Goal: Task Accomplishment & Management: Manage account settings

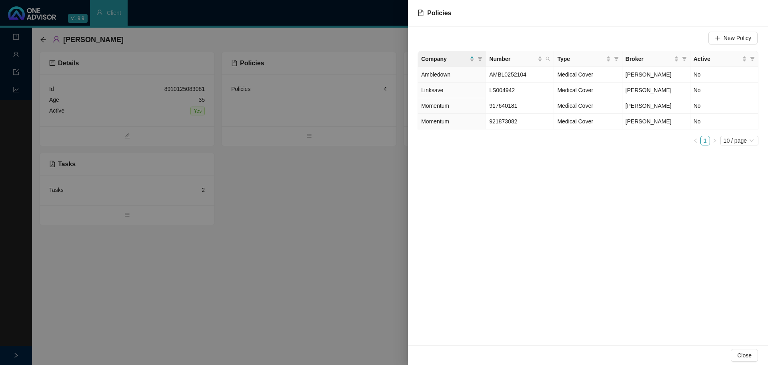
click at [286, 295] on div at bounding box center [384, 182] width 768 height 365
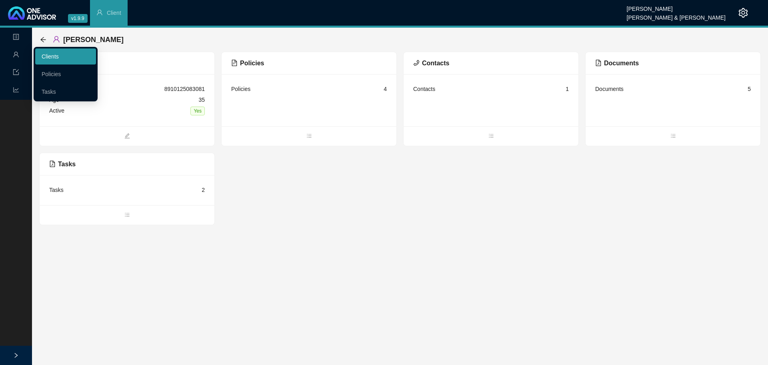
click at [58, 56] on link "Clients" at bounding box center [50, 56] width 17 height 6
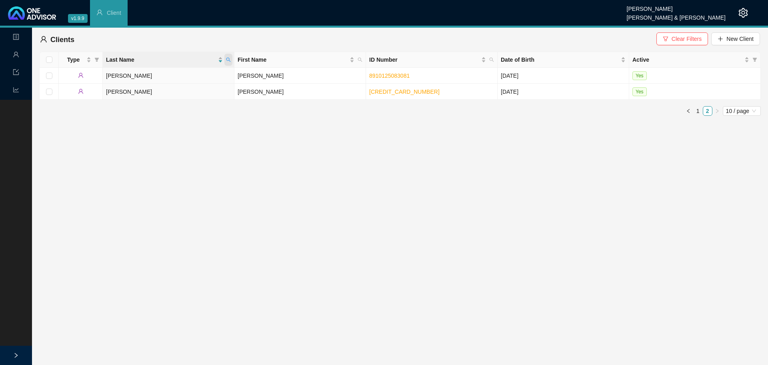
click at [231, 59] on span at bounding box center [228, 60] width 8 height 12
type input "FEFT"
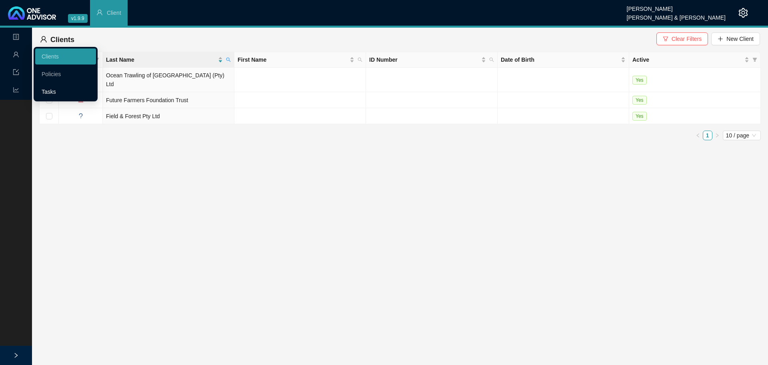
click at [56, 90] on link "Tasks" at bounding box center [49, 91] width 14 height 6
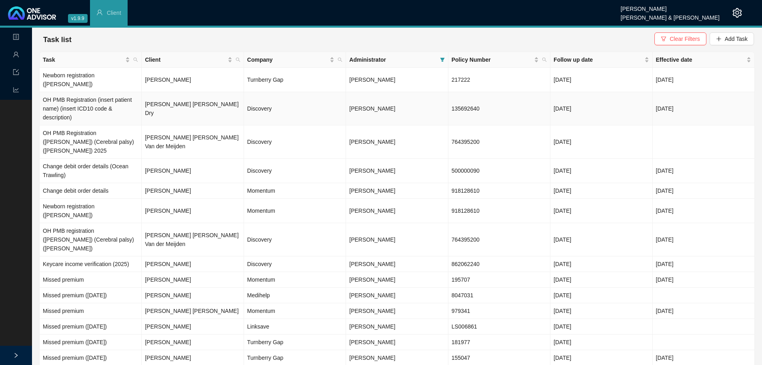
drag, startPoint x: 173, startPoint y: 108, endPoint x: 534, endPoint y: 101, distance: 361.0
click at [173, 108] on td "[PERSON_NAME] [PERSON_NAME] Dry" at bounding box center [193, 108] width 102 height 33
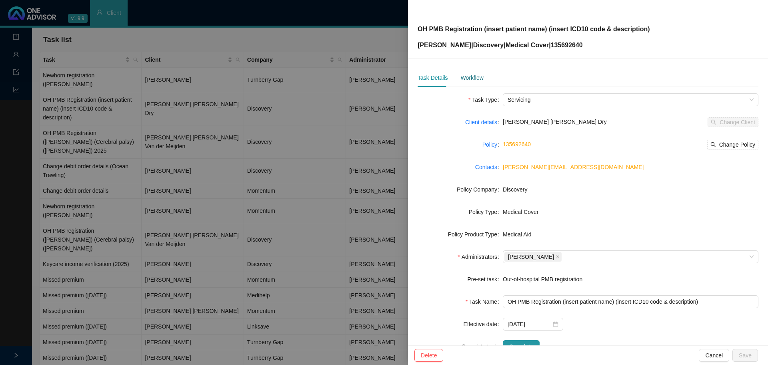
click at [469, 77] on div "Workflow" at bounding box center [472, 77] width 23 height 9
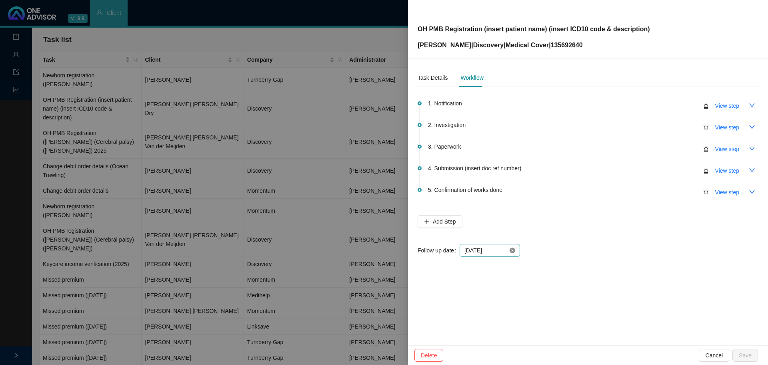
click at [512, 248] on icon "close-circle" at bounding box center [513, 250] width 6 height 6
click at [511, 251] on div at bounding box center [490, 250] width 51 height 9
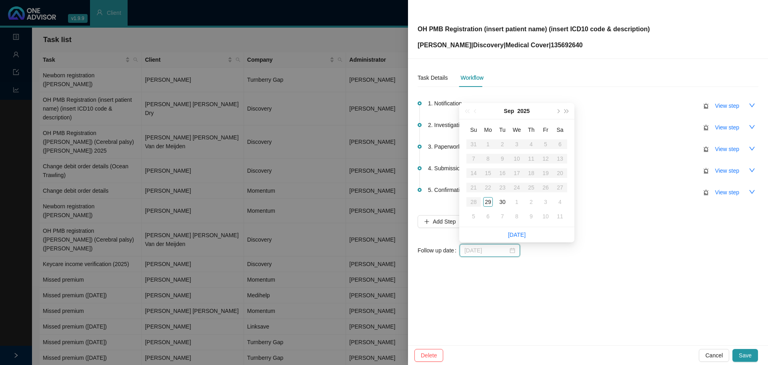
type input "2025-10-01"
drag, startPoint x: 517, startPoint y: 202, endPoint x: 519, endPoint y: 221, distance: 19.0
click at [517, 202] on div "1" at bounding box center [517, 202] width 10 height 10
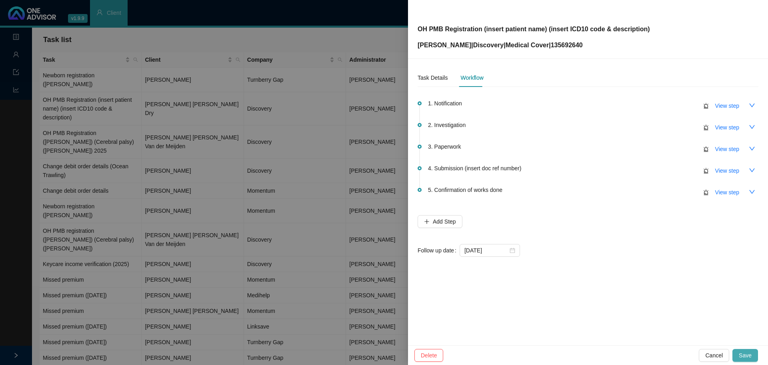
click at [743, 357] on span "Save" at bounding box center [745, 355] width 13 height 9
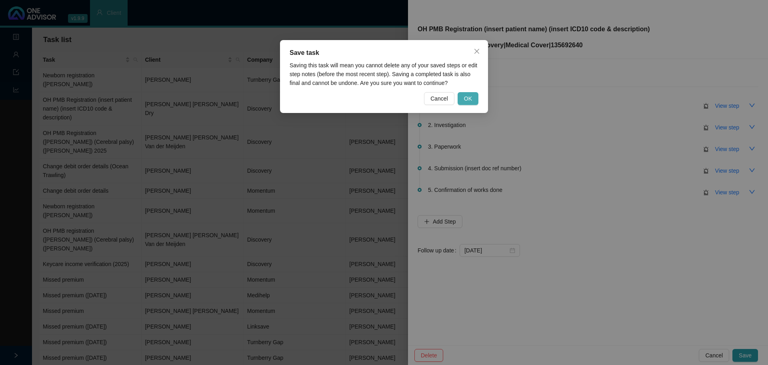
click at [466, 98] on span "OK" at bounding box center [468, 98] width 8 height 9
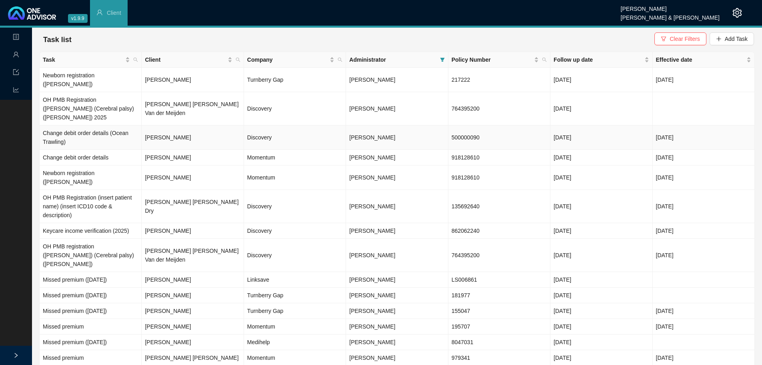
click at [168, 128] on td "[PERSON_NAME]" at bounding box center [193, 137] width 102 height 24
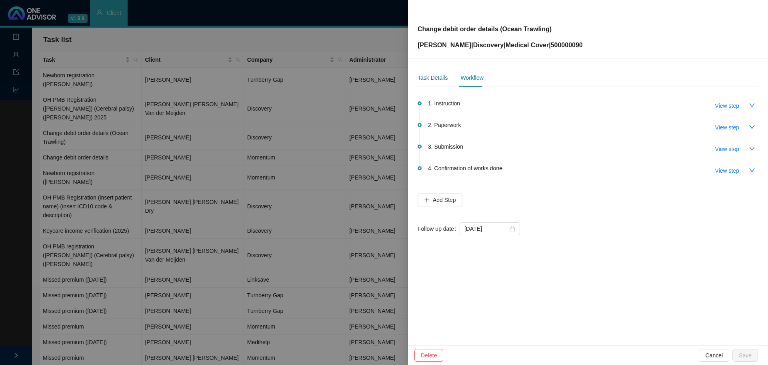
click at [422, 79] on div "Task Details" at bounding box center [433, 77] width 30 height 9
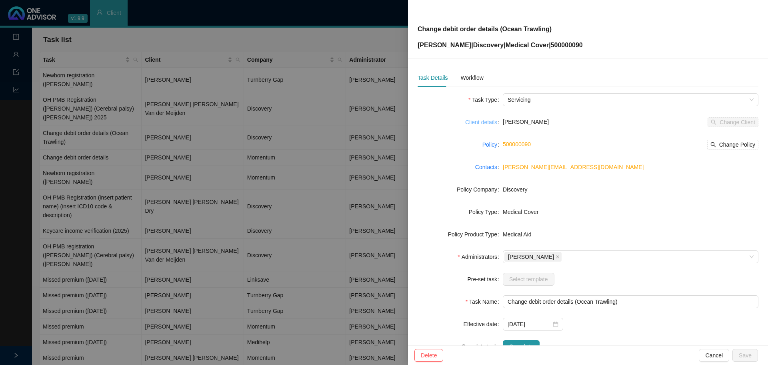
click at [485, 120] on link "Client details" at bounding box center [481, 122] width 32 height 9
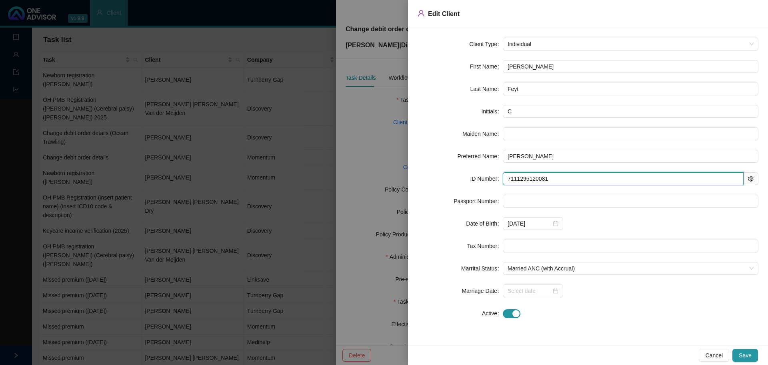
drag, startPoint x: 551, startPoint y: 180, endPoint x: 454, endPoint y: 176, distance: 96.5
click at [454, 176] on div "ID Number 7111295120081" at bounding box center [588, 178] width 341 height 13
drag, startPoint x: 378, startPoint y: 101, endPoint x: 383, endPoint y: 98, distance: 6.1
click at [379, 101] on div at bounding box center [384, 182] width 768 height 365
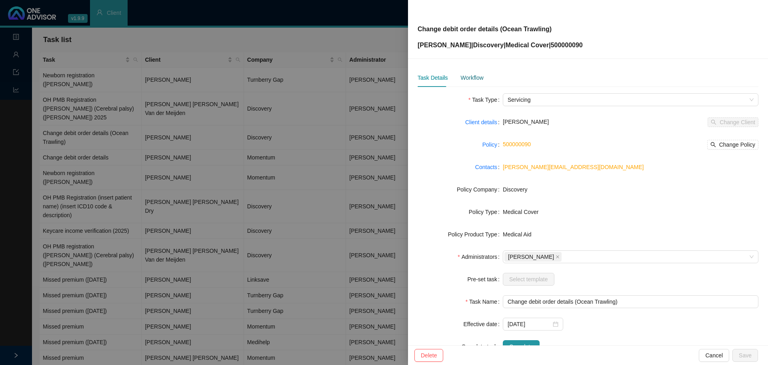
click at [470, 75] on div "Workflow" at bounding box center [472, 77] width 23 height 9
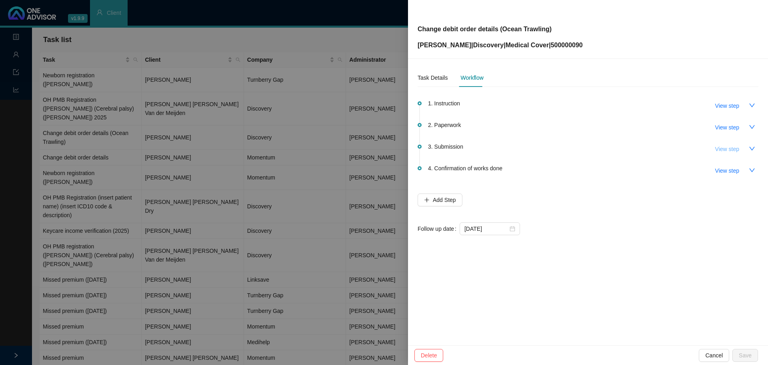
click at [729, 151] on span "View step" at bounding box center [727, 148] width 24 height 9
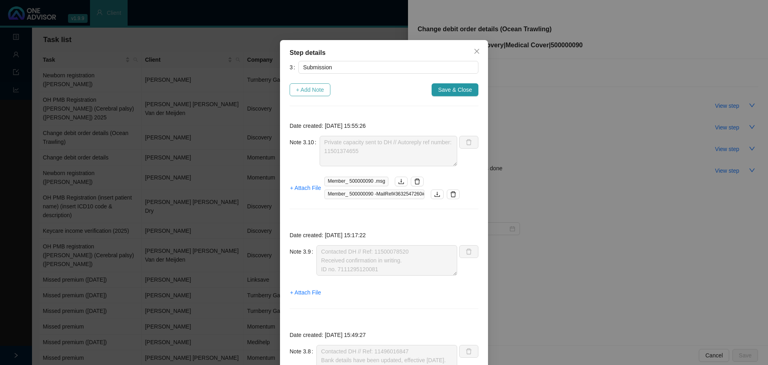
click at [313, 87] on span "+ Add Note" at bounding box center [310, 89] width 28 height 9
type textarea "Private capacity sent to DH // Autoreply ref number: 11501374655"
type textarea "Contacted DH // Ref: 11500078520 Received confirmation in writing. ID no. 71112…"
type textarea "Contacted DH // Ref: 11496016847 Bank details have been updated, effective 01.1…"
type textarea "DH: not brokers on record Sent 3rd party consent info again // Autoreply ref nu…"
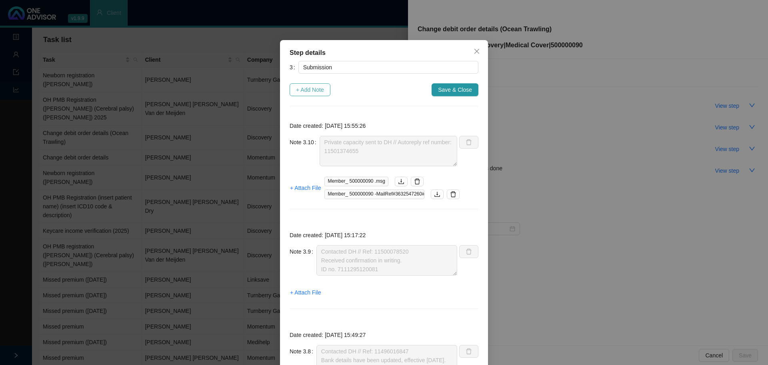
type textarea "Sent instruction from Sea Harvest. Autoreply ref number: 11491443071."
type textarea "Called DH // Ref: 11491338792 Need to do a private capacity form now too Sea Ha…"
type textarea "Third party consent done - informed DH again Autoreply ref number: 11490937174"
type textarea "DH correspondence: Not broker on record Called DH to give details of third part…"
type textarea "Called DH // Received & in progress Ref: 11487434526"
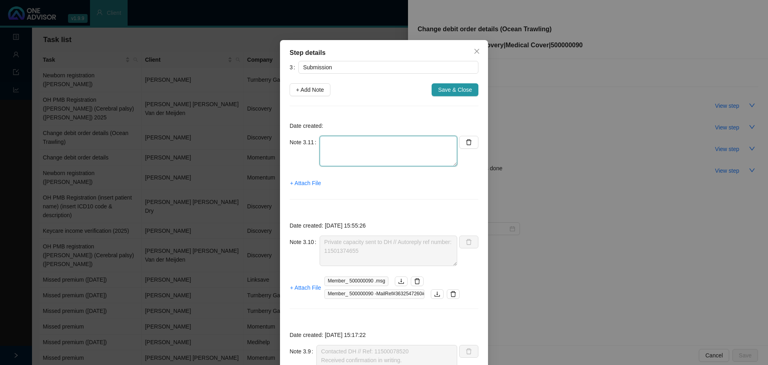
click at [336, 148] on textarea at bounding box center [389, 151] width 138 height 30
type textarea "C"
type textarea "D"
click at [476, 50] on icon "close" at bounding box center [477, 51] width 6 height 6
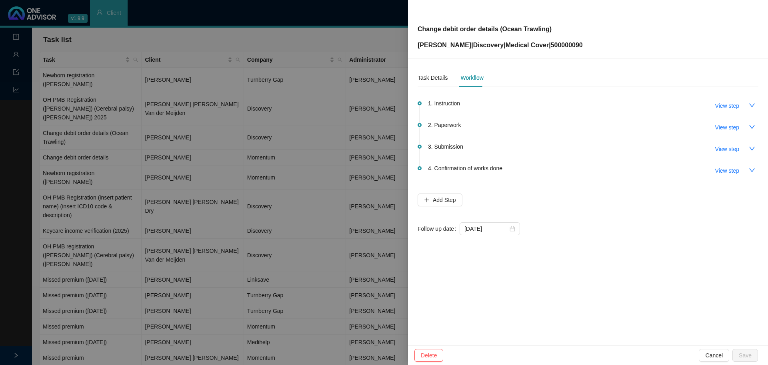
click at [181, 138] on div at bounding box center [384, 182] width 768 height 365
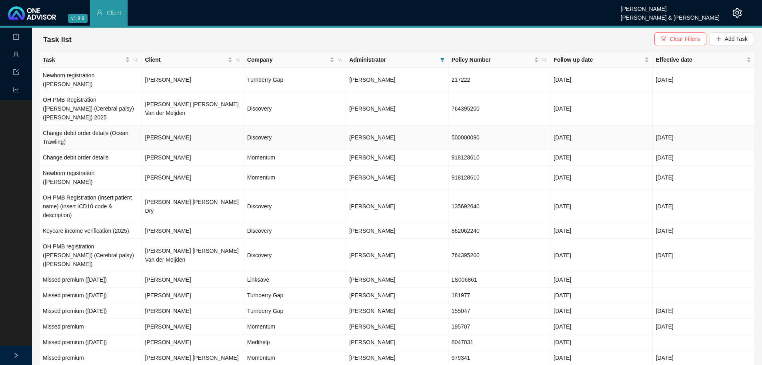
click at [178, 130] on td "[PERSON_NAME]" at bounding box center [193, 137] width 102 height 24
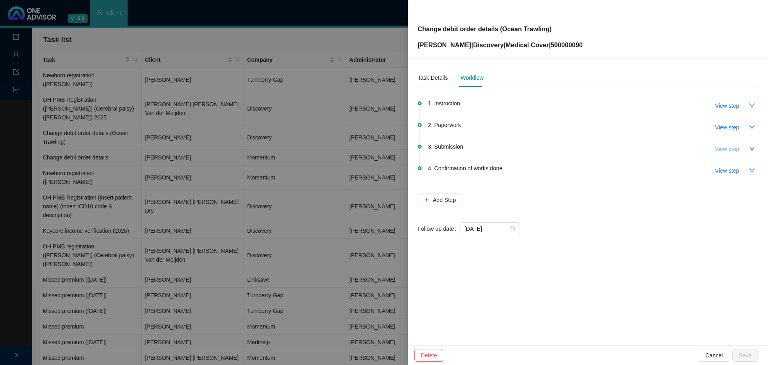
click at [735, 148] on span "View step" at bounding box center [727, 148] width 24 height 9
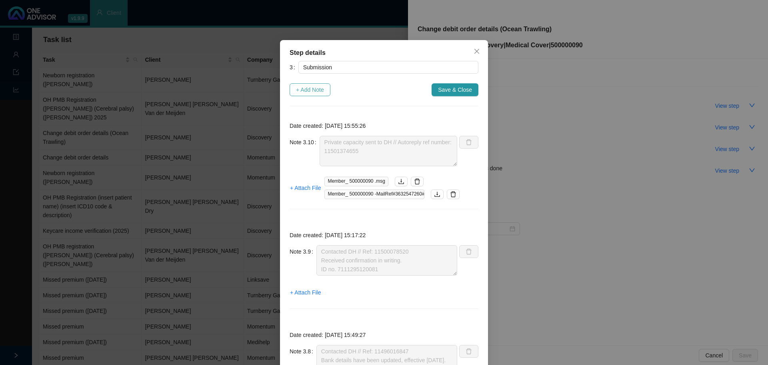
click at [301, 87] on span "+ Add Note" at bounding box center [310, 89] width 28 height 9
type textarea "Private capacity sent to DH // Autoreply ref number: 11501374655"
type textarea "Contacted DH // Ref: 11500078520 Received confirmation in writing. ID no. 71112…"
type textarea "Contacted DH // Ref: 11496016847 Bank details have been updated, effective 01.1…"
type textarea "DH: not brokers on record Sent 3rd party consent info again // Autoreply ref nu…"
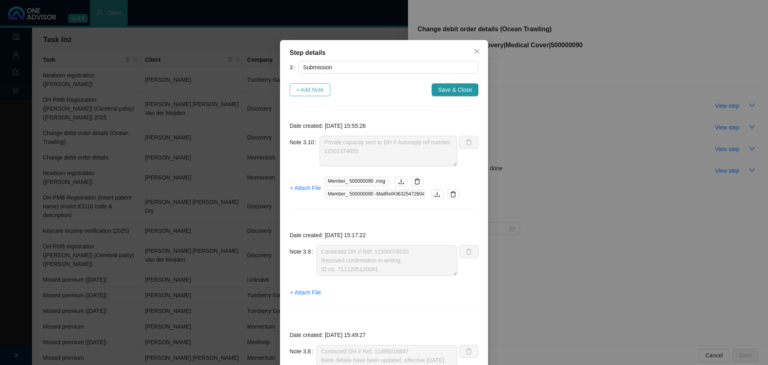
type textarea "Sent instruction from Sea Harvest. Autoreply ref number: 11491443071."
type textarea "Called DH // Ref: 11491338792 Need to do a private capacity form now too Sea Ha…"
type textarea "Third party consent done - informed DH again Autoreply ref number: 11490937174"
type textarea "DH correspondence: Not broker on record Called DH to give details of third part…"
type textarea "Called DH // Received & in progress Ref: 11487434526"
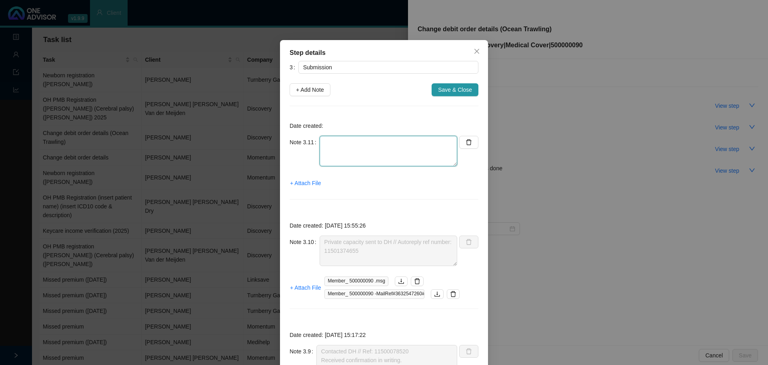
click at [333, 143] on textarea at bounding box center [389, 151] width 138 height 30
type textarea "s"
type textarea "S"
click at [335, 142] on textarea "11505522359" at bounding box center [389, 151] width 138 height 30
click at [357, 142] on textarea "11505522359" at bounding box center [389, 151] width 138 height 30
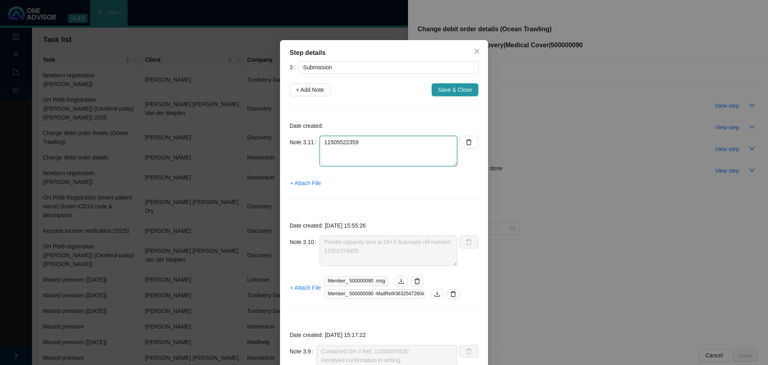
click at [320, 142] on textarea "11505522359" at bounding box center [389, 151] width 138 height 30
click at [320, 140] on textarea "REF. 11505522359" at bounding box center [389, 151] width 138 height 30
type textarea "DH correspondence: Need another ID. REF. 11505522359"
click at [309, 183] on span "+ Attach File" at bounding box center [305, 182] width 31 height 9
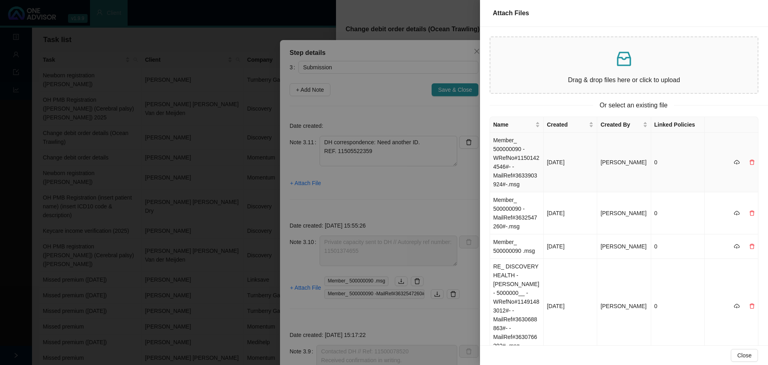
click at [504, 162] on td "Member_ 500000090 -WRefNo#11501424546#- -MailRef#3633903924#-.msg" at bounding box center [517, 162] width 54 height 60
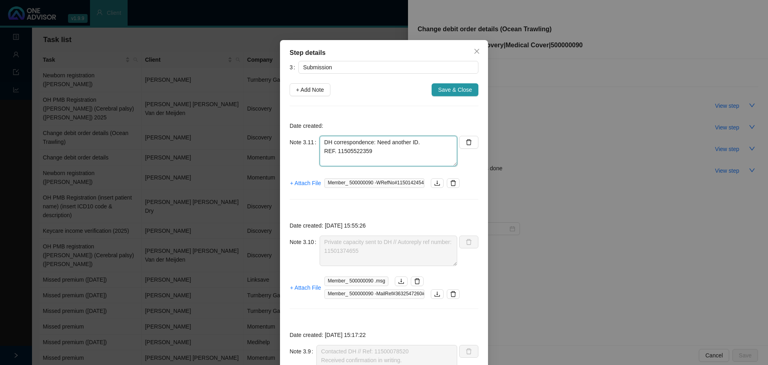
click at [374, 154] on textarea "DH correspondence: Need another ID. REF. 11505522359" at bounding box center [389, 151] width 138 height 30
click at [245, 41] on div "Step details 3 Submission + Add Note Save & Close Date created: Note 3.11 DH co…" at bounding box center [384, 182] width 768 height 365
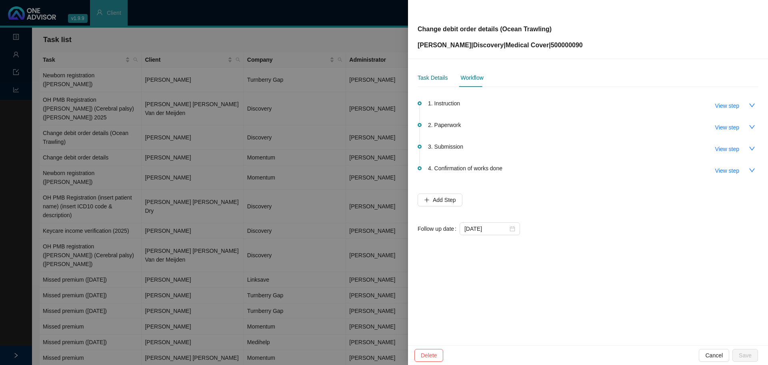
click at [424, 81] on div "Task Details" at bounding box center [433, 77] width 30 height 9
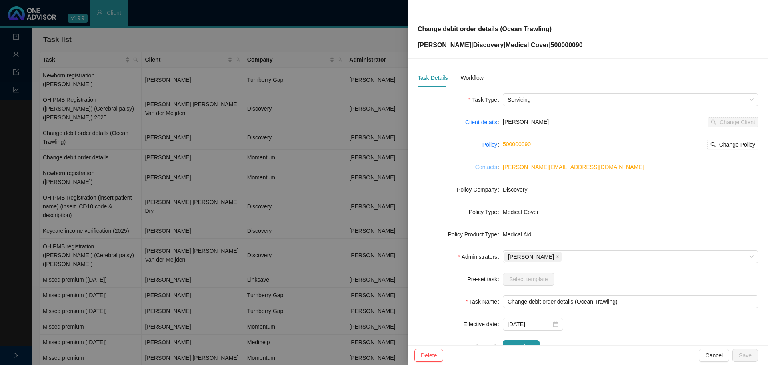
click at [489, 165] on link "Contacts" at bounding box center [486, 166] width 22 height 9
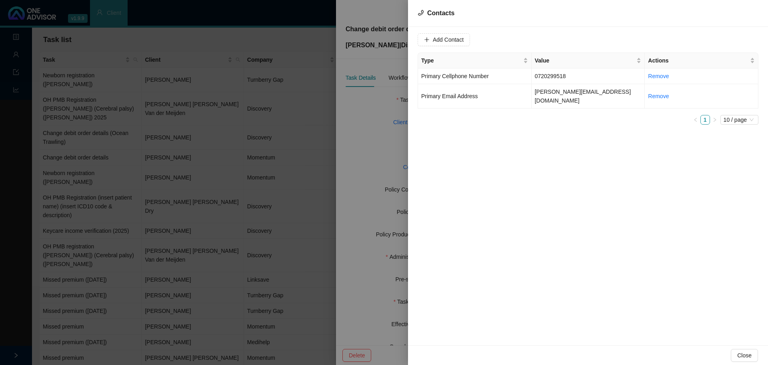
click at [375, 122] on div at bounding box center [384, 182] width 768 height 365
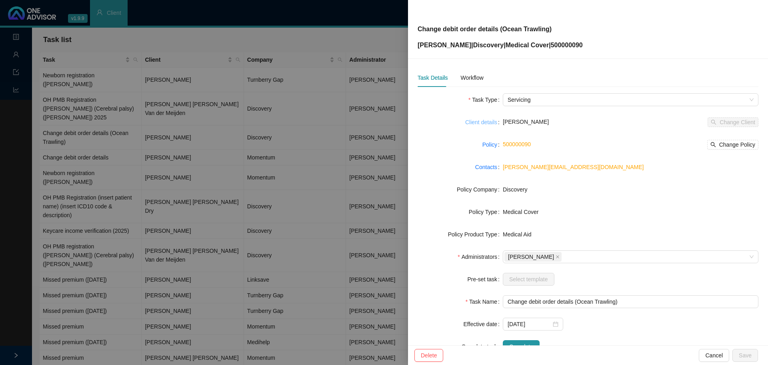
click at [480, 118] on link "Client details" at bounding box center [481, 122] width 32 height 9
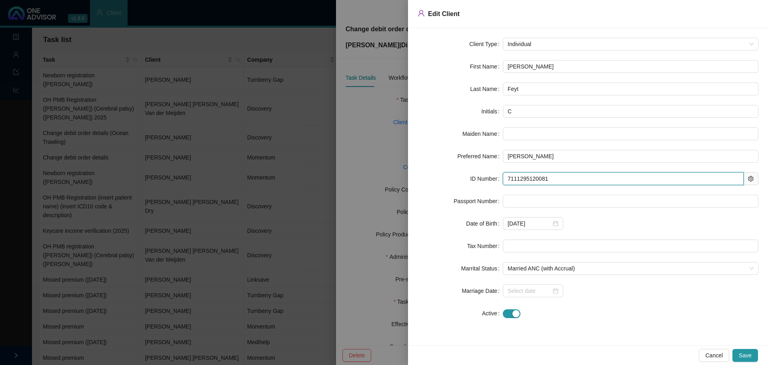
drag, startPoint x: 555, startPoint y: 179, endPoint x: 473, endPoint y: 173, distance: 81.8
click at [474, 173] on div "ID Number 7111295120081" at bounding box center [588, 178] width 341 height 13
drag, startPoint x: 353, startPoint y: 155, endPoint x: 377, endPoint y: 127, distance: 37.2
click at [353, 154] on div at bounding box center [384, 182] width 768 height 365
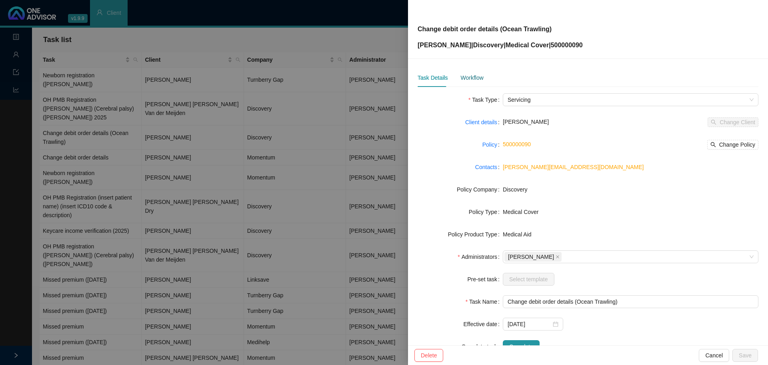
click at [466, 74] on div "Workflow" at bounding box center [472, 77] width 23 height 9
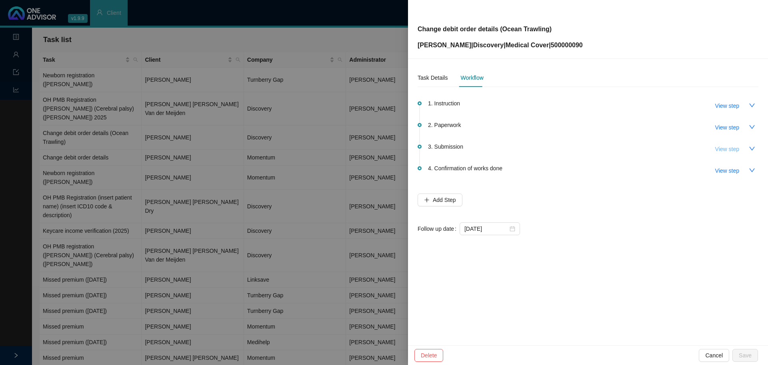
click at [733, 150] on span "View step" at bounding box center [727, 148] width 24 height 9
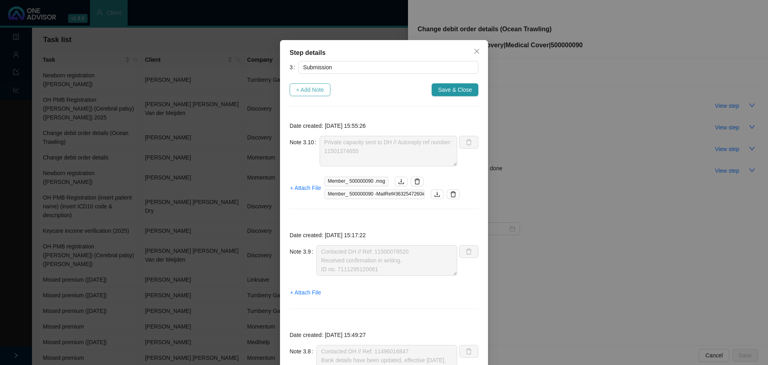
click at [308, 88] on span "+ Add Note" at bounding box center [310, 89] width 28 height 9
type textarea "Private capacity sent to DH // Autoreply ref number: 11501374655"
type textarea "Contacted DH // Ref: 11500078520 Received confirmation in writing. ID no. 71112…"
type textarea "Contacted DH // Ref: 11496016847 Bank details have been updated, effective 01.1…"
type textarea "DH: not brokers on record Sent 3rd party consent info again // Autoreply ref nu…"
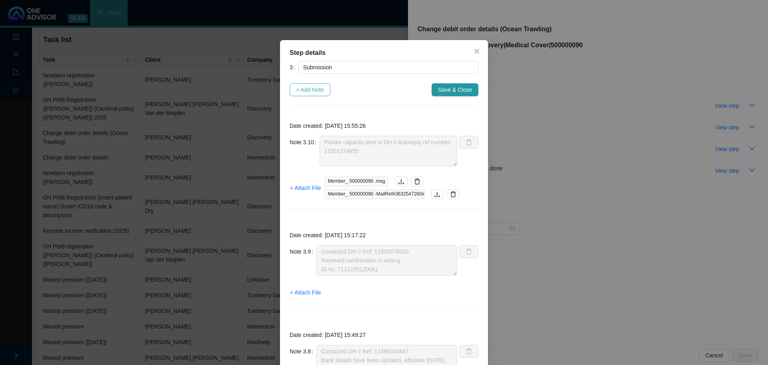
type textarea "Sent instruction from Sea Harvest. Autoreply ref number: 11491443071."
type textarea "Called DH // Ref: 11491338792 Need to do a private capacity form now too Sea Ha…"
type textarea "Third party consent done - informed DH again Autoreply ref number: 11490937174"
type textarea "DH correspondence: Not broker on record Called DH to give details of third part…"
type textarea "Called DH // Received & in progress Ref: 11487434526"
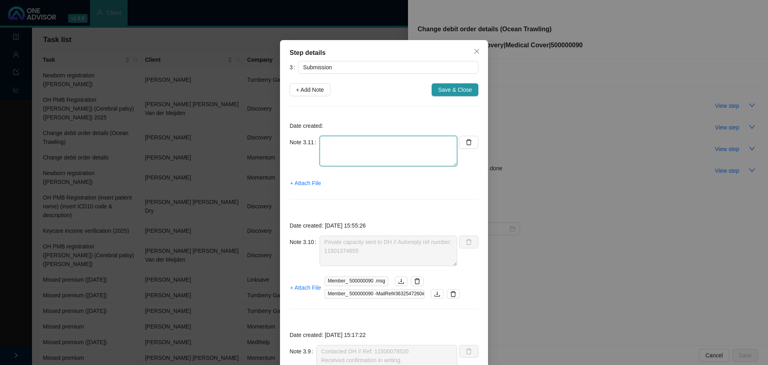
click at [321, 139] on textarea at bounding box center [389, 151] width 138 height 30
paste textarea "7111295120081"
click at [378, 138] on textarea "Need another ID. 7111295120081" at bounding box center [389, 151] width 138 height 30
click at [309, 182] on span "+ Attach File" at bounding box center [305, 182] width 31 height 9
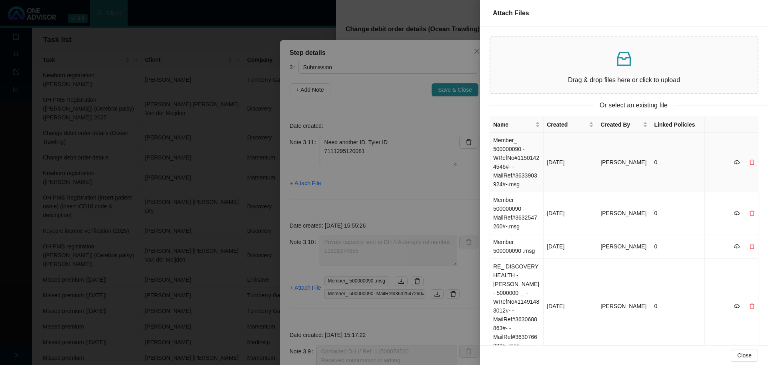
click at [518, 154] on td "Member_ 500000090 -WRefNo#11501424546#- -MailRef#3633903924#-.msg" at bounding box center [517, 162] width 54 height 60
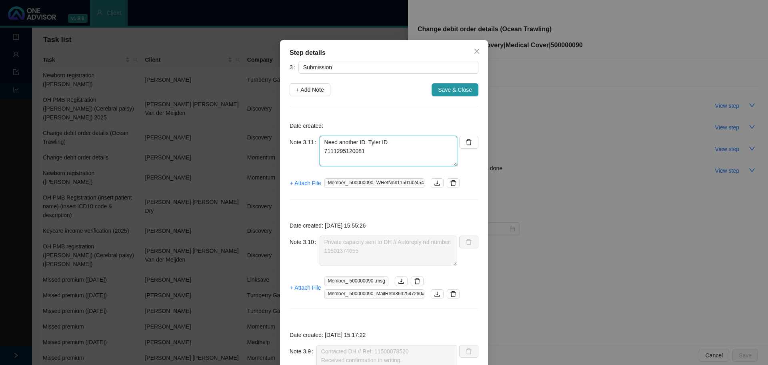
drag, startPoint x: 365, startPoint y: 144, endPoint x: 336, endPoint y: 142, distance: 28.9
click at [336, 142] on textarea "Need another ID. Tyler ID 7111295120081" at bounding box center [389, 151] width 138 height 30
click at [347, 140] on textarea "Need Tyler ID 7111295120081" at bounding box center [389, 151] width 138 height 30
type textarea "Need Tyler's ID 7111295120081"
click at [379, 149] on textarea "Need Tyler's ID 7111295120081" at bounding box center [389, 151] width 138 height 30
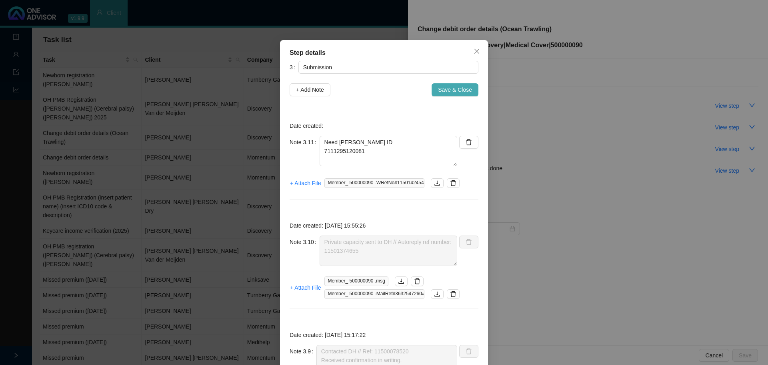
drag, startPoint x: 455, startPoint y: 91, endPoint x: 436, endPoint y: 93, distance: 18.9
click at [454, 91] on span "Save & Close" at bounding box center [455, 89] width 34 height 9
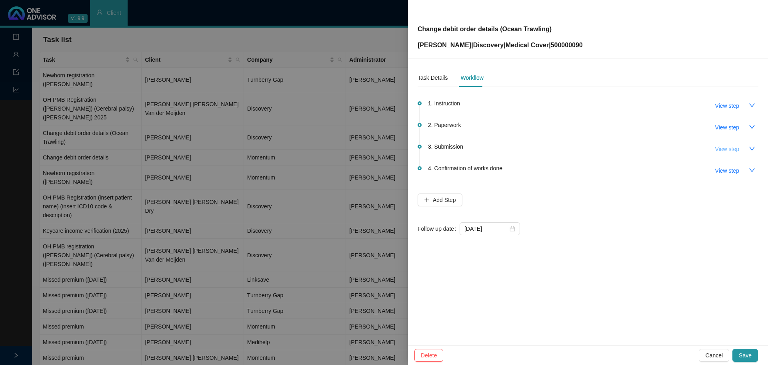
click at [730, 146] on span "View step" at bounding box center [727, 148] width 24 height 9
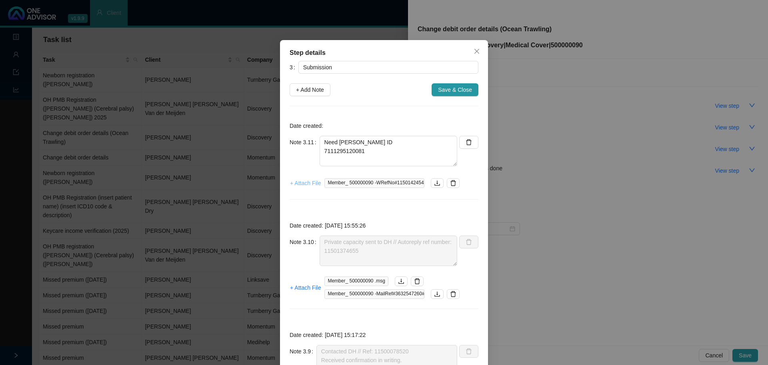
click at [304, 183] on span "+ Attach File" at bounding box center [305, 182] width 31 height 9
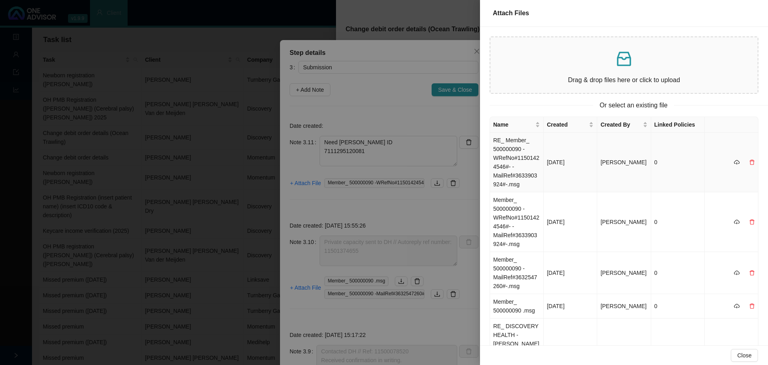
click at [518, 166] on td "RE_ Member_ 500000090 -WRefNo#11501424546#- -MailRef#3633903924#-.msg" at bounding box center [517, 162] width 54 height 60
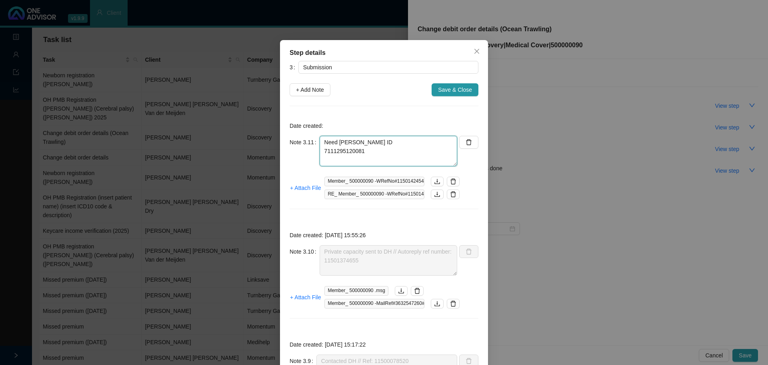
click at [385, 146] on textarea "Need Tyler's ID 7111295120081" at bounding box center [389, 151] width 138 height 30
click at [322, 139] on textarea "Need Tyler's ID 7111295120081" at bounding box center [389, 151] width 138 height 30
click at [383, 154] on textarea "DH correspondence. Need Tyler's ID 7111295120081" at bounding box center [389, 151] width 138 height 30
click at [434, 157] on textarea "DH correspondence. Need Tyler's ID 7111295120081 (password) Submitted to DH // …" at bounding box center [389, 151] width 138 height 30
paste textarea "11505683775"
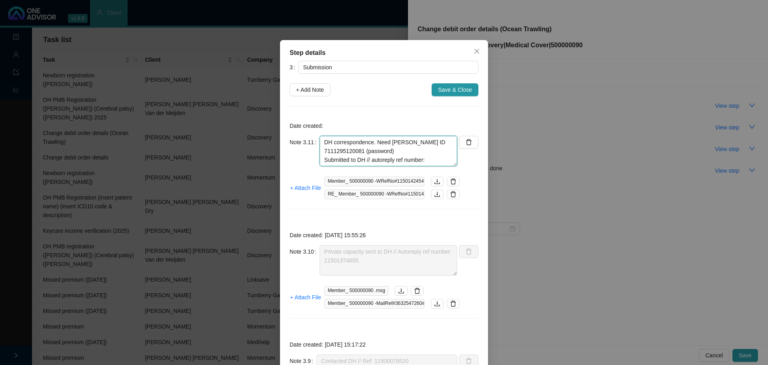
scroll to position [6, 0]
type textarea "DH correspondence. Need Tyler's ID 7111295120081 (password) Submitted to DH // …"
click at [303, 189] on span "+ Attach File" at bounding box center [305, 187] width 31 height 9
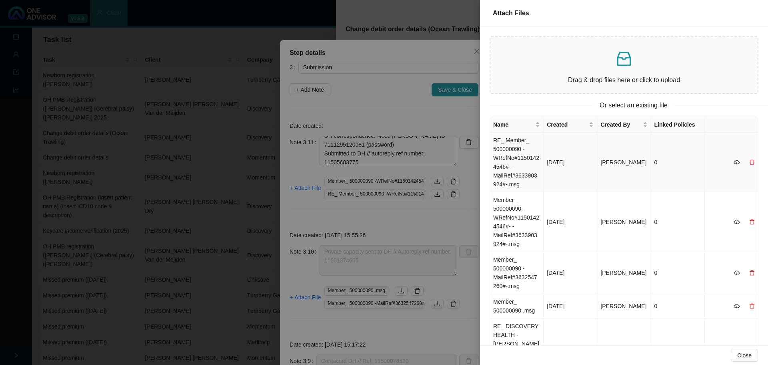
click at [518, 169] on td "RE_ Member_ 500000090 -WRefNo#11501424546#- -MailRef#3633903924#-.msg" at bounding box center [517, 162] width 54 height 60
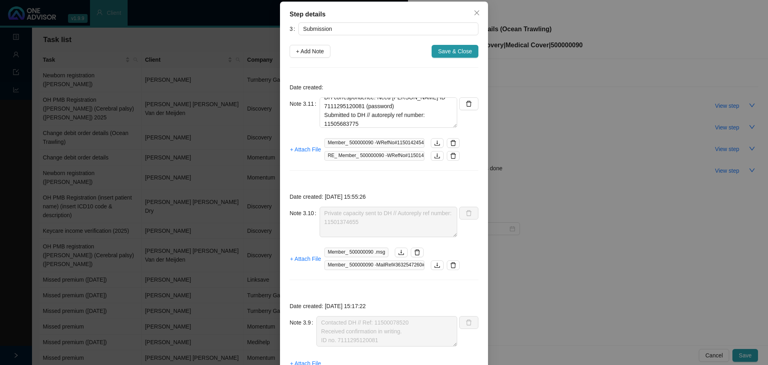
scroll to position [0, 0]
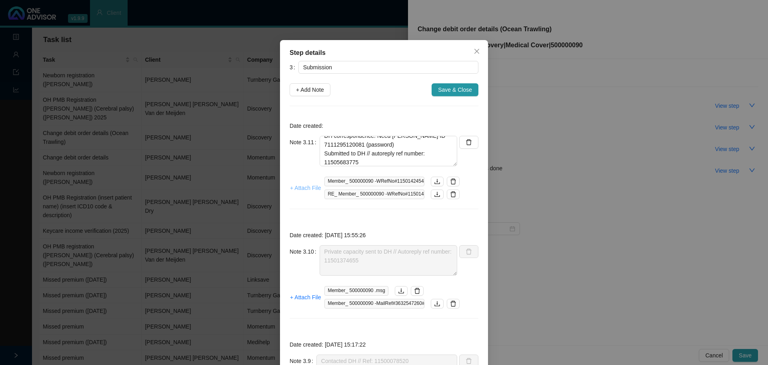
click at [306, 186] on span "+ Attach File" at bounding box center [305, 187] width 31 height 9
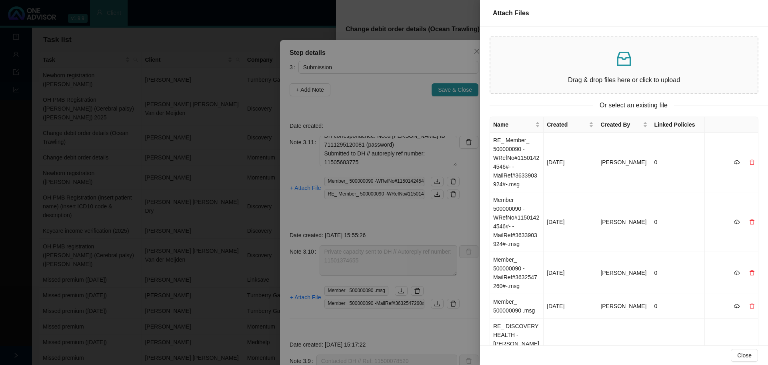
click at [393, 220] on div at bounding box center [384, 182] width 768 height 365
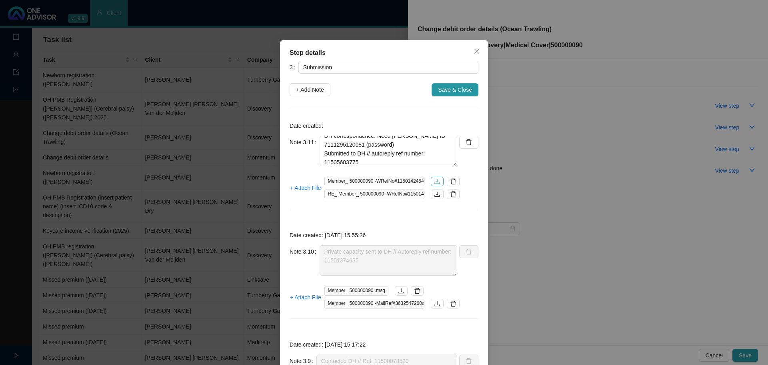
click at [434, 181] on icon "download" at bounding box center [437, 181] width 6 height 6
click at [434, 192] on icon "download" at bounding box center [437, 194] width 6 height 6
click at [304, 187] on span "+ Attach File" at bounding box center [305, 187] width 31 height 9
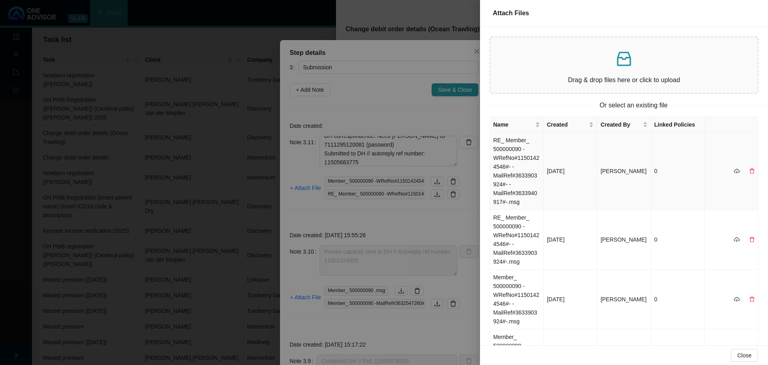
click at [521, 172] on td "RE_ Member_ 500000090 -WRefNo#11501424546#- -MailRef#3633903924#- -MailRef#3633…" at bounding box center [517, 170] width 54 height 77
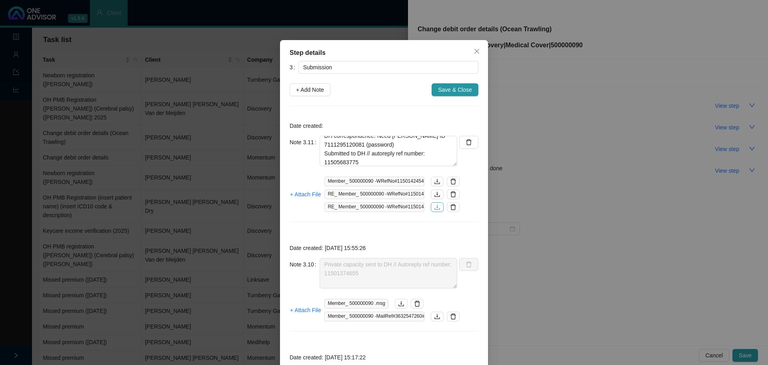
click at [434, 207] on icon "download" at bounding box center [437, 207] width 6 height 6
click at [442, 92] on span "Save & Close" at bounding box center [455, 89] width 34 height 9
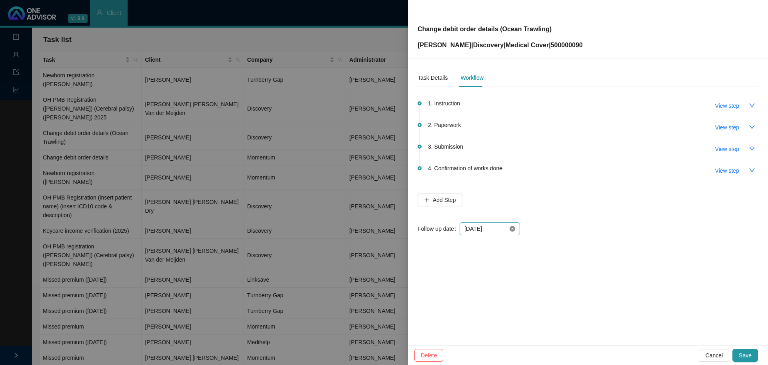
click at [512, 231] on icon "close-circle" at bounding box center [513, 229] width 6 height 6
click at [512, 229] on div at bounding box center [490, 228] width 51 height 9
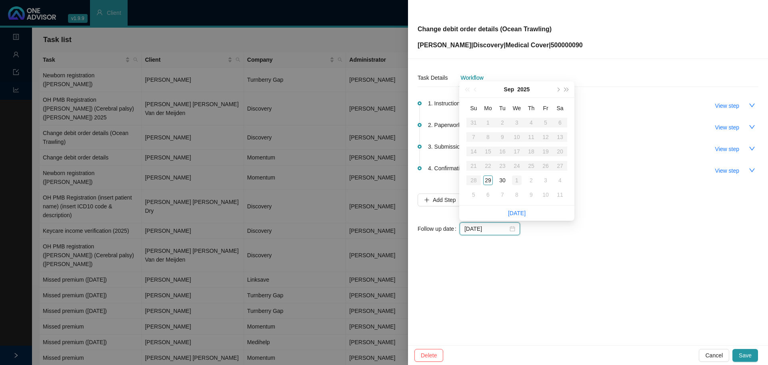
type input "2025-10-01"
type input "[DATE]"
click at [503, 180] on div "30" at bounding box center [503, 180] width 10 height 10
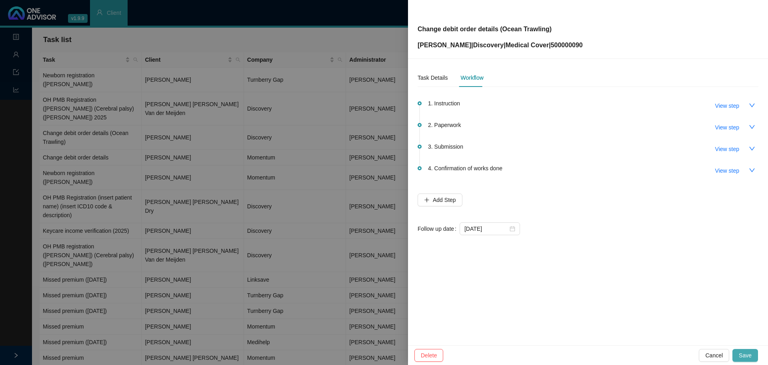
click at [744, 349] on button "Save" at bounding box center [746, 355] width 26 height 13
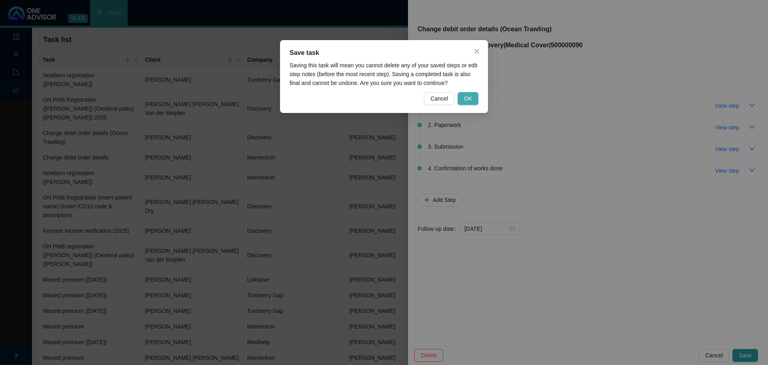
click at [460, 93] on button "OK" at bounding box center [468, 98] width 21 height 13
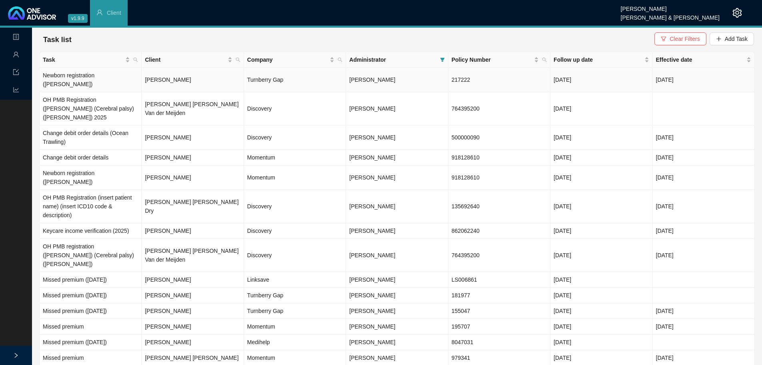
click at [170, 80] on td "[PERSON_NAME]" at bounding box center [193, 80] width 102 height 24
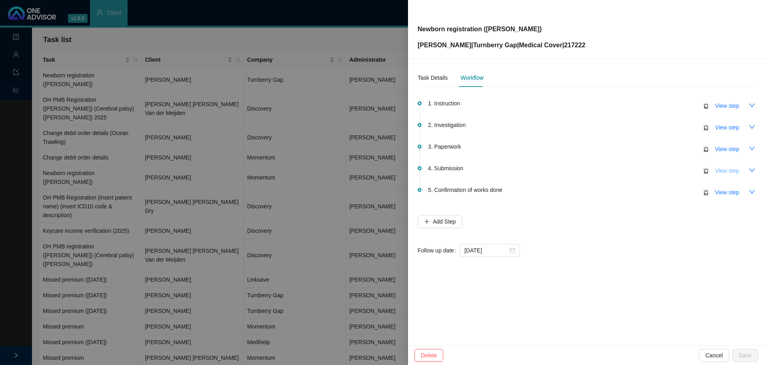
click at [721, 173] on span "View step" at bounding box center [727, 170] width 24 height 9
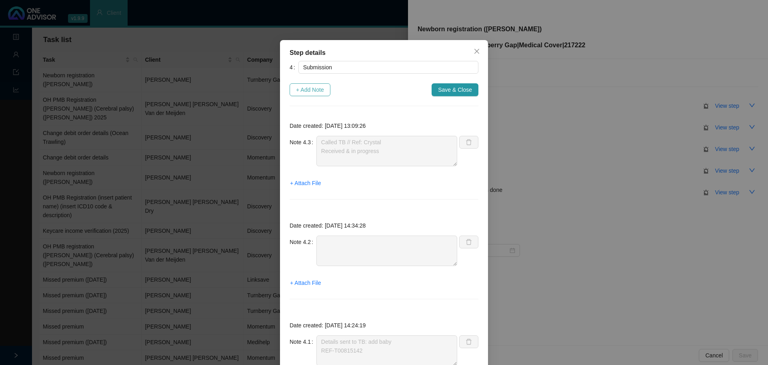
click at [298, 86] on span "+ Add Note" at bounding box center [310, 89] width 28 height 9
type textarea "Called TB // Ref: Crystal Received & in progress"
click at [305, 182] on span "+ Attach File" at bounding box center [305, 182] width 31 height 9
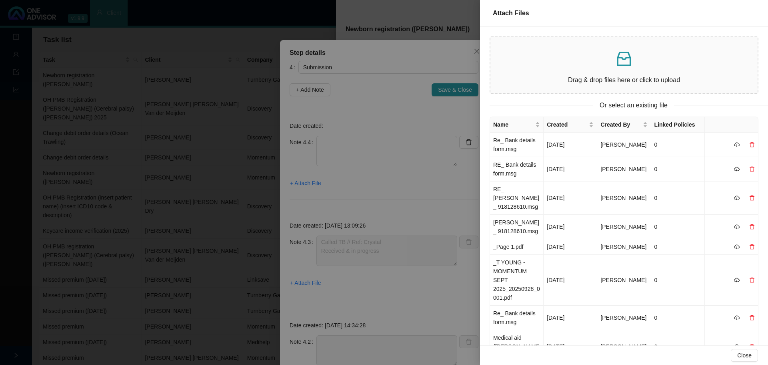
click at [210, 81] on div at bounding box center [384, 182] width 768 height 365
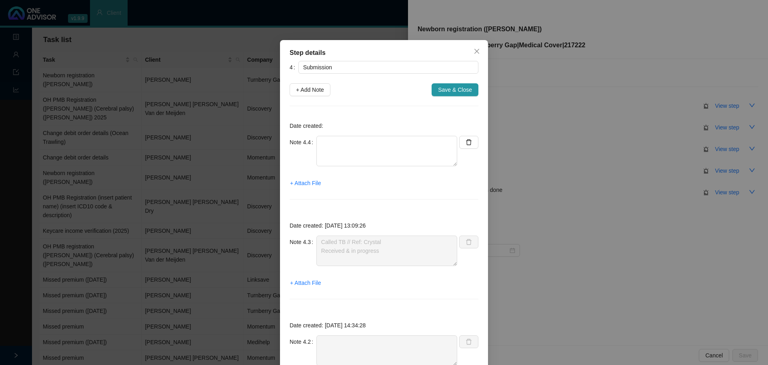
click at [169, 127] on div "Step details 4 Submission + Add Note Save & Close Date created: Note 4.4 + Atta…" at bounding box center [384, 182] width 768 height 365
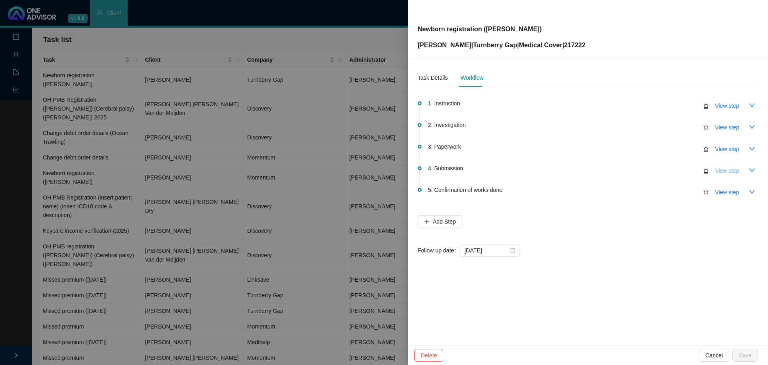
click at [717, 169] on span "View step" at bounding box center [727, 170] width 24 height 9
type textarea "Called TB // Ref: Crystal Received & in progress"
type textarea "Details sent to TB: add baby REF-T00815142"
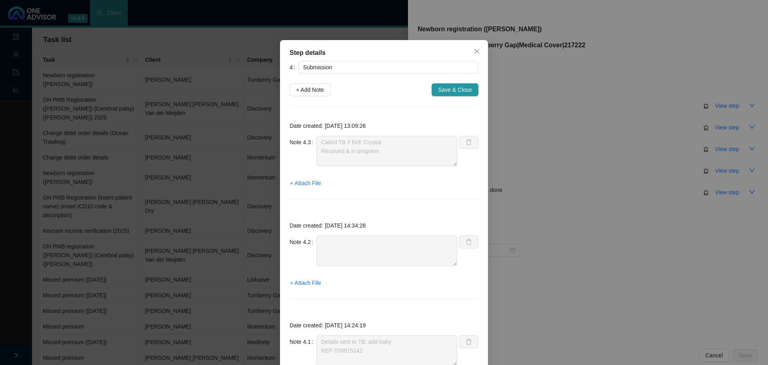
click at [188, 120] on div "Step details 4 Submission + Add Note Save & Close Date created: 2025-09-26 13:0…" at bounding box center [384, 182] width 768 height 365
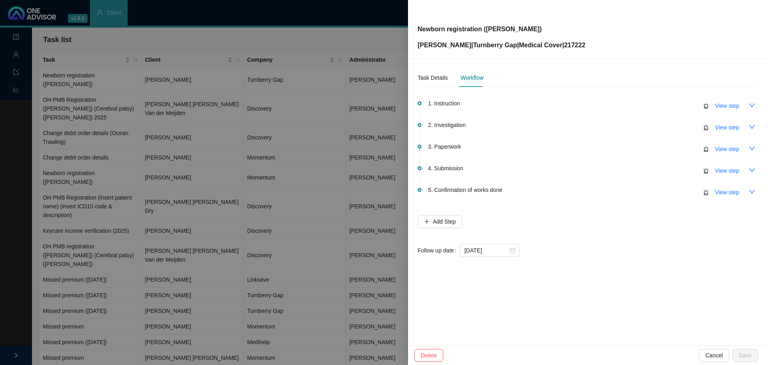
click at [165, 130] on div at bounding box center [384, 182] width 768 height 365
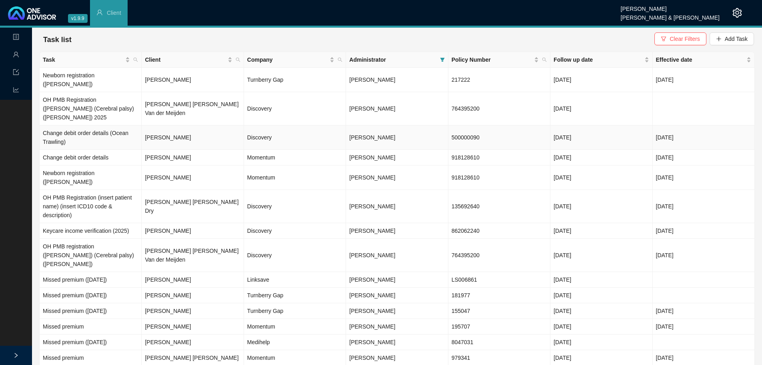
click at [208, 125] on td "[PERSON_NAME]" at bounding box center [193, 137] width 102 height 24
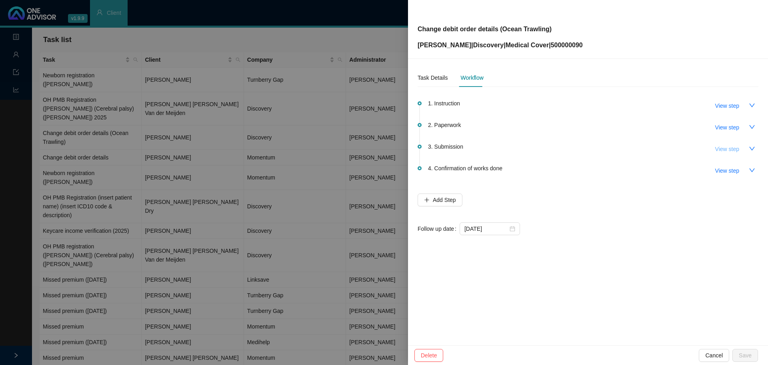
click at [730, 147] on span "View step" at bounding box center [727, 148] width 24 height 9
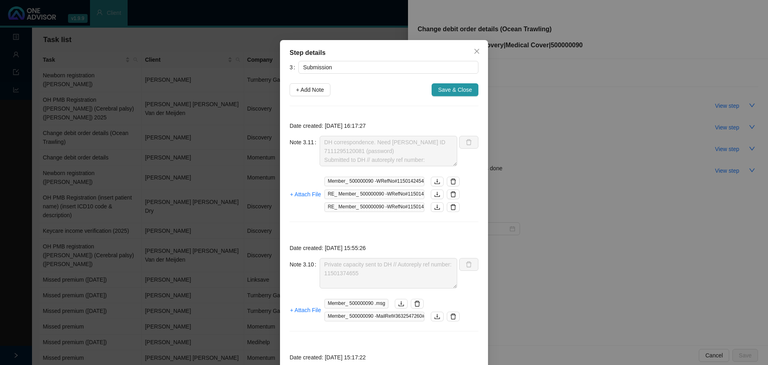
click at [309, 152] on div "Note 3.11 DH correspondence. Need Tyler's ID 7111295120081 (password) Submitted…" at bounding box center [374, 151] width 168 height 30
click at [443, 91] on span "Save & Close" at bounding box center [455, 89] width 34 height 9
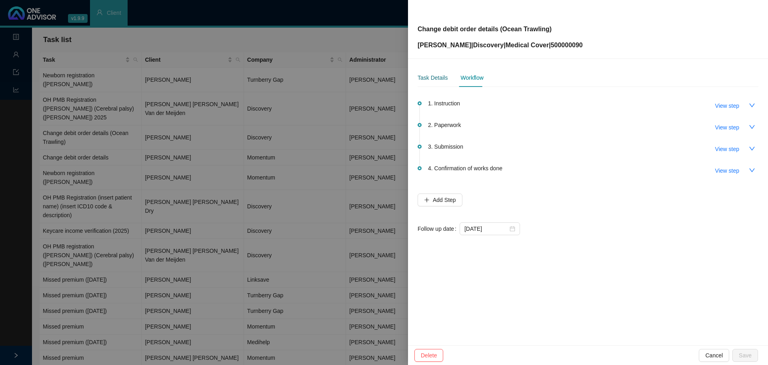
click at [431, 79] on div "Task Details" at bounding box center [433, 77] width 30 height 9
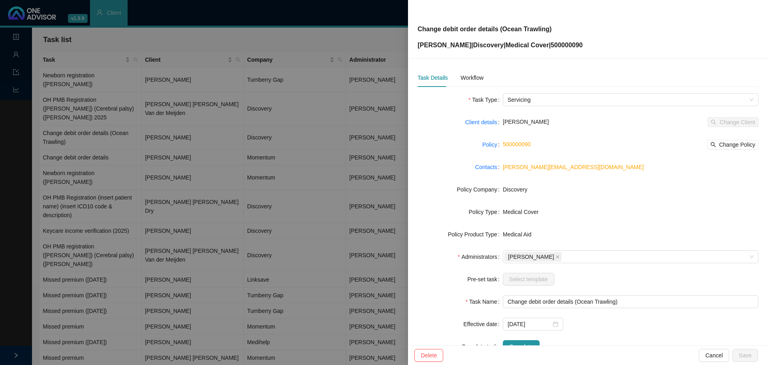
drag, startPoint x: 164, startPoint y: 77, endPoint x: 261, endPoint y: 74, distance: 96.9
click at [164, 77] on div at bounding box center [384, 182] width 768 height 365
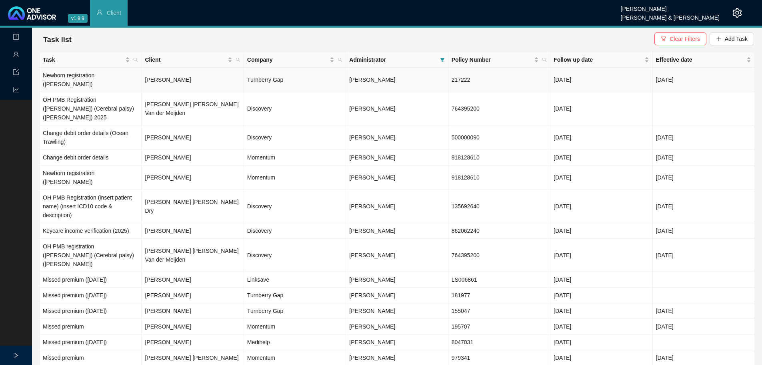
drag, startPoint x: 156, startPoint y: 81, endPoint x: 195, endPoint y: 218, distance: 142.2
click at [157, 81] on td "[PERSON_NAME]" at bounding box center [193, 80] width 102 height 24
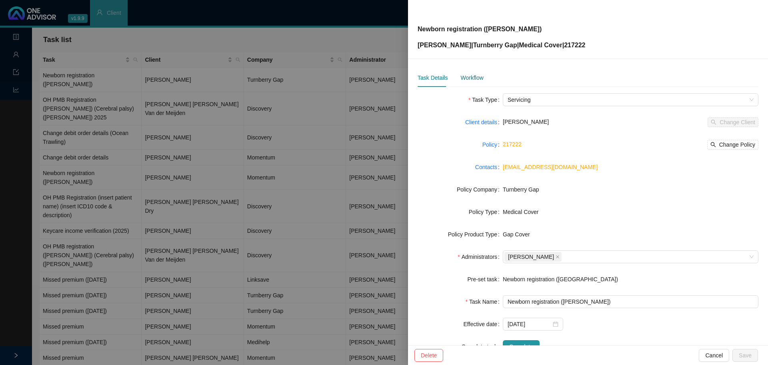
click at [475, 79] on div "Workflow" at bounding box center [472, 77] width 23 height 9
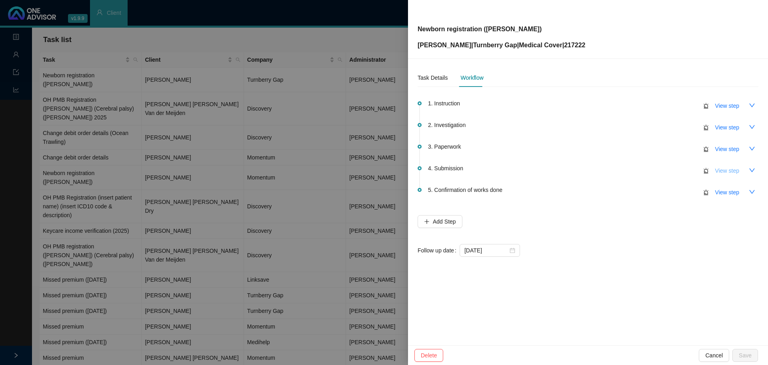
click at [732, 168] on span "View step" at bounding box center [727, 170] width 24 height 9
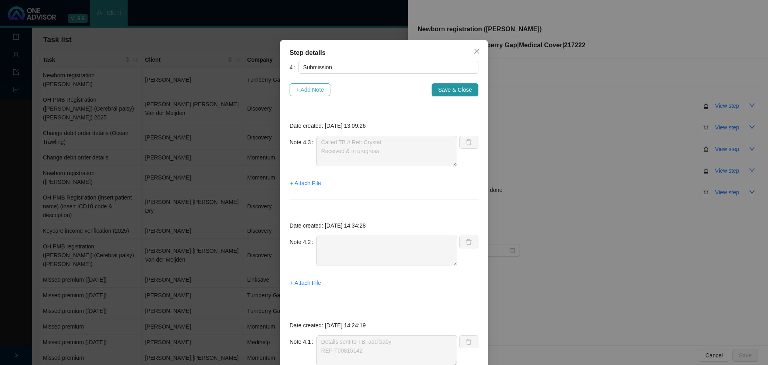
click at [314, 86] on span "+ Add Note" at bounding box center [310, 89] width 28 height 9
type textarea "Called TB // Ref: Crystal Received & in progress"
click at [301, 180] on span "+ Attach File" at bounding box center [305, 182] width 31 height 9
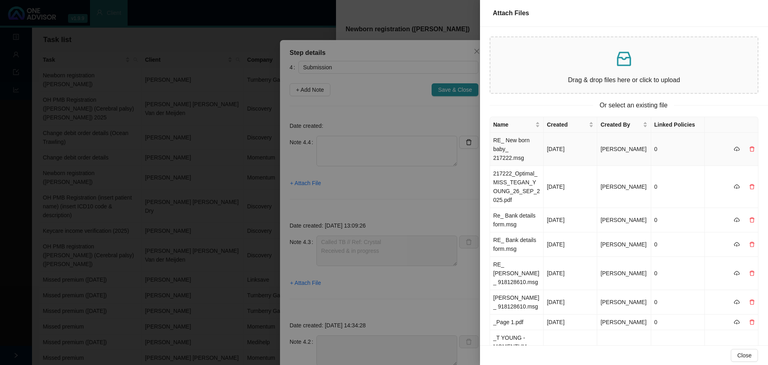
click at [519, 149] on td "RE_ New born baby_ 217222.msg" at bounding box center [517, 148] width 54 height 33
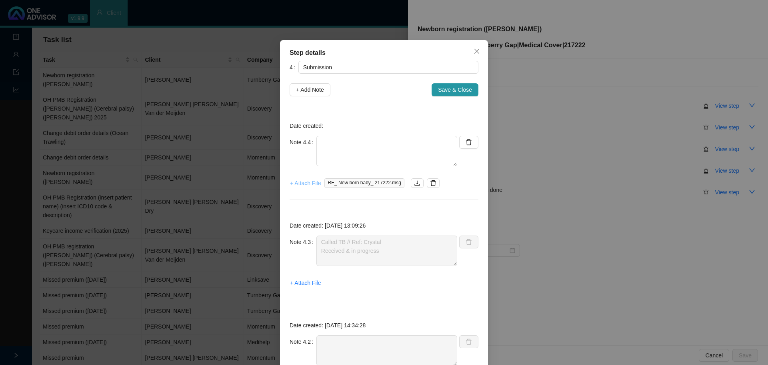
click at [304, 181] on span "+ Attach File" at bounding box center [305, 182] width 31 height 9
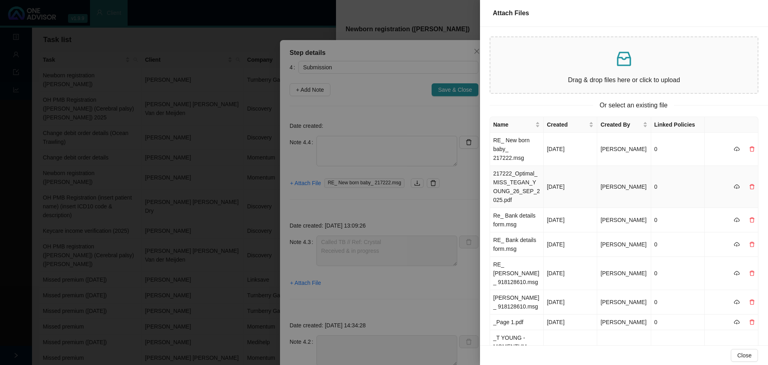
click at [517, 190] on td "217222_Optimal_MISS_TEGAN_YOUNG_26_SEP_2025.pdf" at bounding box center [517, 187] width 54 height 42
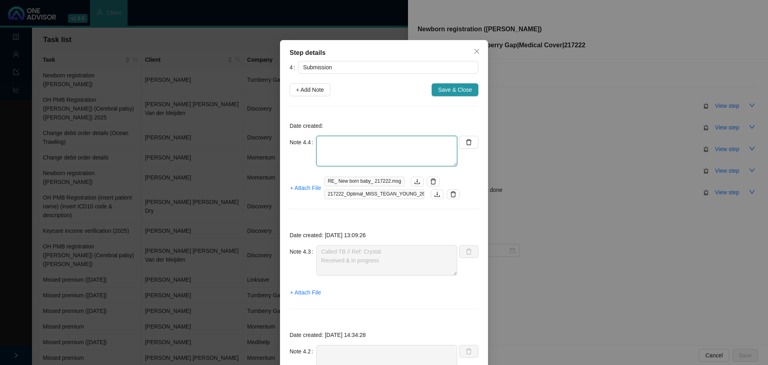
click at [328, 151] on textarea at bounding box center [387, 151] width 141 height 30
click at [422, 142] on textarea "Baby Darwin has been added to policy" at bounding box center [387, 151] width 141 height 30
click at [445, 142] on textarea "Baby Darwin has been added to policy, effective" at bounding box center [387, 151] width 141 height 30
type textarea "Baby Darwin has been added to policy, effective 05.09.2025."
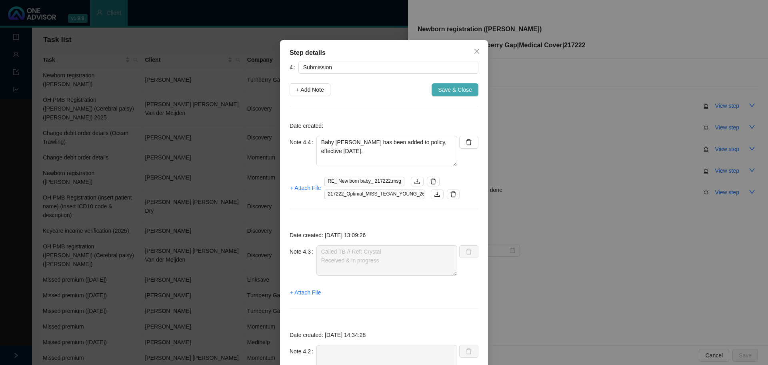
click at [449, 87] on span "Save & Close" at bounding box center [455, 89] width 34 height 9
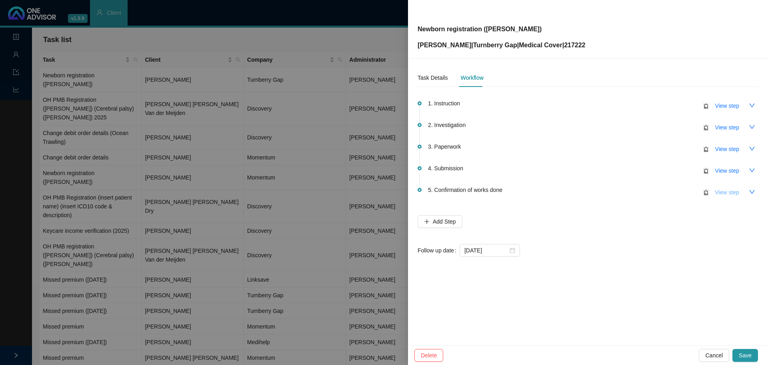
click at [729, 193] on span "View step" at bounding box center [727, 192] width 24 height 9
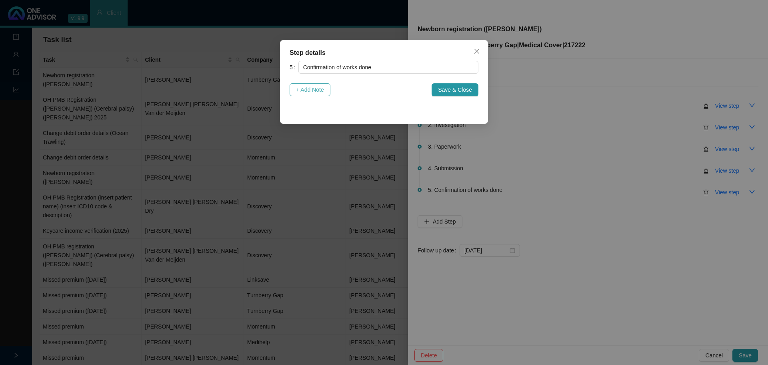
click at [312, 90] on span "+ Add Note" at bounding box center [310, 89] width 28 height 9
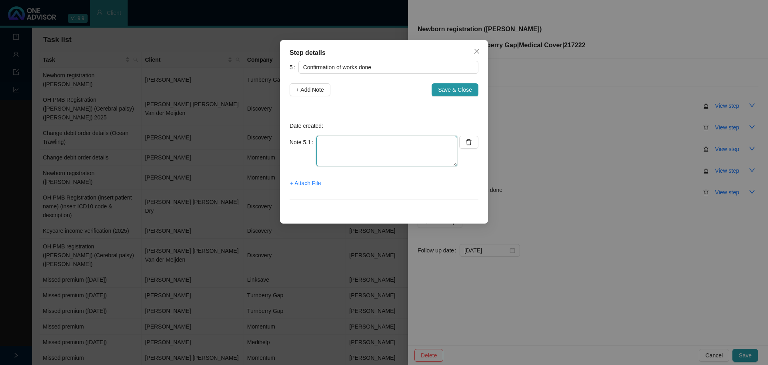
click at [341, 146] on textarea at bounding box center [387, 151] width 141 height 30
type textarea "P"
click at [383, 142] on textarea "Baby added to policy - Premium included - Policy doc included" at bounding box center [387, 151] width 141 height 30
click at [411, 155] on textarea "Baby added to policy (05/09/2025) - Premium included - Policy doc included" at bounding box center [387, 151] width 141 height 30
type textarea "Baby added to policy (05/09/2025) - Premium included - Policy doc included"
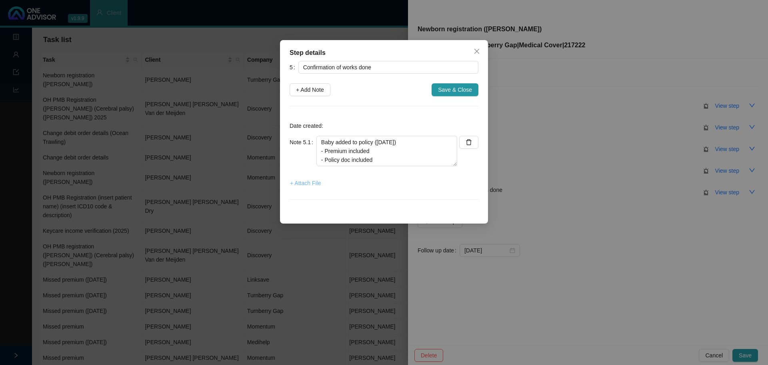
click at [310, 180] on span "+ Attach File" at bounding box center [305, 182] width 31 height 9
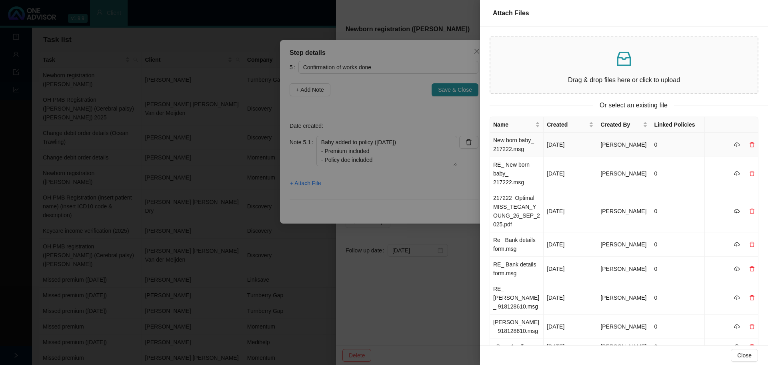
click at [523, 149] on td "New born baby_ 217222.msg" at bounding box center [517, 144] width 54 height 24
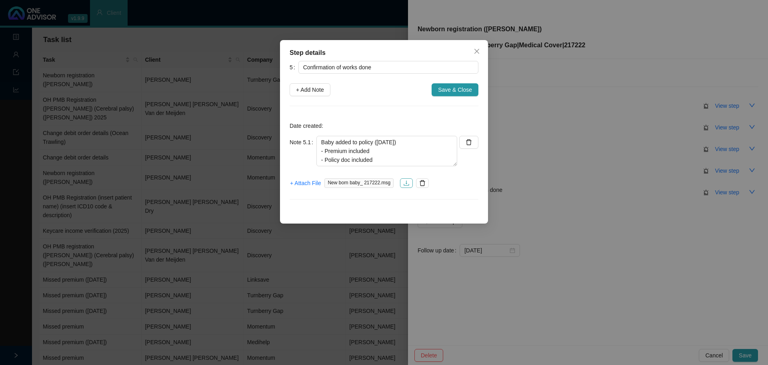
click at [406, 184] on icon "download" at bounding box center [406, 183] width 6 height 6
click at [450, 91] on span "Save & Close" at bounding box center [455, 89] width 34 height 9
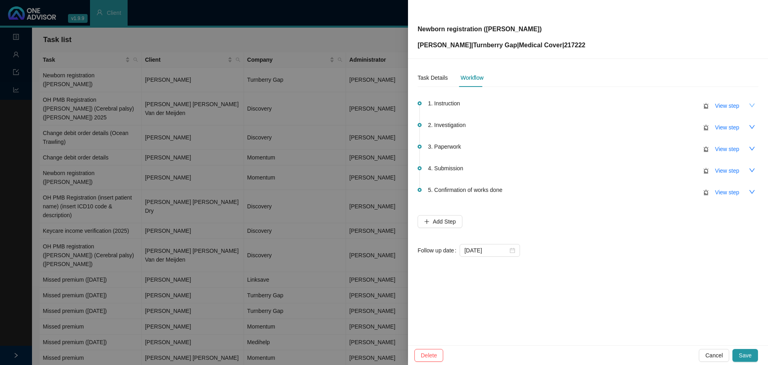
click at [756, 104] on button "button" at bounding box center [752, 105] width 13 height 13
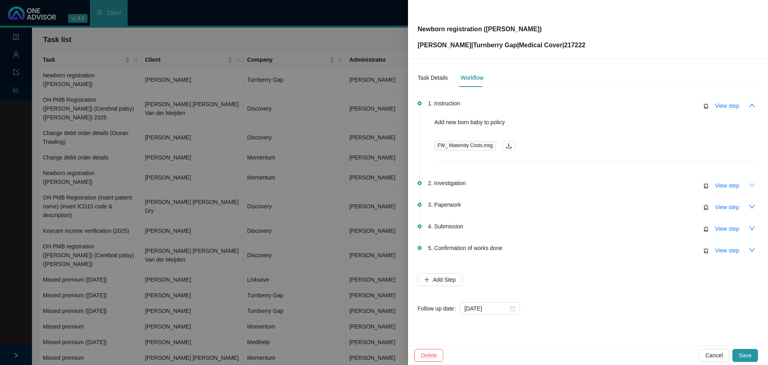
click at [752, 188] on icon "down" at bounding box center [752, 185] width 6 height 6
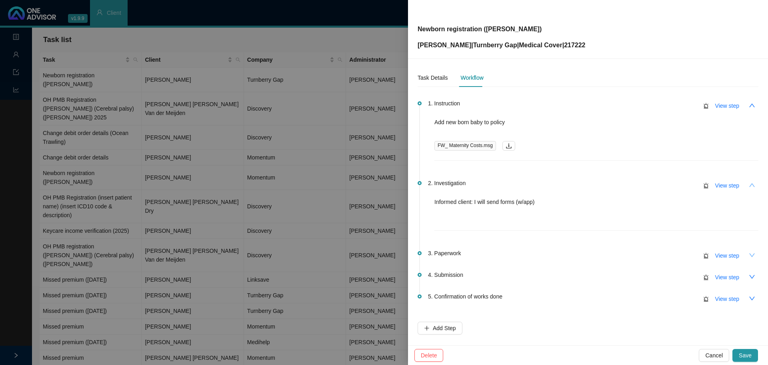
click at [749, 254] on icon "down" at bounding box center [752, 255] width 6 height 4
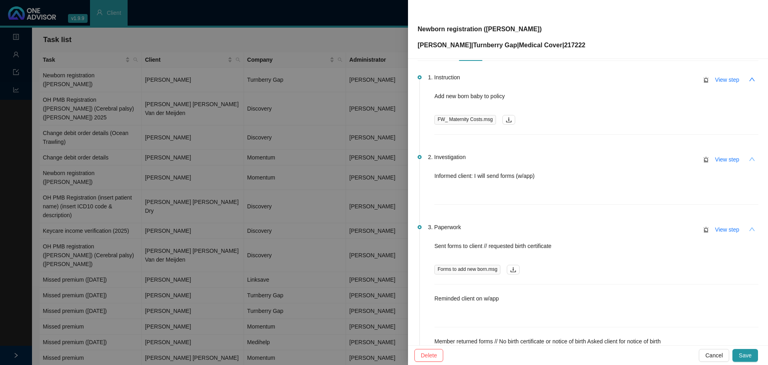
scroll to position [40, 0]
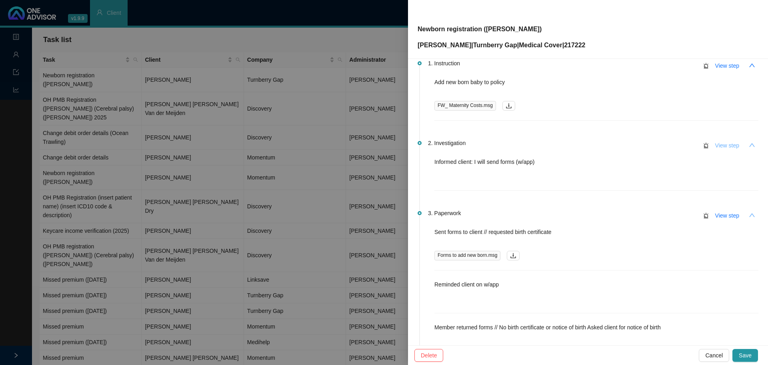
click at [719, 142] on span "View step" at bounding box center [727, 145] width 24 height 9
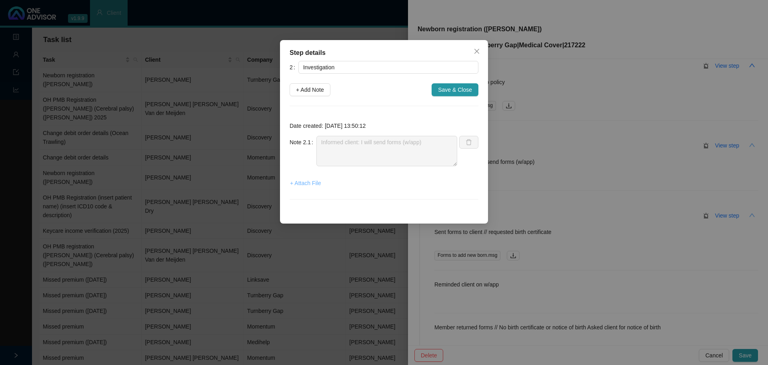
click at [309, 183] on span "+ Attach File" at bounding box center [305, 182] width 31 height 9
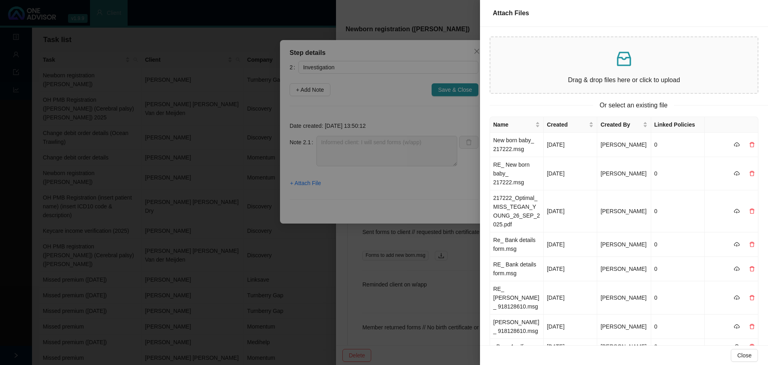
click at [307, 177] on div at bounding box center [384, 182] width 768 height 365
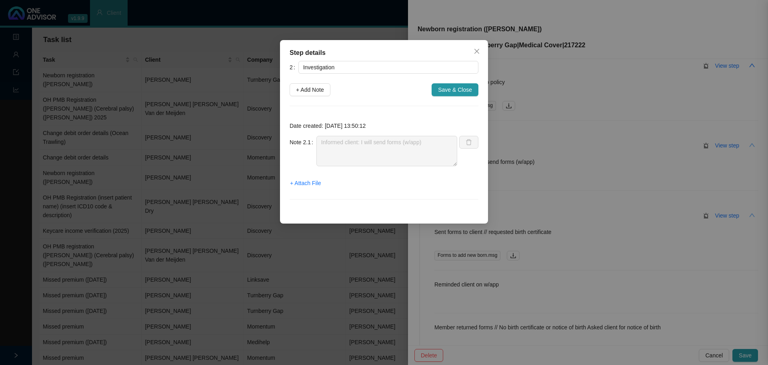
click at [305, 183] on div at bounding box center [384, 182] width 768 height 365
click at [309, 182] on span "+ Attach File" at bounding box center [305, 182] width 31 height 9
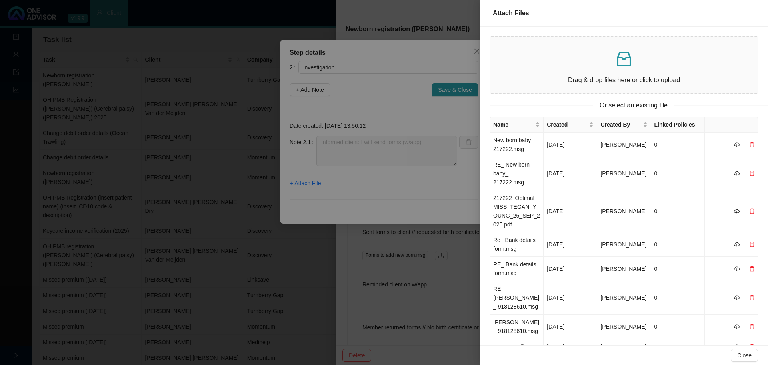
click at [570, 65] on p at bounding box center [624, 58] width 254 height 19
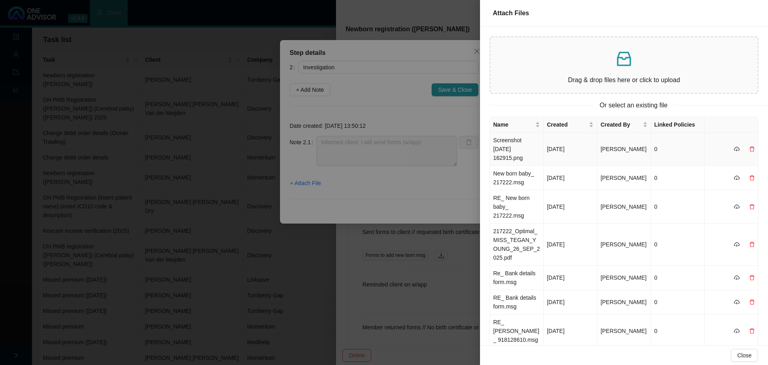
click at [509, 138] on td "Screenshot 2025-09-29 162915.png" at bounding box center [517, 148] width 54 height 33
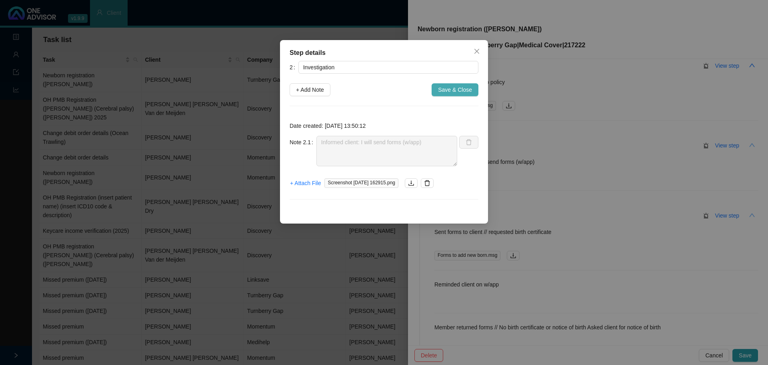
click at [458, 89] on span "Save & Close" at bounding box center [455, 89] width 34 height 9
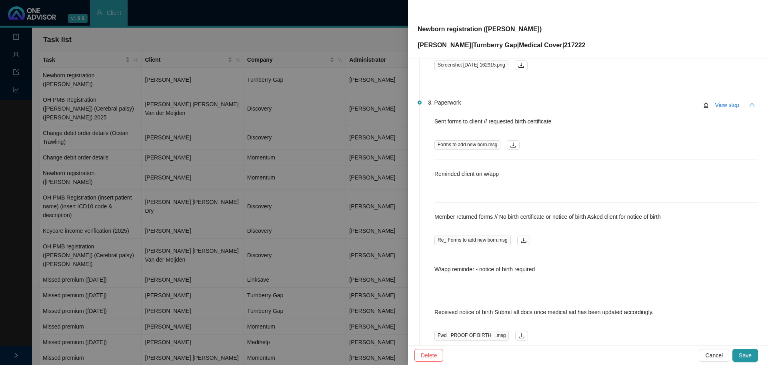
scroll to position [200, 0]
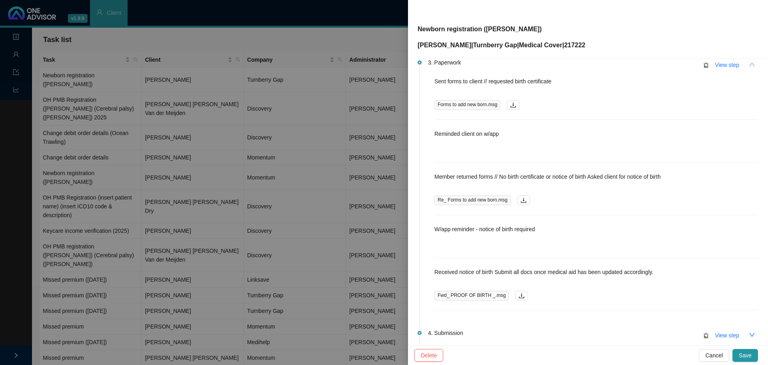
click at [516, 232] on p "W/app reminder - notice of birth required" at bounding box center [597, 228] width 324 height 9
click at [715, 59] on button "View step" at bounding box center [727, 64] width 37 height 13
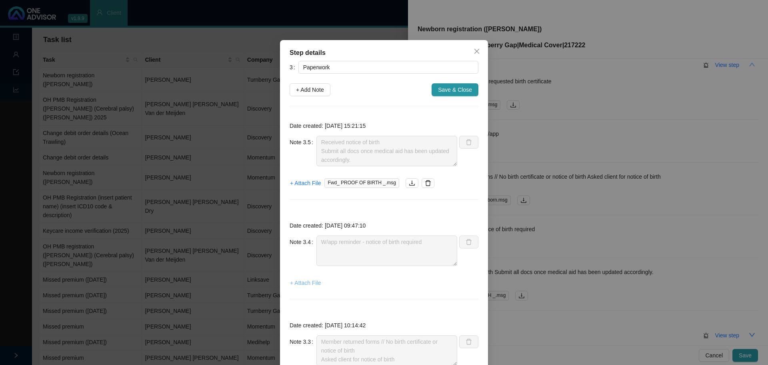
click at [304, 282] on span "+ Attach File" at bounding box center [305, 282] width 31 height 9
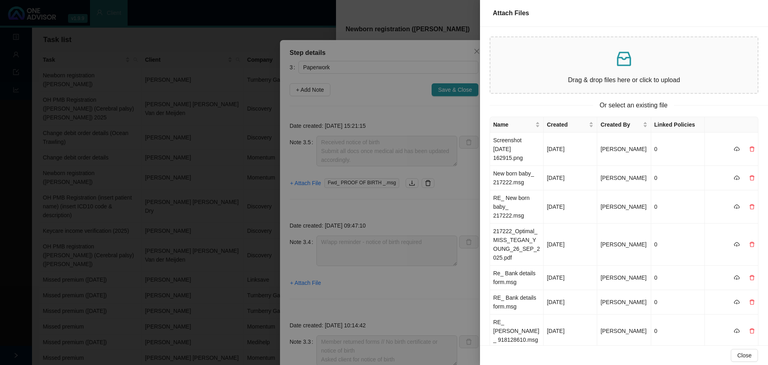
click at [559, 66] on p at bounding box center [624, 58] width 254 height 19
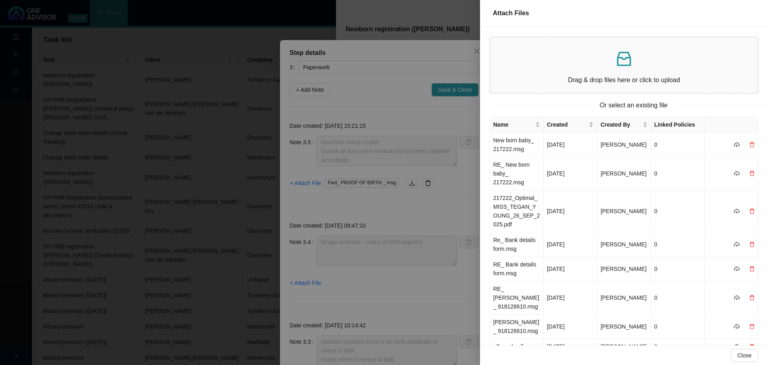
click at [453, 88] on div at bounding box center [384, 182] width 768 height 365
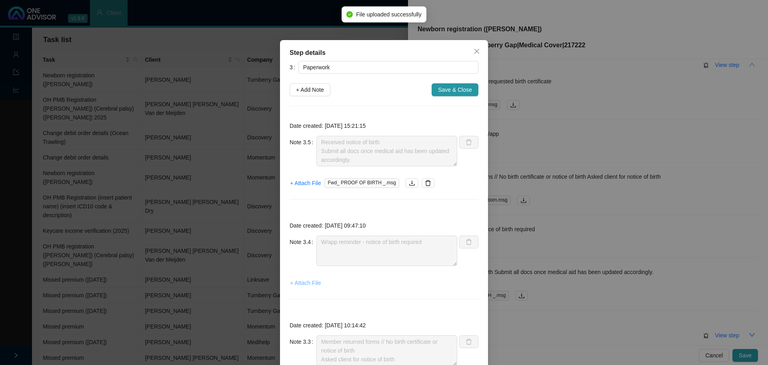
click at [303, 281] on span "+ Attach File" at bounding box center [305, 282] width 31 height 9
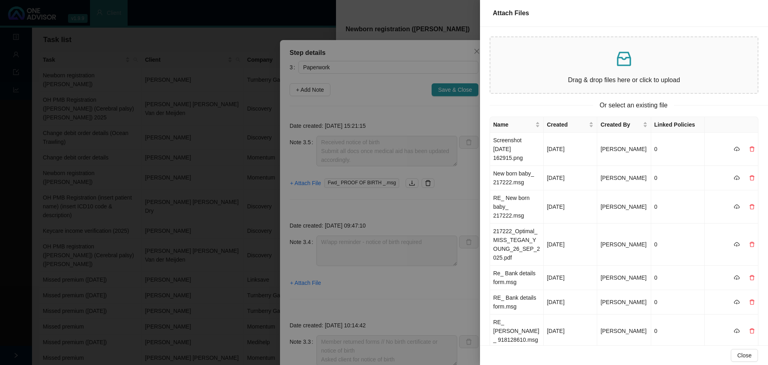
click at [576, 69] on div "Drag & drop files here or click to upload" at bounding box center [624, 65] width 254 height 43
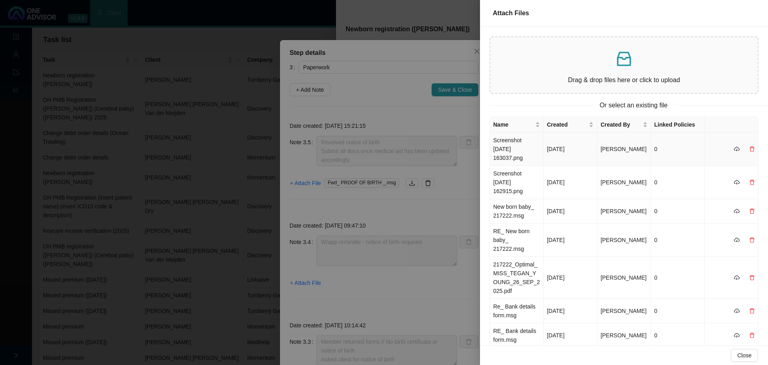
click at [528, 144] on td "Screenshot 2025-09-29 163037.png" at bounding box center [517, 148] width 54 height 33
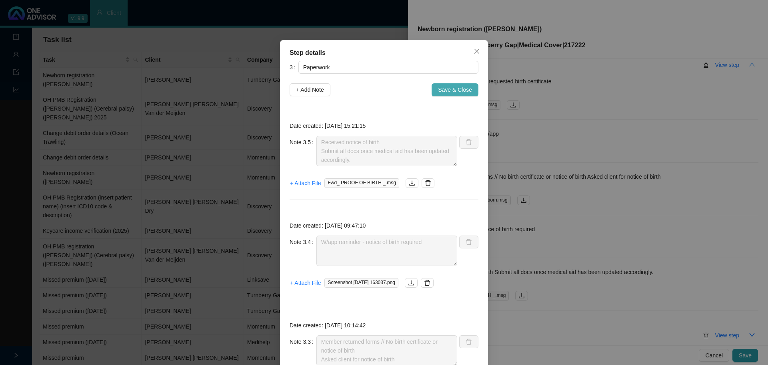
click at [441, 89] on span "Save & Close" at bounding box center [455, 89] width 34 height 9
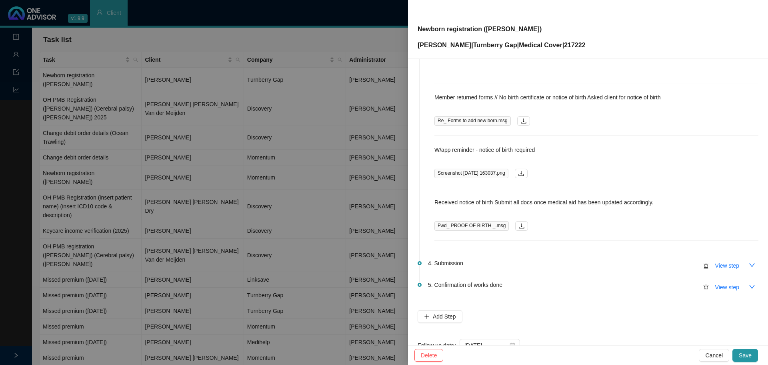
scroll to position [305, 0]
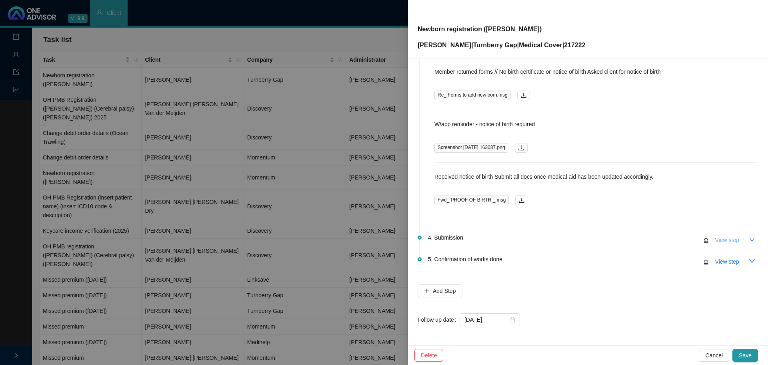
click at [722, 238] on span "View step" at bounding box center [727, 239] width 24 height 9
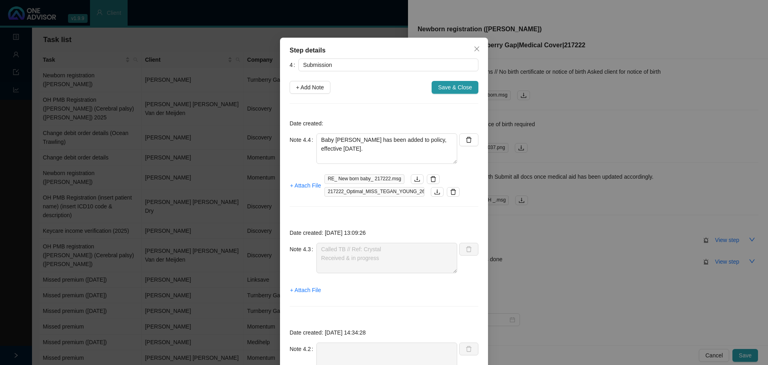
scroll to position [0, 0]
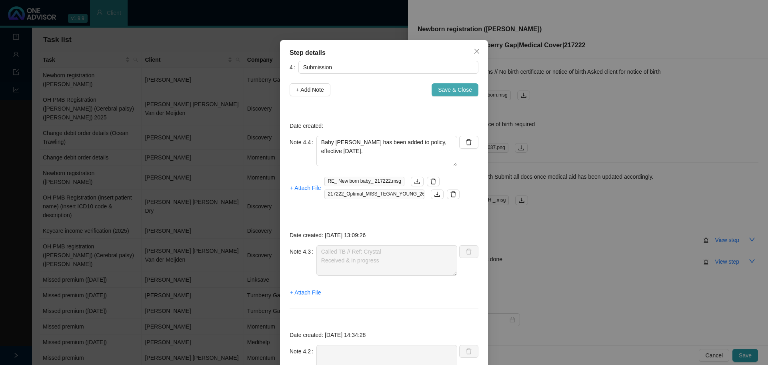
click at [443, 89] on span "Save & Close" at bounding box center [455, 89] width 34 height 9
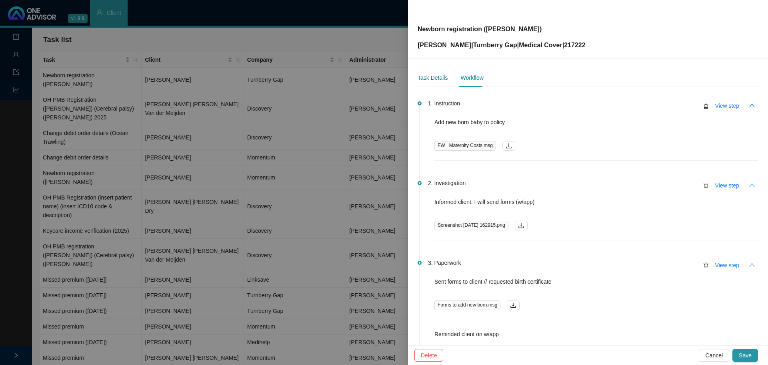
click at [431, 76] on div "Task Details" at bounding box center [433, 77] width 30 height 9
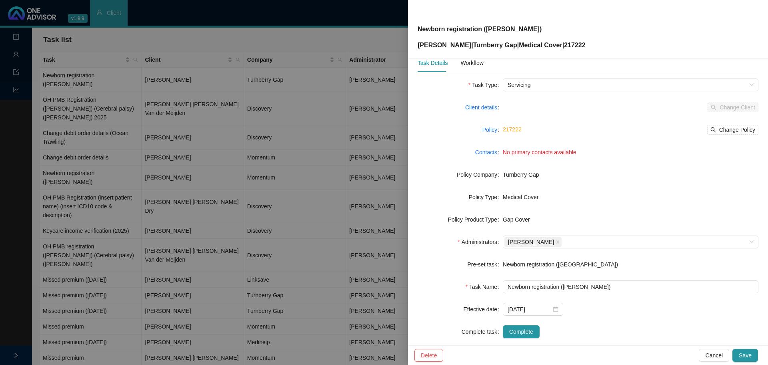
scroll to position [27, 0]
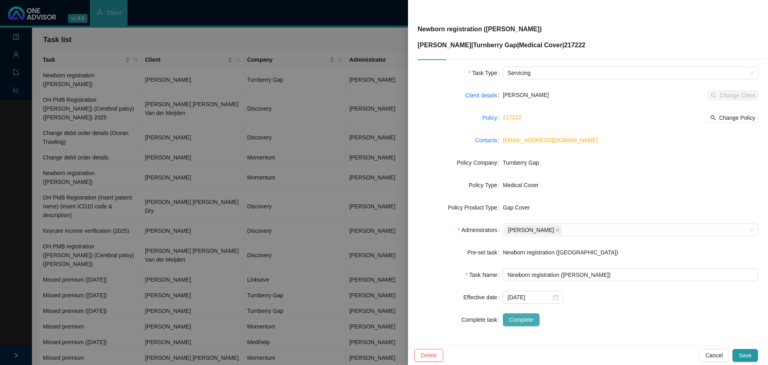
click at [525, 317] on span "Complete" at bounding box center [521, 319] width 24 height 9
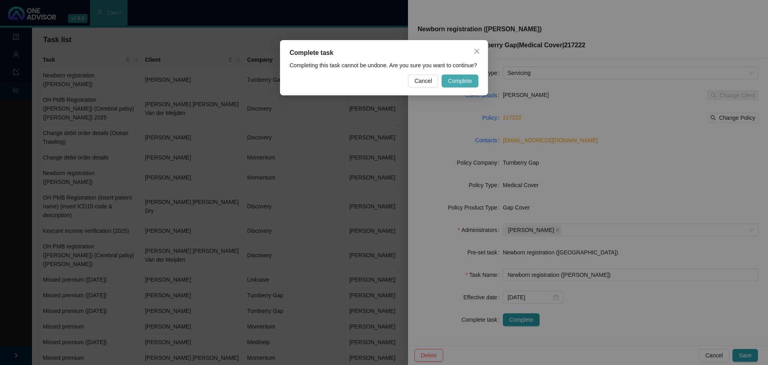
click at [463, 78] on span "Complete" at bounding box center [460, 80] width 24 height 9
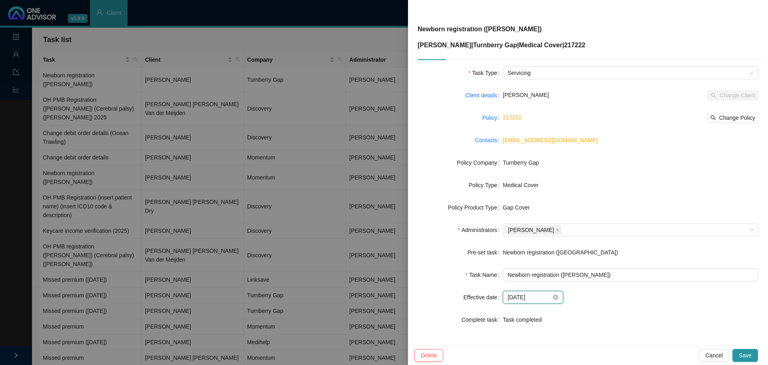
click at [532, 299] on input "2025-09-17" at bounding box center [530, 297] width 44 height 9
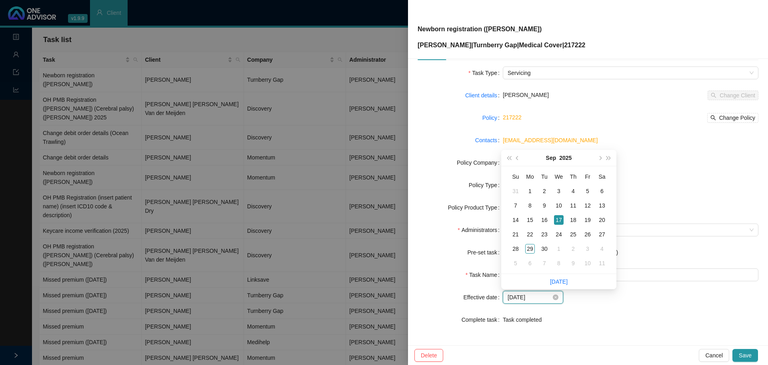
click at [550, 297] on div "2025-09-17" at bounding box center [533, 297] width 51 height 9
type input "2025-09-05"
click at [586, 190] on div "5" at bounding box center [588, 191] width 10 height 10
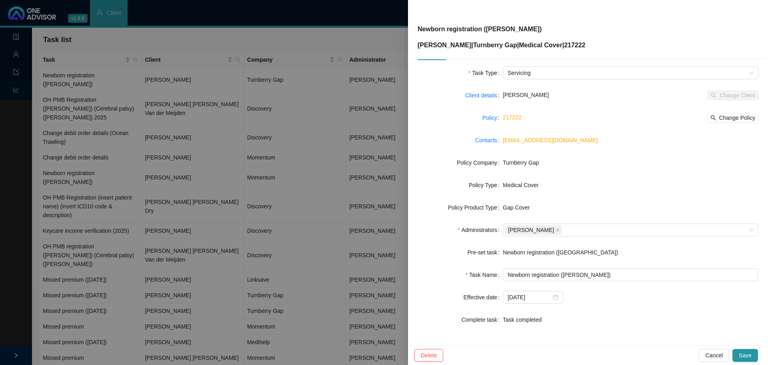
click at [584, 314] on div "Task completed" at bounding box center [631, 319] width 256 height 13
click at [741, 355] on span "Save" at bounding box center [745, 355] width 13 height 9
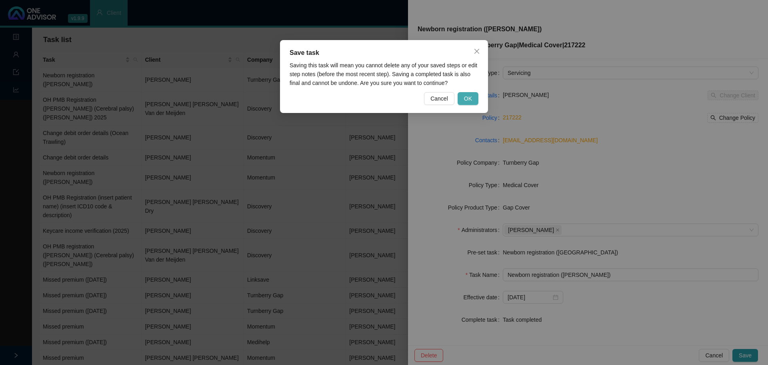
click at [470, 97] on span "OK" at bounding box center [468, 98] width 8 height 9
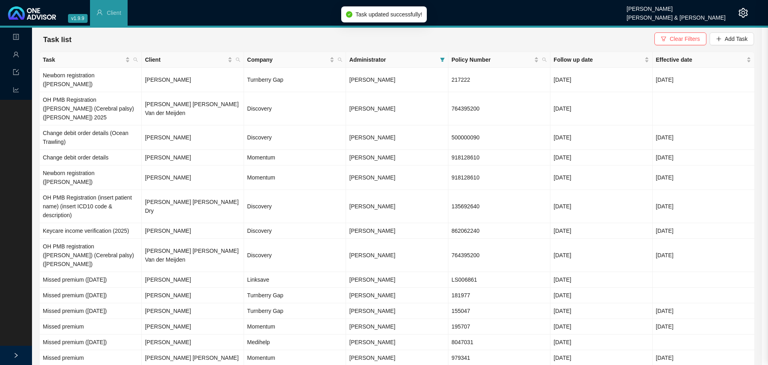
scroll to position [17, 0]
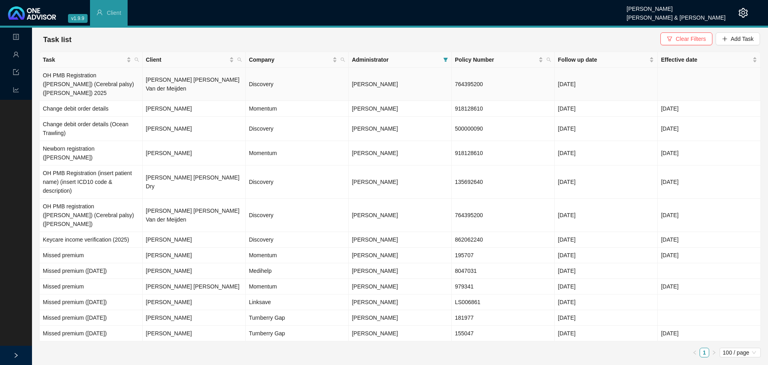
drag, startPoint x: 195, startPoint y: 84, endPoint x: 218, endPoint y: 84, distance: 23.2
click at [195, 84] on td "[PERSON_NAME] [PERSON_NAME] Van der Meijden" at bounding box center [194, 84] width 103 height 33
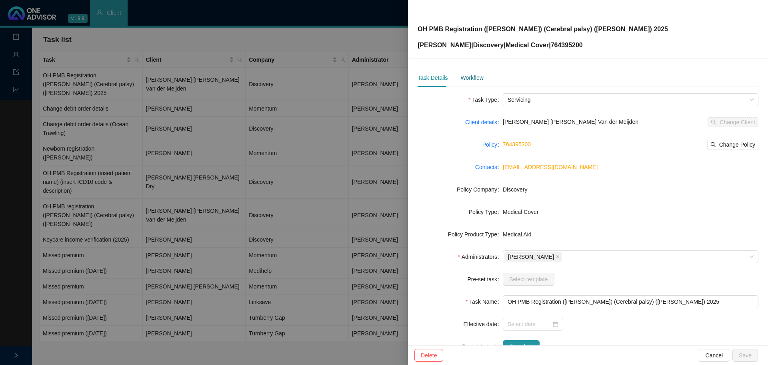
click at [466, 76] on div "Workflow" at bounding box center [472, 77] width 23 height 9
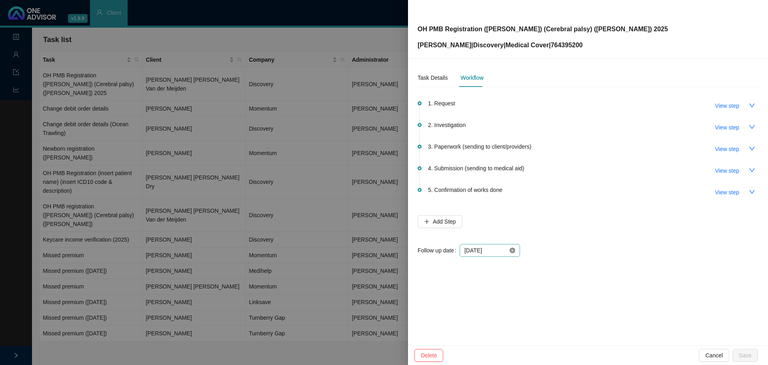
click at [511, 249] on icon "close-circle" at bounding box center [513, 250] width 6 height 6
click at [512, 248] on div at bounding box center [490, 250] width 51 height 9
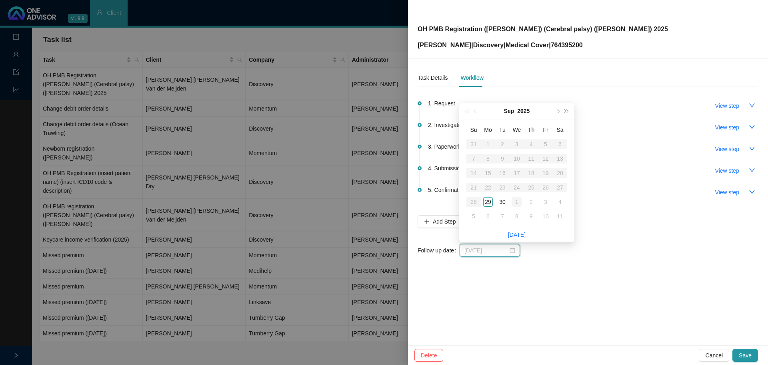
type input "2025-10-01"
type input "[DATE]"
click at [503, 202] on div "30" at bounding box center [503, 202] width 10 height 10
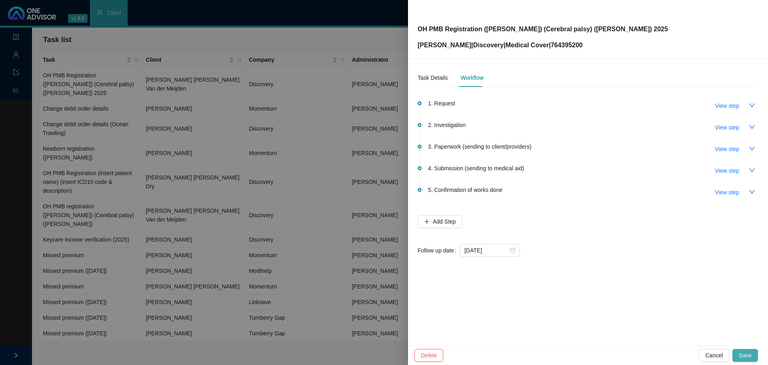
click at [745, 355] on span "Save" at bounding box center [745, 355] width 13 height 9
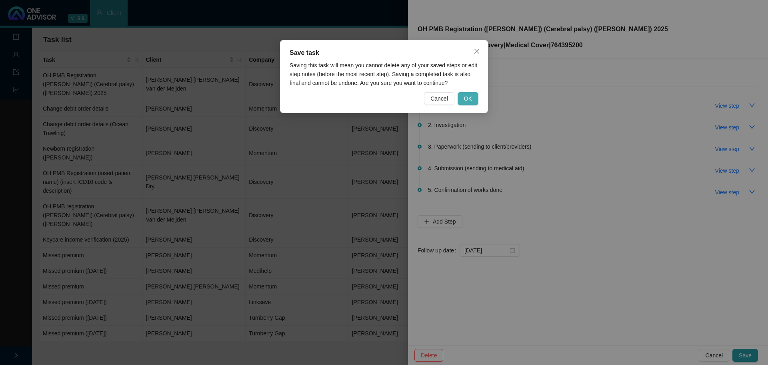
click at [464, 98] on button "OK" at bounding box center [468, 98] width 21 height 13
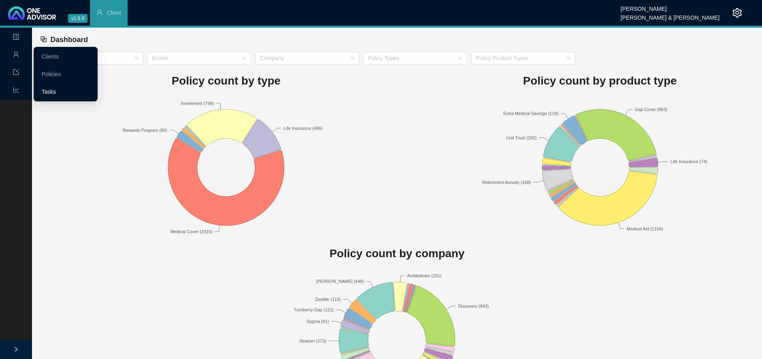
click at [48, 90] on link "Tasks" at bounding box center [49, 91] width 14 height 6
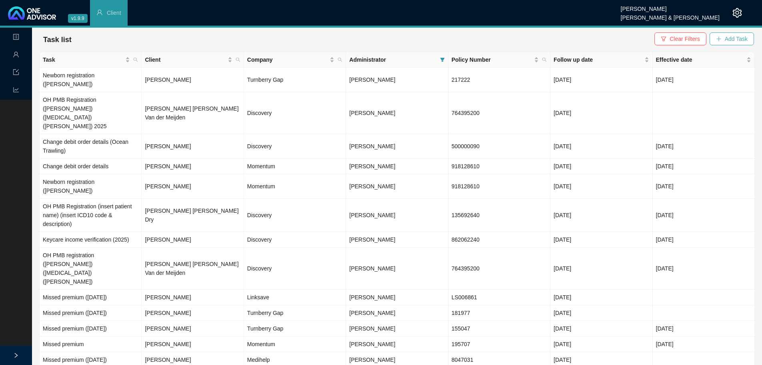
click at [738, 39] on span "Add Task" at bounding box center [736, 38] width 23 height 9
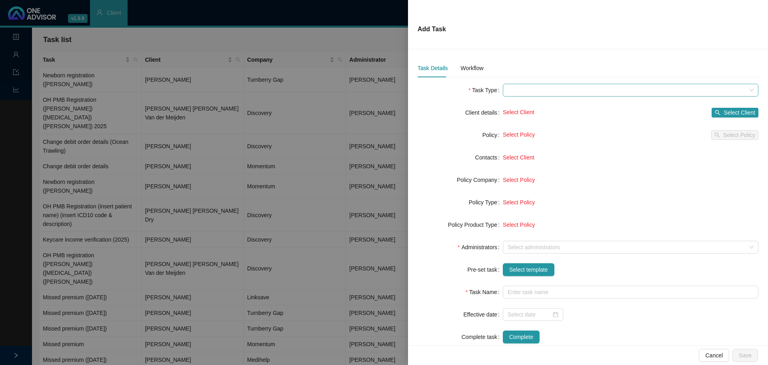
click at [515, 90] on span at bounding box center [631, 90] width 246 height 12
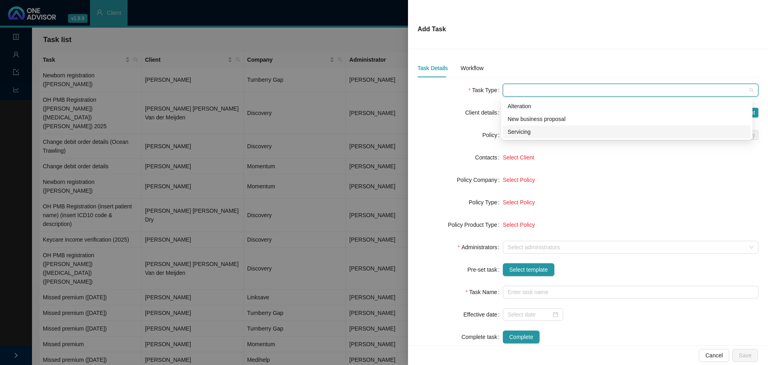
click at [525, 130] on div "Servicing" at bounding box center [627, 131] width 238 height 9
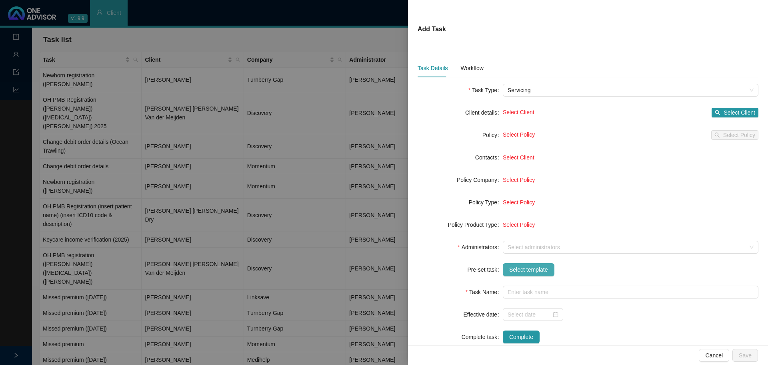
click at [523, 271] on span "Select template" at bounding box center [528, 269] width 39 height 9
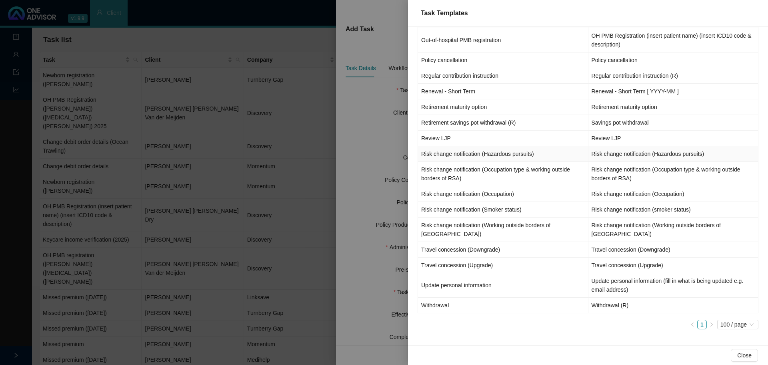
scroll to position [640, 0]
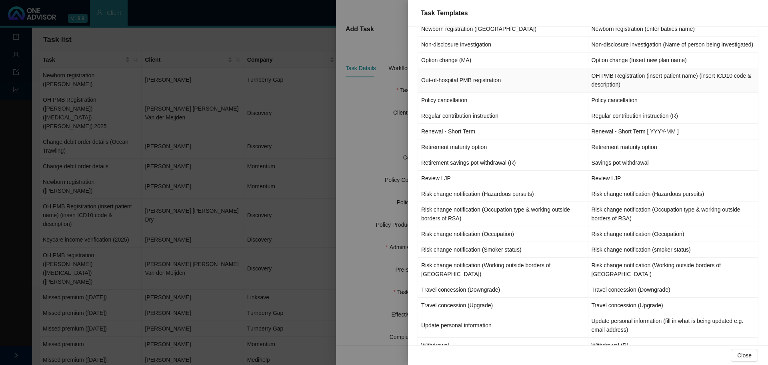
click at [518, 91] on td "Out-of-hospital PMB registration" at bounding box center [503, 80] width 170 height 24
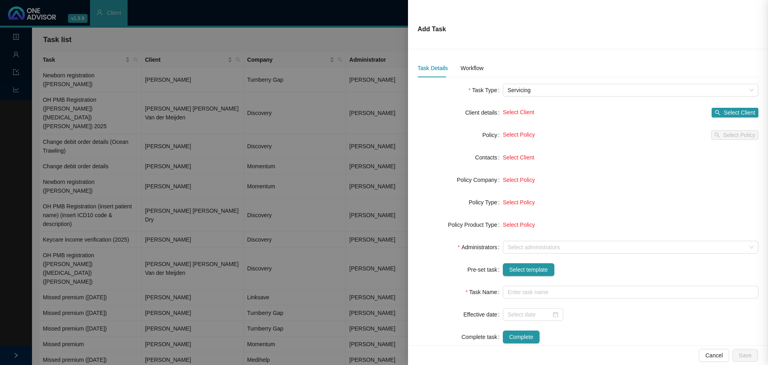
type input "OH PMB Registration (insert patient name) (insert ICD10 code & description)"
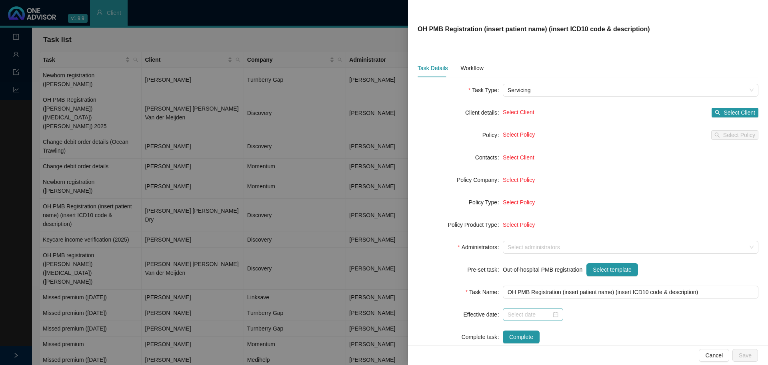
click at [551, 317] on div at bounding box center [533, 314] width 51 height 9
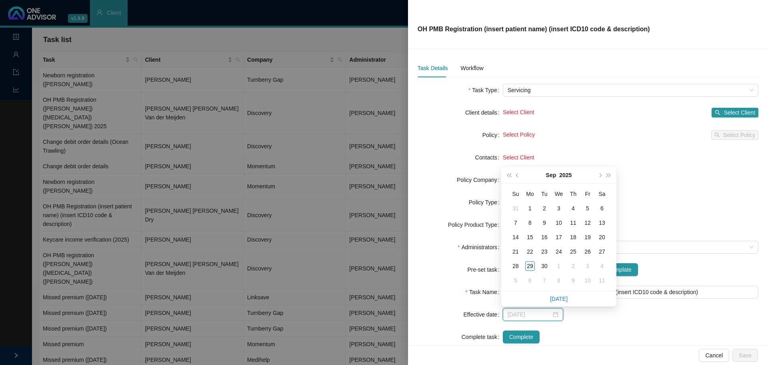
type input "2025-09-29"
click at [528, 266] on div "29" at bounding box center [530, 266] width 10 height 10
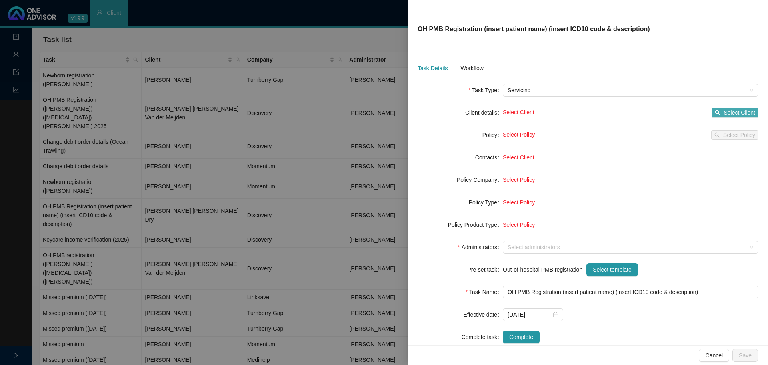
click at [734, 109] on span "Select Client" at bounding box center [740, 112] width 32 height 9
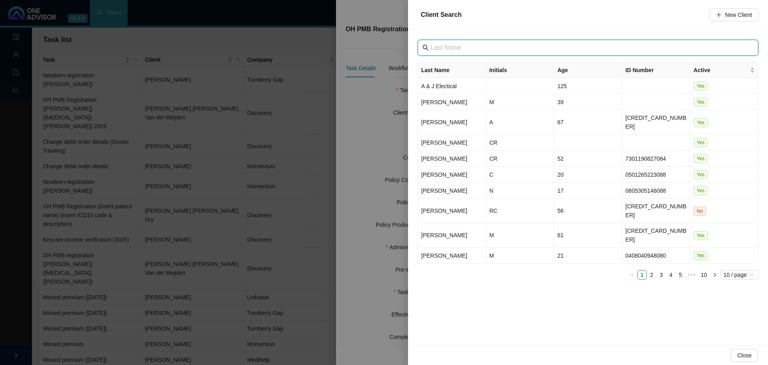
click at [444, 48] on input "text" at bounding box center [589, 48] width 317 height 10
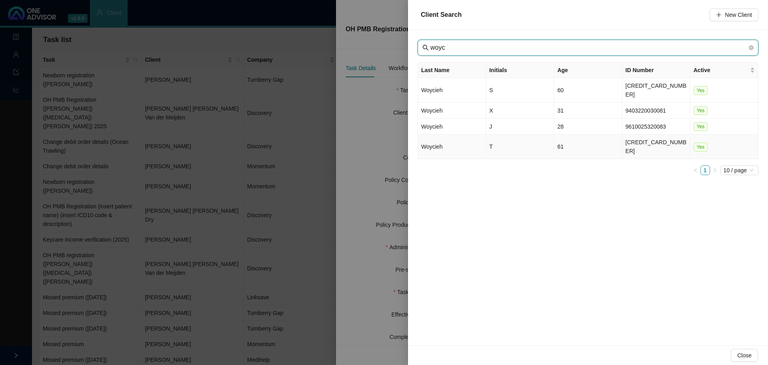
type input "woyc"
click at [497, 134] on td "T" at bounding box center [520, 146] width 68 height 24
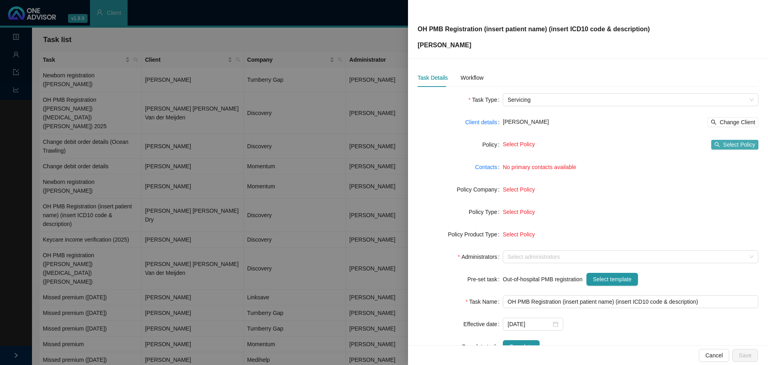
click at [731, 146] on span "Select Policy" at bounding box center [739, 144] width 32 height 9
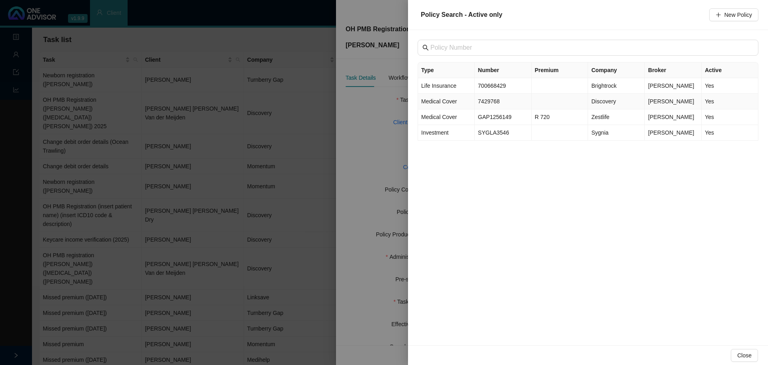
drag, startPoint x: 494, startPoint y: 102, endPoint x: 503, endPoint y: 100, distance: 9.3
click at [494, 101] on td "7429768" at bounding box center [503, 102] width 57 height 16
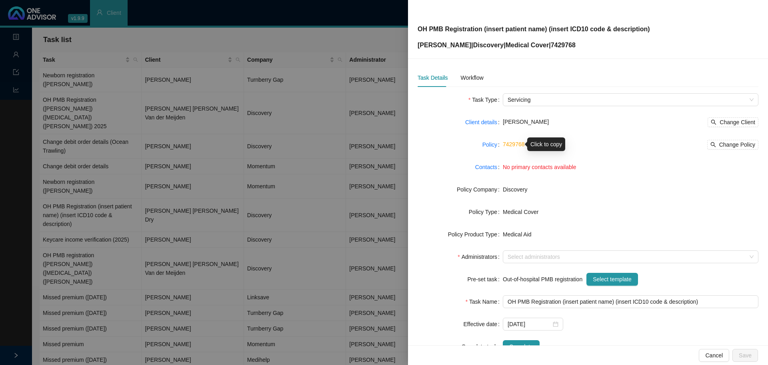
click at [509, 145] on link "7429768" at bounding box center [514, 144] width 22 height 6
click at [487, 143] on link "Policy" at bounding box center [490, 144] width 15 height 9
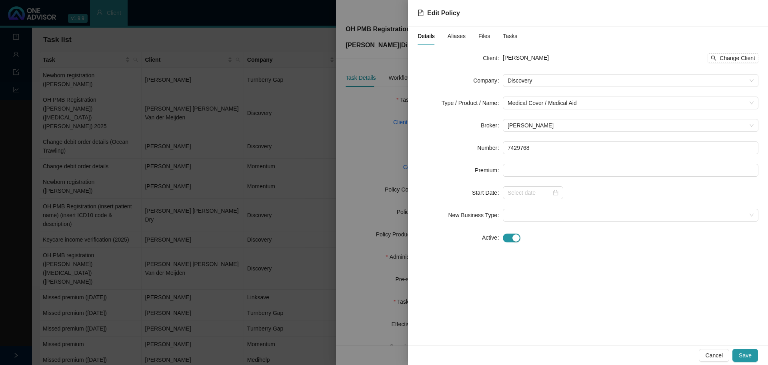
drag, startPoint x: 451, startPoint y: 38, endPoint x: 465, endPoint y: 48, distance: 17.5
click at [451, 38] on span "Aliases" at bounding box center [457, 36] width 18 height 6
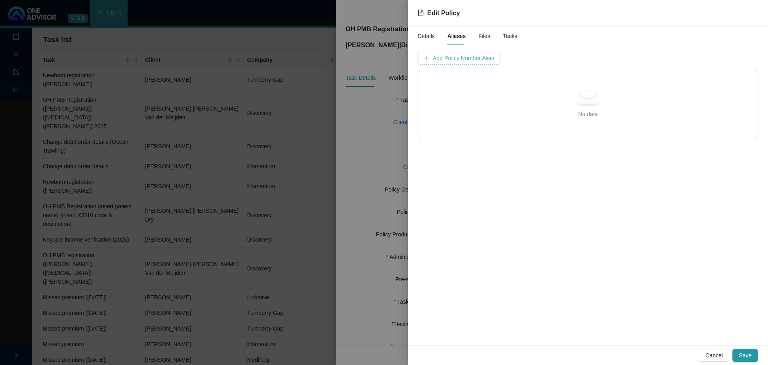
click at [441, 59] on span "Add Policy Number Alias" at bounding box center [463, 58] width 61 height 9
type input "7429768"
click at [633, 59] on span "Add Policy Number Alias" at bounding box center [663, 58] width 61 height 9
click at [428, 36] on span "Details" at bounding box center [426, 36] width 17 height 6
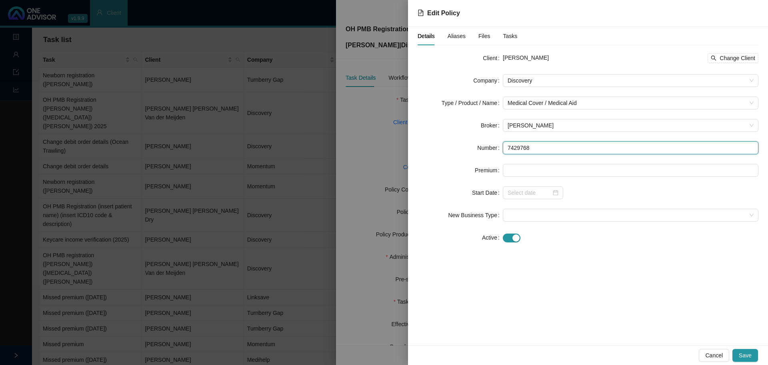
drag, startPoint x: 533, startPoint y: 149, endPoint x: 502, endPoint y: 144, distance: 31.2
click at [502, 144] on div "Number 7429768" at bounding box center [588, 147] width 341 height 13
paste input "01"
type input "742976801"
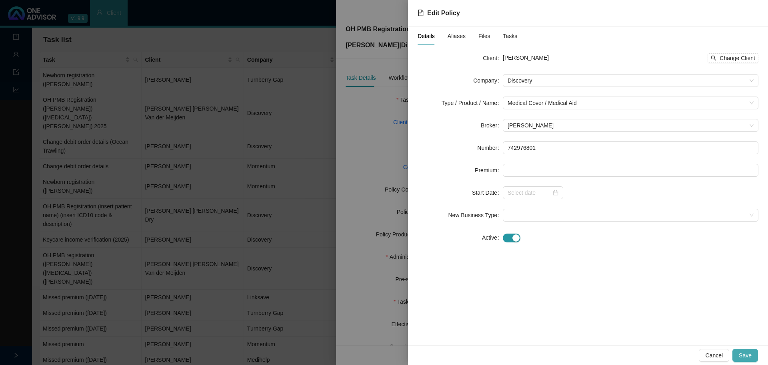
drag, startPoint x: 751, startPoint y: 351, endPoint x: 748, endPoint y: 348, distance: 4.5
click at [751, 351] on span "Save" at bounding box center [745, 355] width 13 height 9
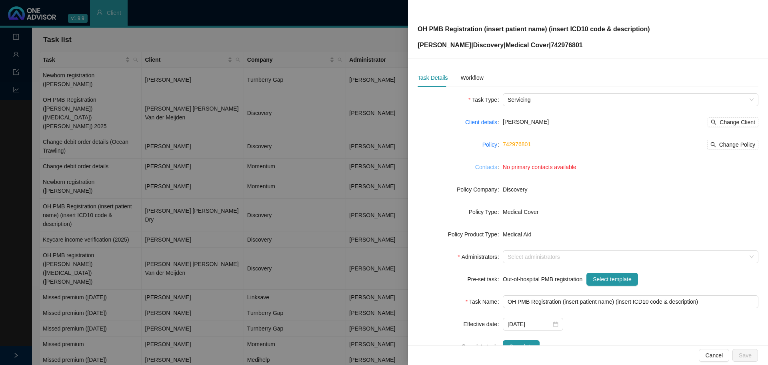
click at [488, 168] on link "Contacts" at bounding box center [486, 166] width 22 height 9
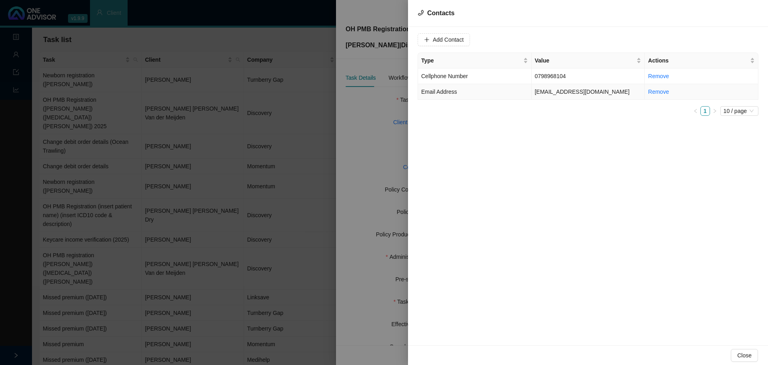
click at [549, 92] on td "sumaxwoy@gmail.com" at bounding box center [589, 92] width 114 height 16
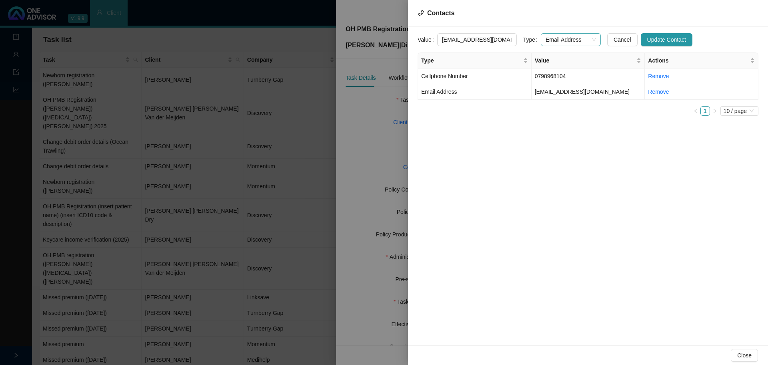
click at [552, 37] on span "Email Address" at bounding box center [571, 40] width 50 height 12
click at [551, 94] on div "Primary Email Address" at bounding box center [562, 94] width 47 height 9
click at [548, 75] on td "0798968104" at bounding box center [589, 76] width 114 height 16
click at [555, 78] on td "0798968104" at bounding box center [589, 76] width 114 height 16
click at [553, 40] on span "Cellphone Number" at bounding box center [571, 40] width 50 height 12
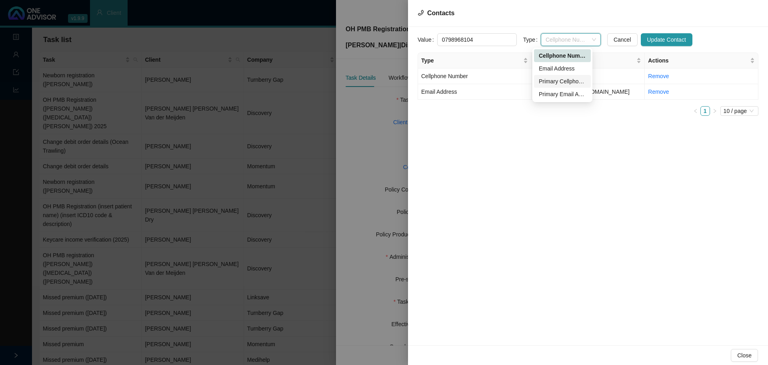
drag, startPoint x: 555, startPoint y: 80, endPoint x: 629, endPoint y: 82, distance: 73.3
click at [556, 80] on div "Primary Cellphone Number" at bounding box center [562, 81] width 47 height 9
click at [653, 38] on span "Update Contact" at bounding box center [666, 39] width 39 height 9
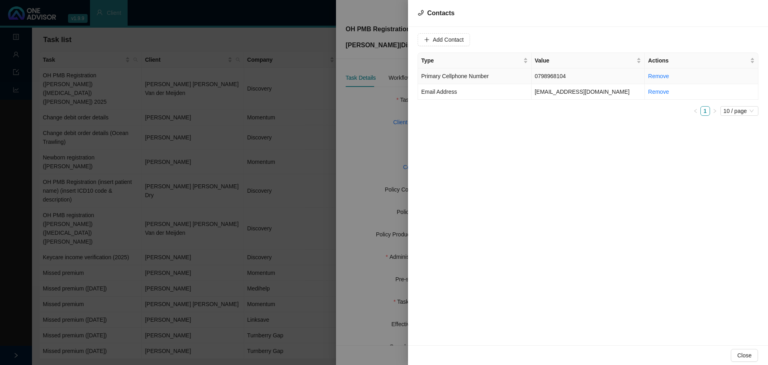
click at [541, 76] on td "0798968104" at bounding box center [589, 76] width 114 height 16
click at [375, 138] on div at bounding box center [384, 182] width 768 height 365
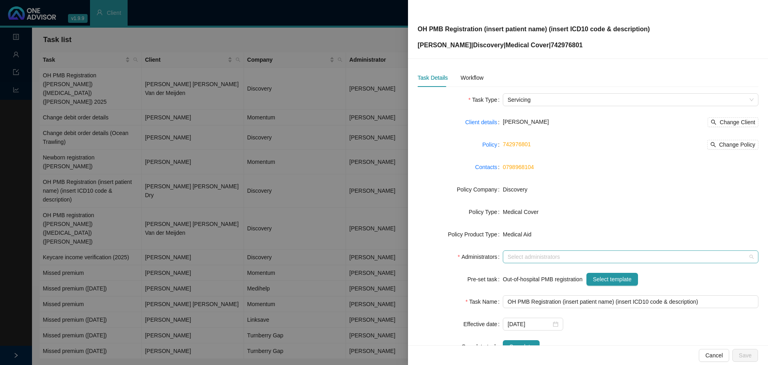
click at [525, 255] on div at bounding box center [627, 257] width 244 height 6
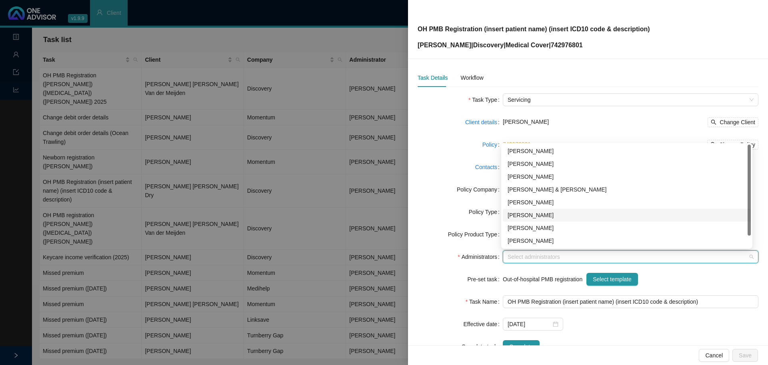
click at [528, 210] on div "[PERSON_NAME]" at bounding box center [627, 214] width 248 height 13
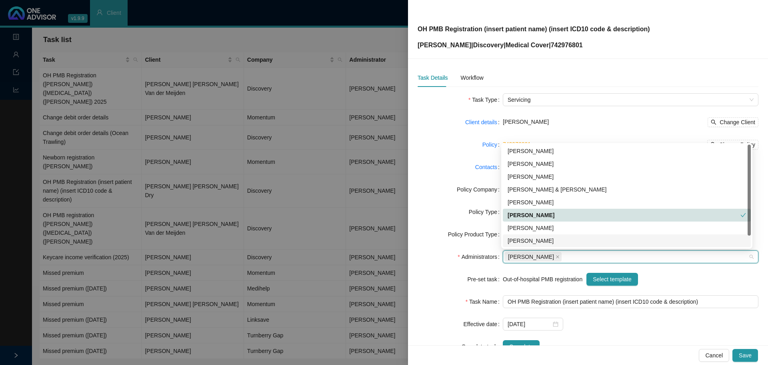
click at [437, 244] on form "Task Type Servicing Client details Theo Woycieh Change Client Policy 742976801 …" at bounding box center [588, 222] width 341 height 259
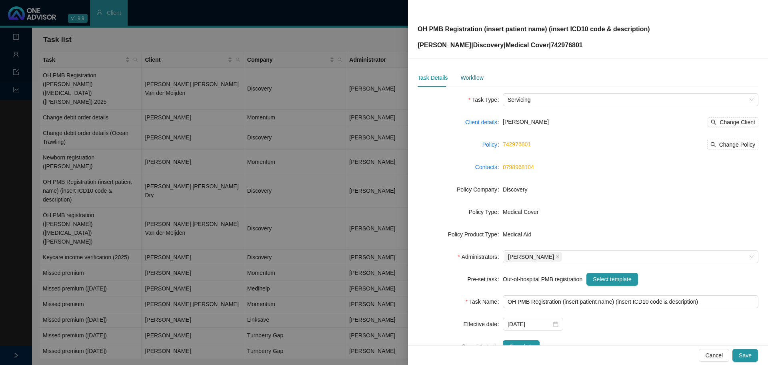
click at [466, 75] on div "Workflow" at bounding box center [472, 77] width 23 height 9
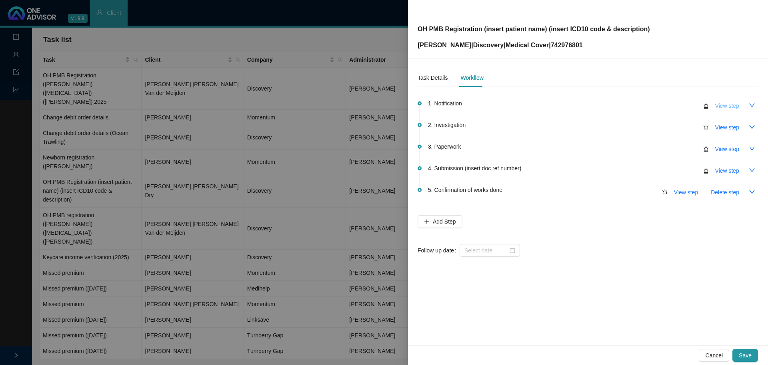
click at [732, 106] on span "View step" at bounding box center [727, 105] width 24 height 9
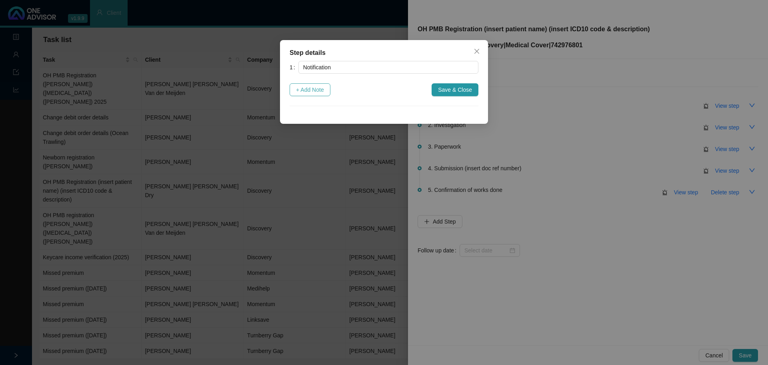
click at [313, 91] on span "+ Add Note" at bounding box center [310, 89] width 28 height 9
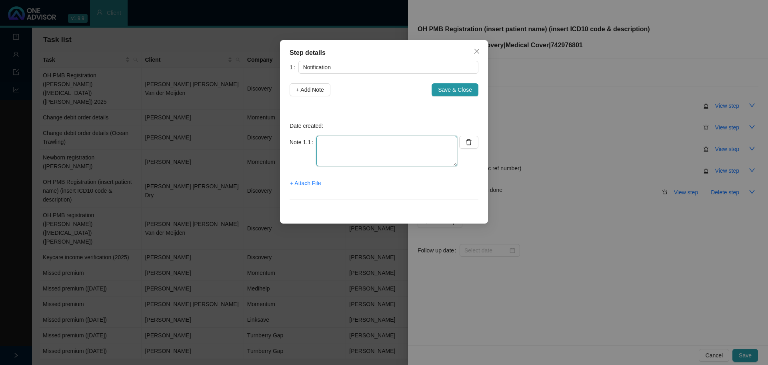
click at [333, 145] on textarea at bounding box center [387, 151] width 141 height 30
type textarea "Member wants us to check what PMB conditions are registered."
click at [312, 182] on span "+ Attach File" at bounding box center [305, 182] width 31 height 9
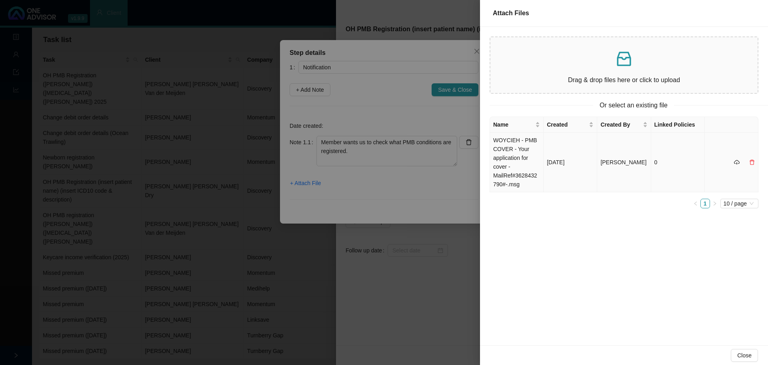
click at [523, 164] on td "WOYCIEH - PMB COVER - Your application for cover -MailRef#3628432790#-.msg" at bounding box center [517, 162] width 54 height 60
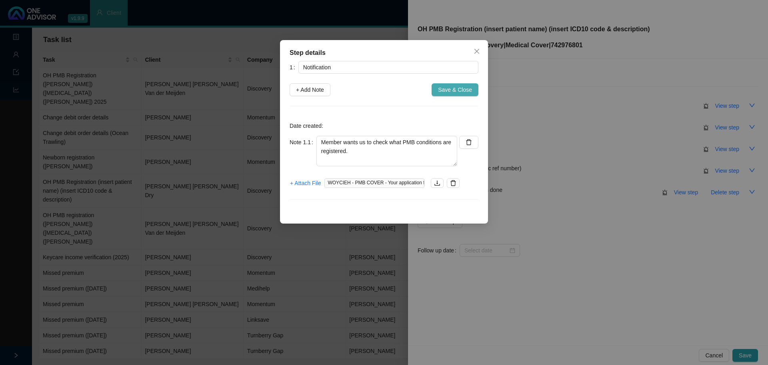
click at [449, 92] on span "Save & Close" at bounding box center [455, 89] width 34 height 9
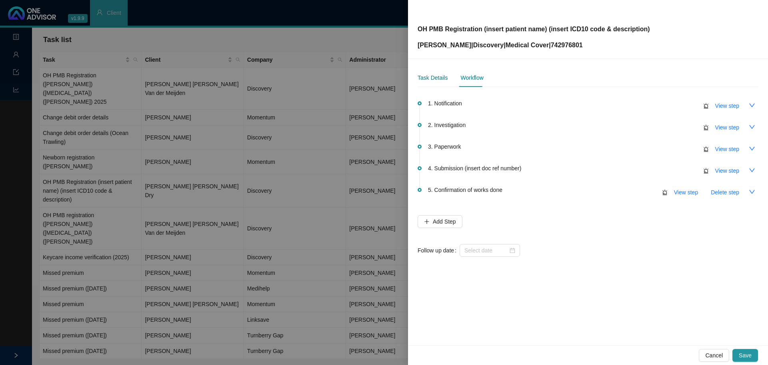
drag, startPoint x: 436, startPoint y: 78, endPoint x: 440, endPoint y: 84, distance: 7.3
click at [436, 78] on div "Task Details" at bounding box center [433, 77] width 30 height 9
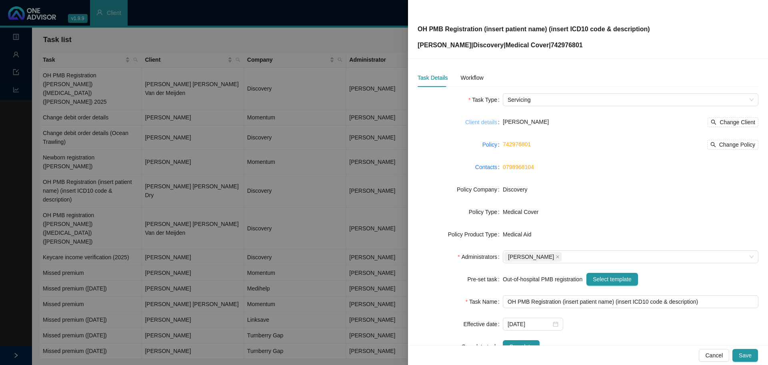
click at [481, 122] on link "Client details" at bounding box center [481, 122] width 32 height 9
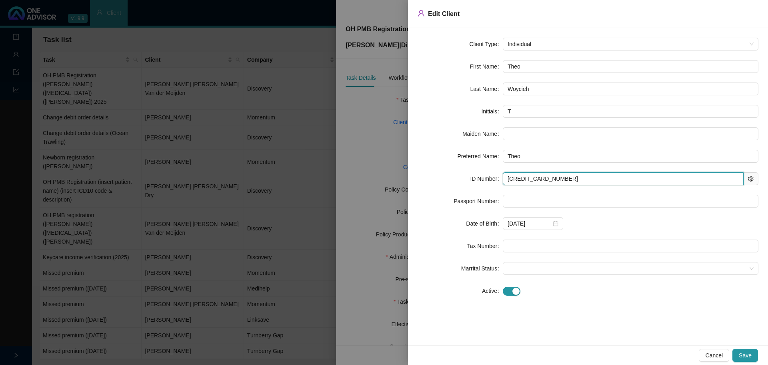
drag, startPoint x: 548, startPoint y: 175, endPoint x: 456, endPoint y: 175, distance: 92.0
click at [456, 175] on div "ID Number 6404135030086" at bounding box center [588, 178] width 341 height 13
drag, startPoint x: 388, startPoint y: 120, endPoint x: 391, endPoint y: 116, distance: 5.2
click at [388, 120] on div at bounding box center [384, 182] width 768 height 365
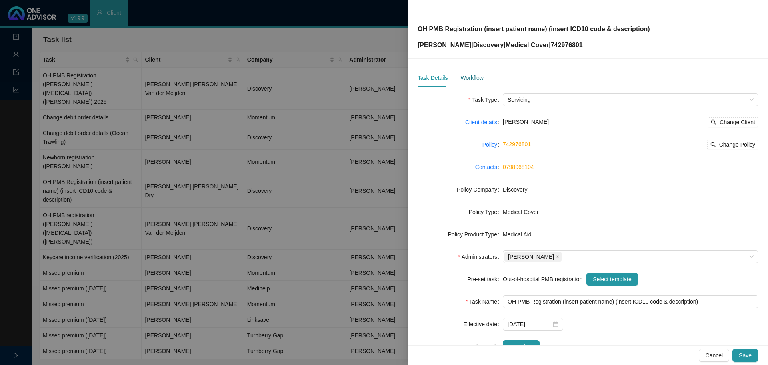
click at [475, 75] on div "Workflow" at bounding box center [472, 77] width 23 height 9
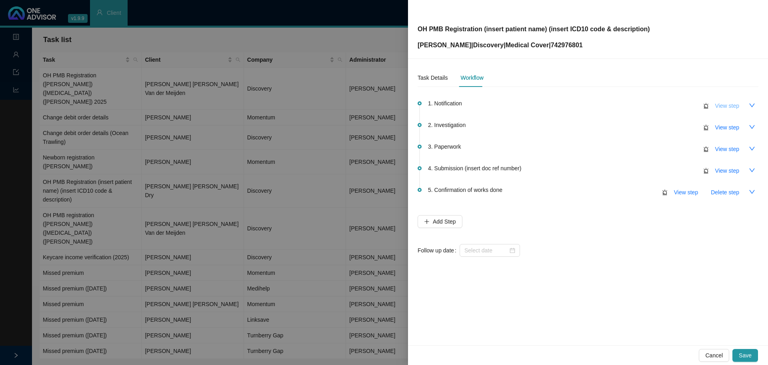
click at [731, 106] on span "View step" at bounding box center [727, 105] width 24 height 9
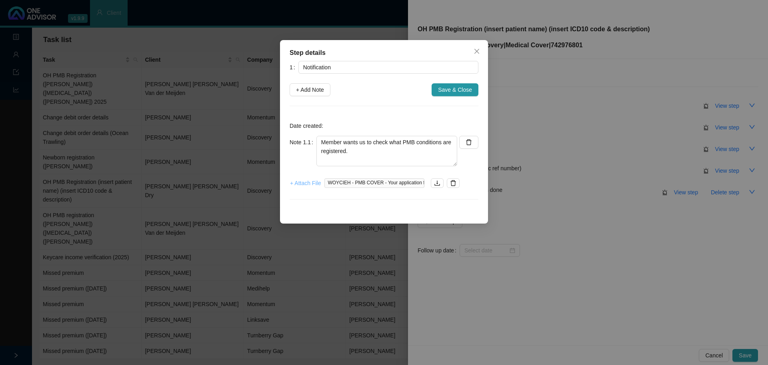
click at [306, 181] on span "+ Attach File" at bounding box center [305, 182] width 31 height 9
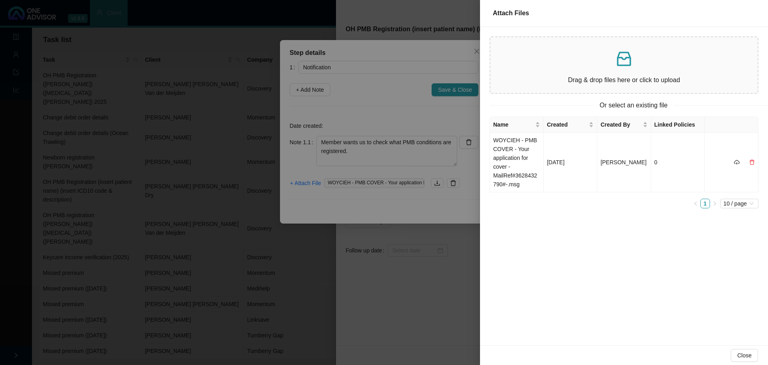
click at [561, 69] on div "Drag & drop files here or click to upload" at bounding box center [624, 65] width 254 height 43
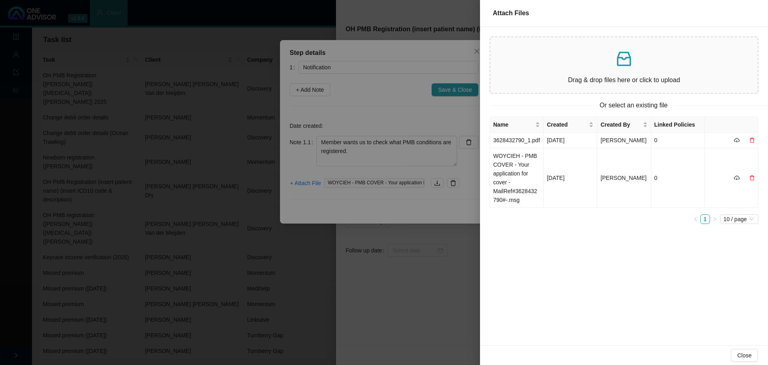
click at [359, 52] on div at bounding box center [384, 182] width 768 height 365
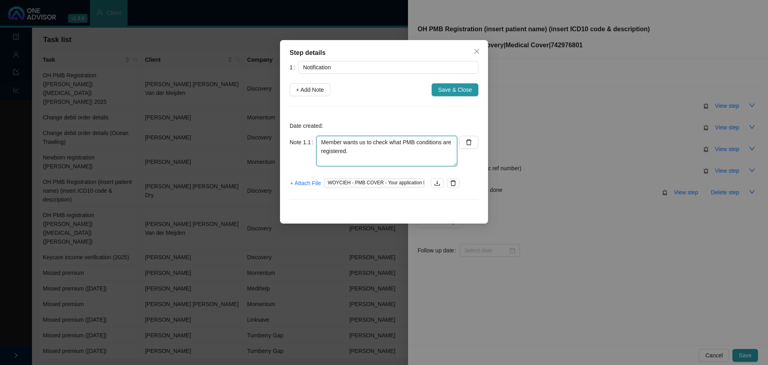
click at [364, 151] on textarea "Member wants us to check what PMB conditions are registered." at bounding box center [387, 151] width 141 height 30
paste textarea "I80.2 Phlebitis and thrombophlebitis 209E of other deep vessels of lower extrem…"
click at [382, 151] on textarea "Member wants us to check what PMB conditions are registered. I80.2 Phlebitis an…" at bounding box center [387, 151] width 141 height 30
click at [358, 150] on textarea "Member wants us to check what PMB conditions are registered. I80.2 Phlebitis an…" at bounding box center [387, 151] width 141 height 30
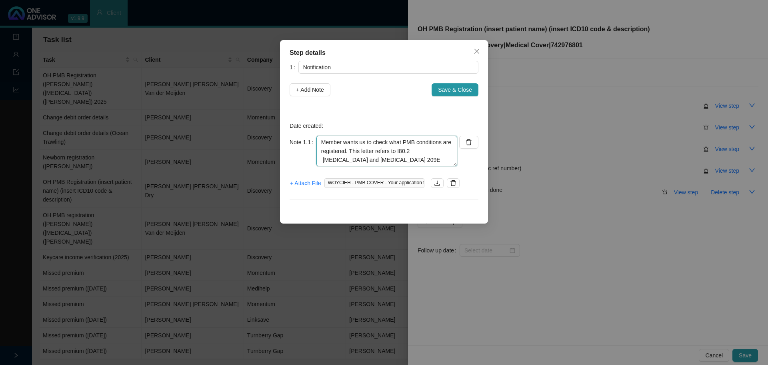
click at [427, 149] on textarea "Member wants us to check what PMB conditions are registered. This letter refers…" at bounding box center [387, 151] width 141 height 30
click at [399, 162] on textarea "Member wants us to check what PMB conditions are registered. This letter refers…" at bounding box center [387, 151] width 141 height 30
click at [423, 151] on textarea "Member wants us to check what PMB conditions are registered. This letter refers…" at bounding box center [387, 151] width 141 height 30
drag, startPoint x: 359, startPoint y: 161, endPoint x: 334, endPoint y: 158, distance: 25.5
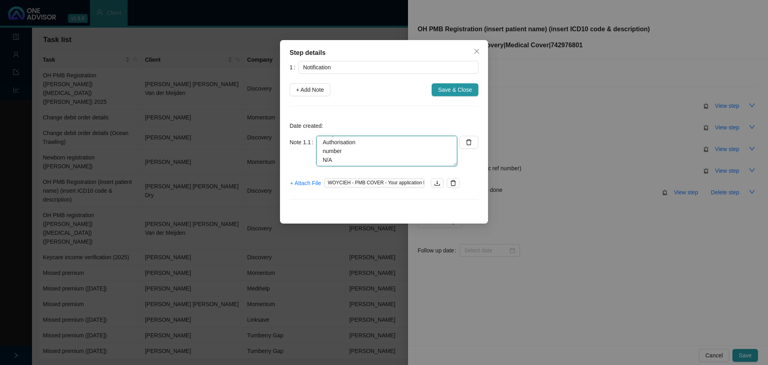
click at [334, 158] on textarea "Member wants us to check what PMB conditions are registered. This letter refers…" at bounding box center [387, 151] width 141 height 30
drag, startPoint x: 363, startPoint y: 159, endPoint x: 321, endPoint y: 146, distance: 44.9
click at [321, 146] on textarea "Member wants us to check what PMB conditions are registered. This letter refers…" at bounding box center [387, 151] width 141 height 30
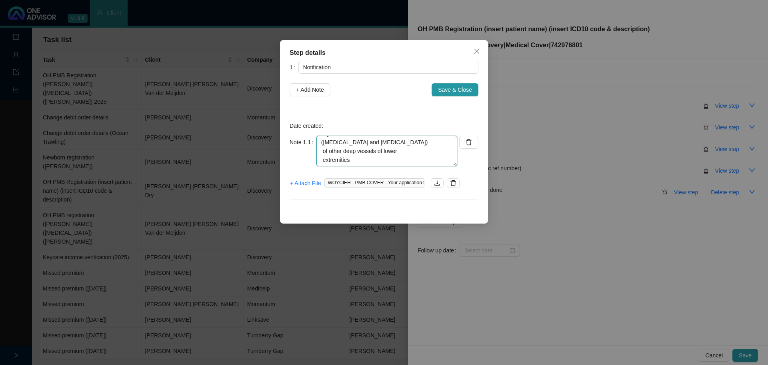
drag, startPoint x: 355, startPoint y: 151, endPoint x: 321, endPoint y: 145, distance: 34.2
click at [321, 145] on textarea "Member wants us to check what PMB conditions are registered. This letter refers…" at bounding box center [387, 151] width 141 height 30
click at [395, 158] on textarea "Member wants us to check what PMB conditions are registered. This letter refers…" at bounding box center [387, 151] width 141 height 30
type textarea "Member wants us to check what PMB conditions are registered. This letter refers…"
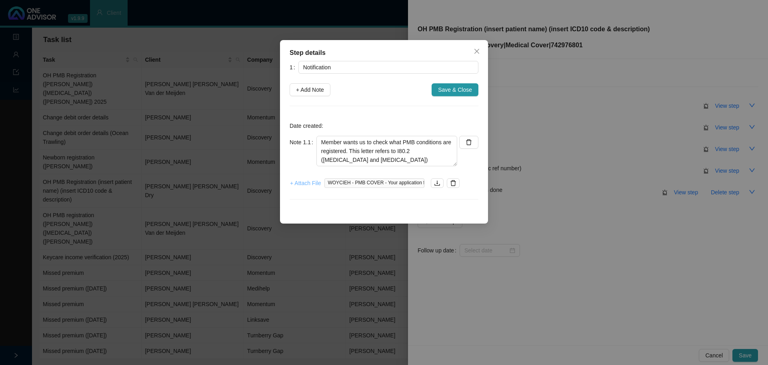
click at [303, 182] on span "+ Attach File" at bounding box center [305, 182] width 31 height 9
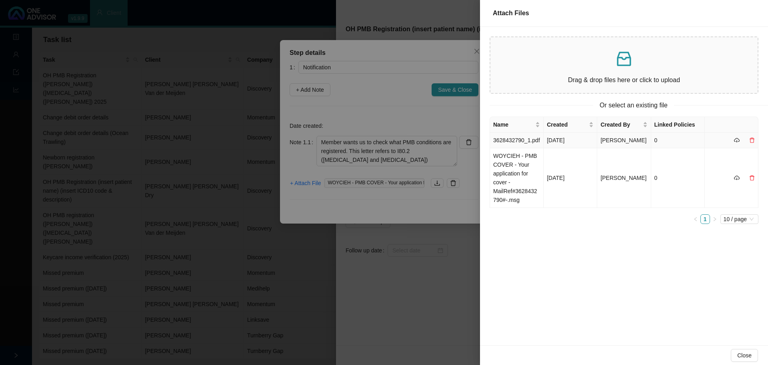
click at [521, 142] on td "3628432790_1.pdf" at bounding box center [517, 140] width 54 height 16
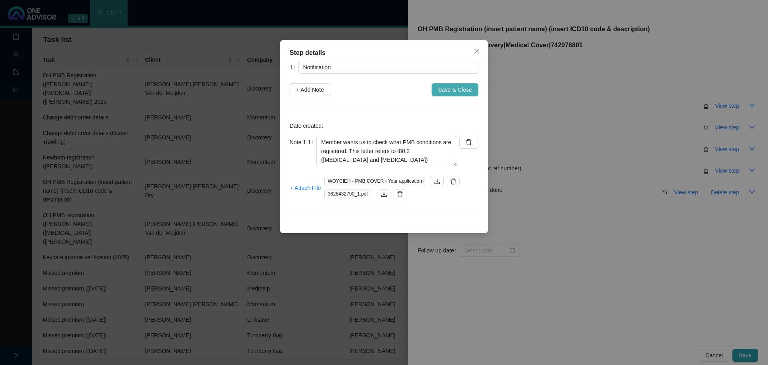
click at [445, 88] on span "Save & Close" at bounding box center [455, 89] width 34 height 9
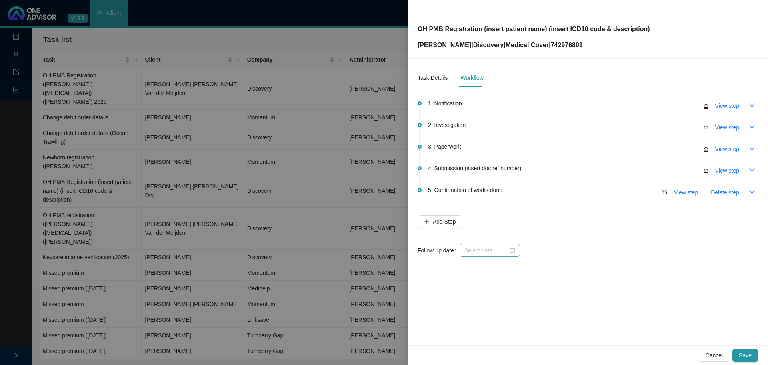
click at [512, 251] on div at bounding box center [490, 250] width 51 height 9
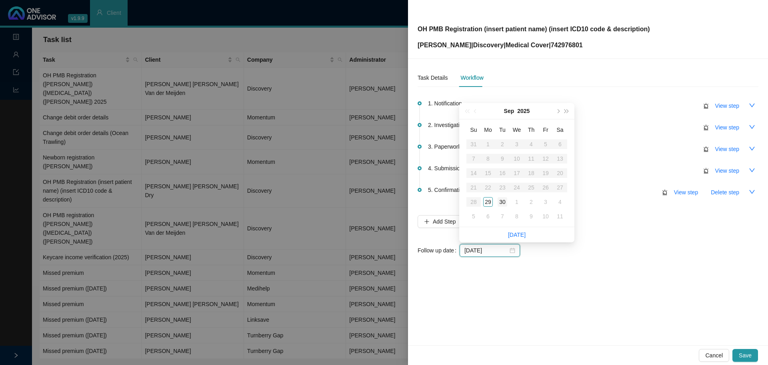
type input "[DATE]"
click at [504, 203] on div "30" at bounding box center [503, 202] width 10 height 10
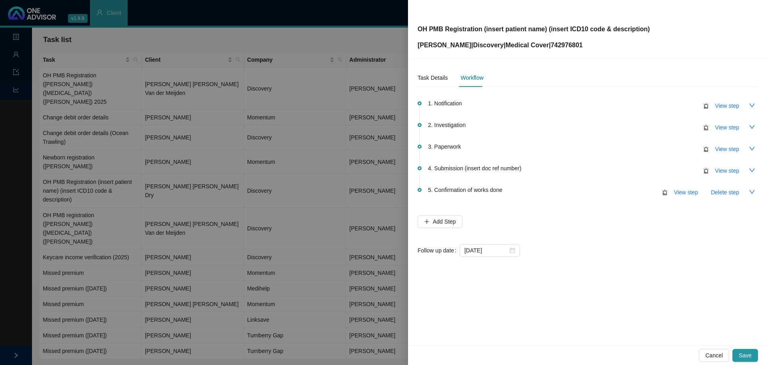
click at [602, 261] on div "1. Notification View step 2. Investigation View step 3. Paperwork View step 4. …" at bounding box center [588, 179] width 341 height 173
click at [746, 354] on span "Save" at bounding box center [745, 355] width 13 height 9
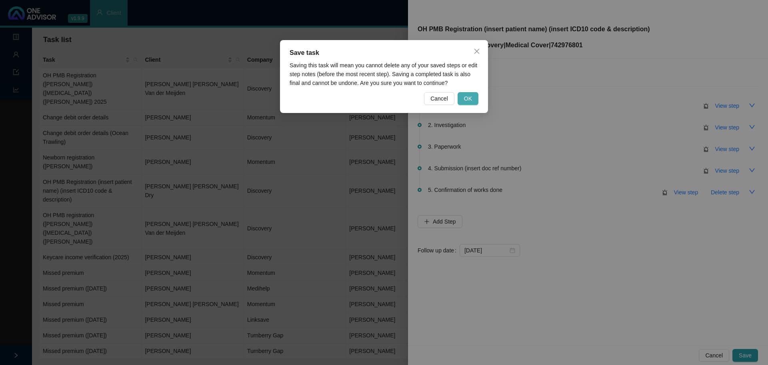
click at [472, 103] on button "OK" at bounding box center [468, 98] width 21 height 13
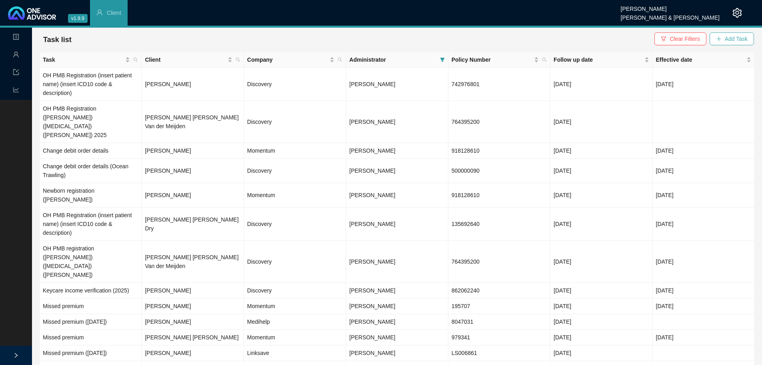
click at [727, 38] on span "Add Task" at bounding box center [736, 38] width 23 height 9
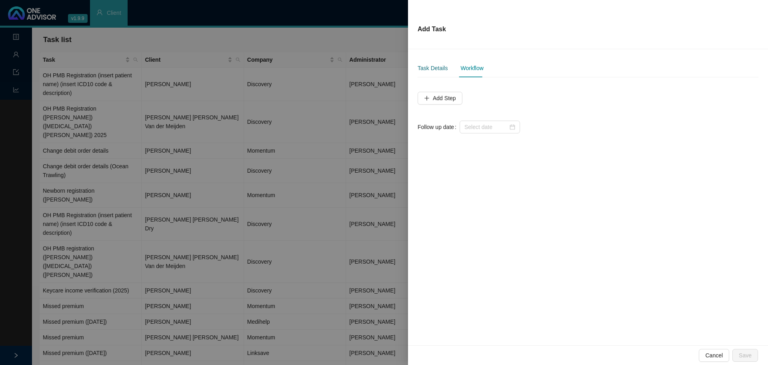
drag, startPoint x: 433, startPoint y: 67, endPoint x: 451, endPoint y: 67, distance: 17.6
click at [434, 67] on div "Task Details" at bounding box center [433, 68] width 30 height 9
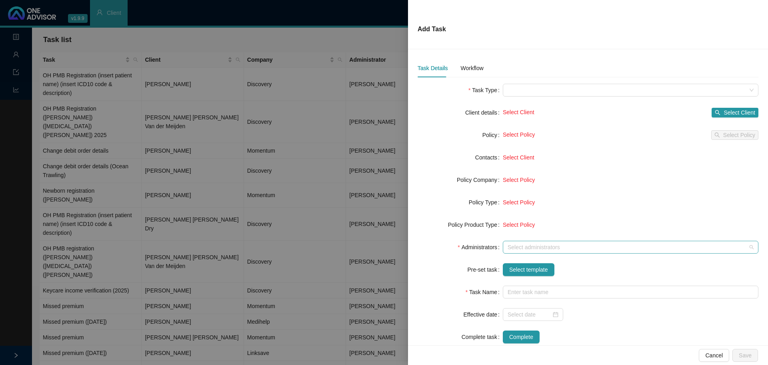
click at [521, 244] on div at bounding box center [627, 247] width 244 height 6
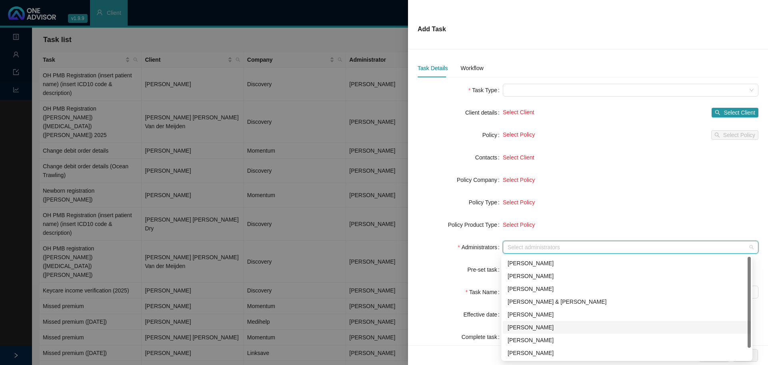
click at [530, 326] on div "[PERSON_NAME]" at bounding box center [627, 327] width 238 height 9
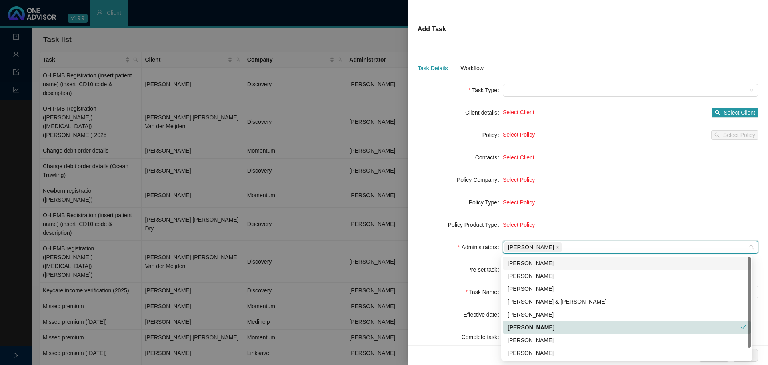
drag, startPoint x: 440, startPoint y: 274, endPoint x: 455, endPoint y: 273, distance: 15.2
click at [441, 274] on div "Pre-set task" at bounding box center [460, 269] width 85 height 13
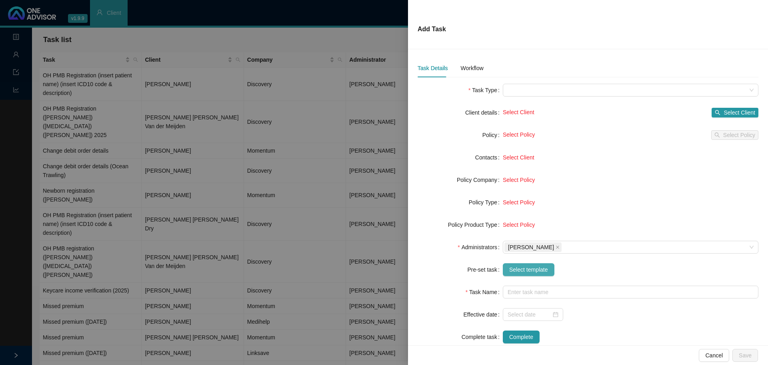
click at [536, 270] on span "Select template" at bounding box center [528, 269] width 39 height 9
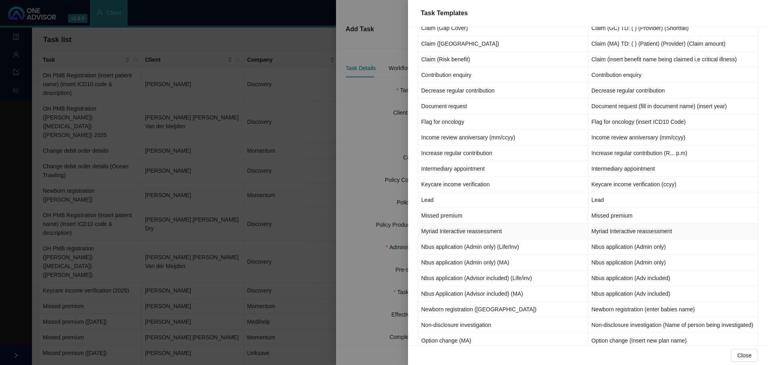
scroll to position [320, 0]
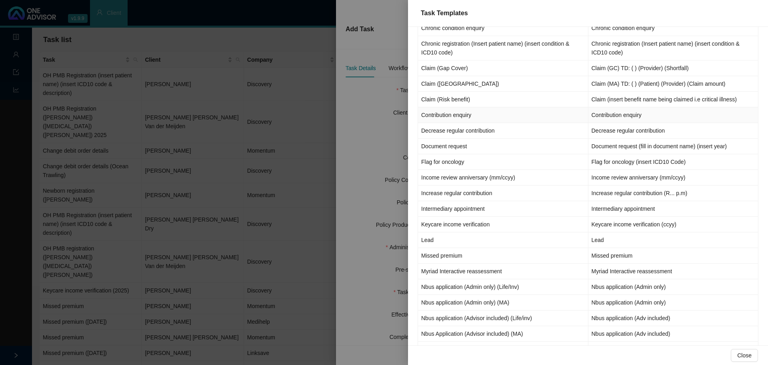
click at [439, 117] on td "Contribution enquiry" at bounding box center [503, 115] width 170 height 16
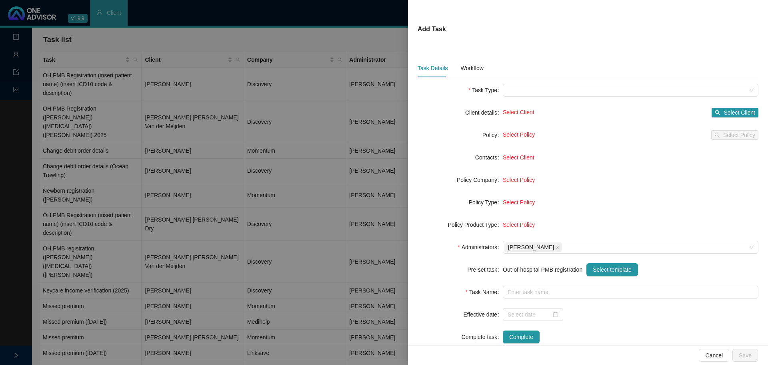
type input "Contribution enquiry"
click at [556, 315] on div at bounding box center [533, 314] width 51 height 9
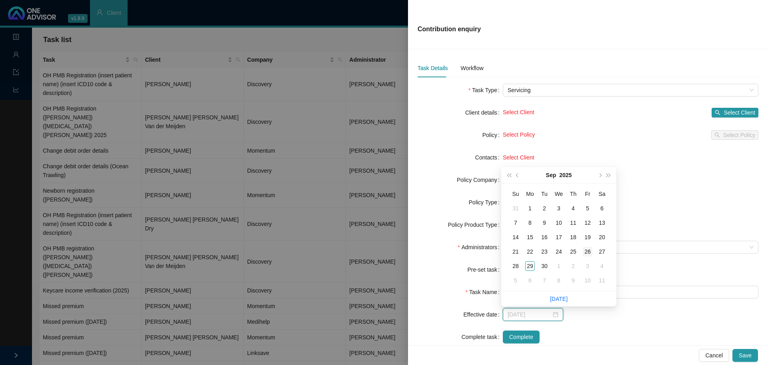
type input "2025-09-26"
click at [590, 250] on div "26" at bounding box center [588, 251] width 10 height 10
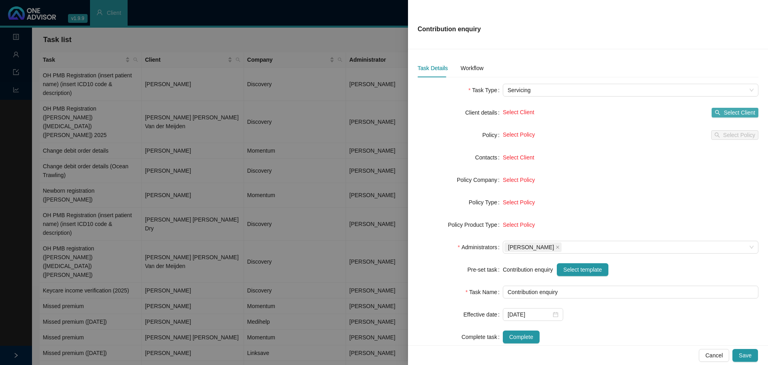
click at [734, 112] on span "Select Client" at bounding box center [740, 112] width 32 height 9
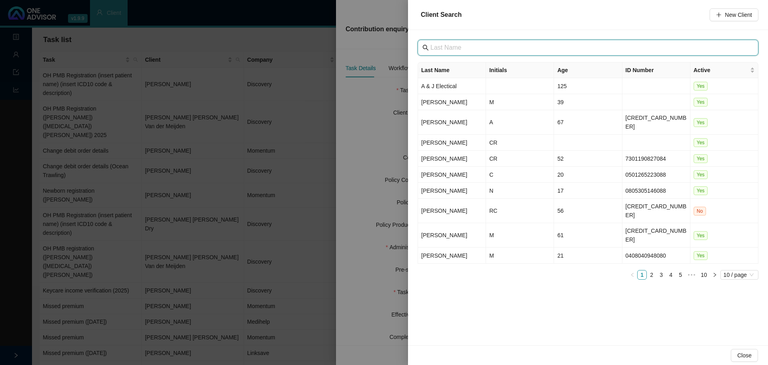
click at [455, 46] on input "text" at bounding box center [589, 48] width 317 height 10
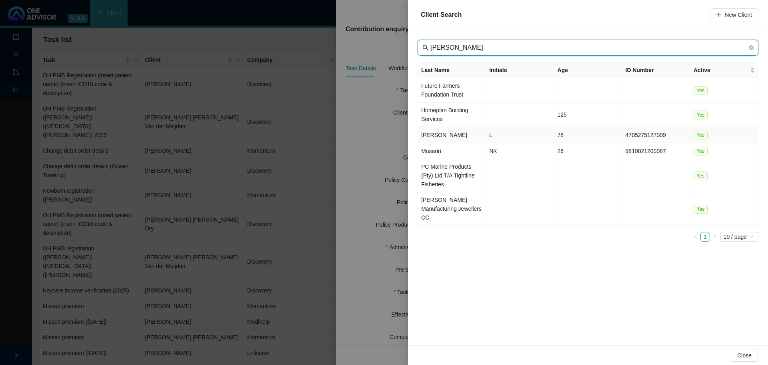
type input "muir"
click at [463, 132] on td "Muirhead" at bounding box center [452, 135] width 68 height 16
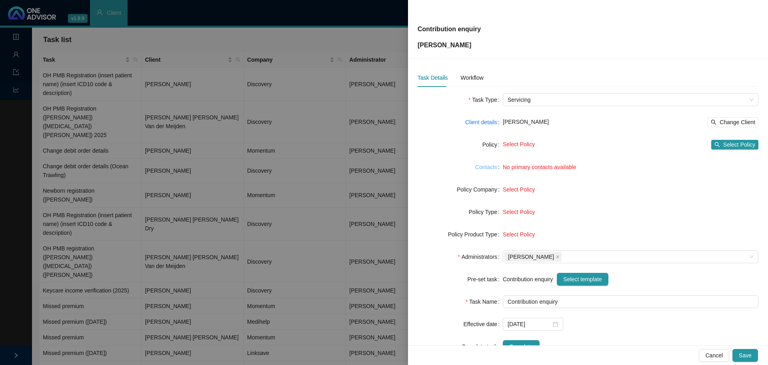
click at [488, 164] on link "Contacts" at bounding box center [486, 166] width 22 height 9
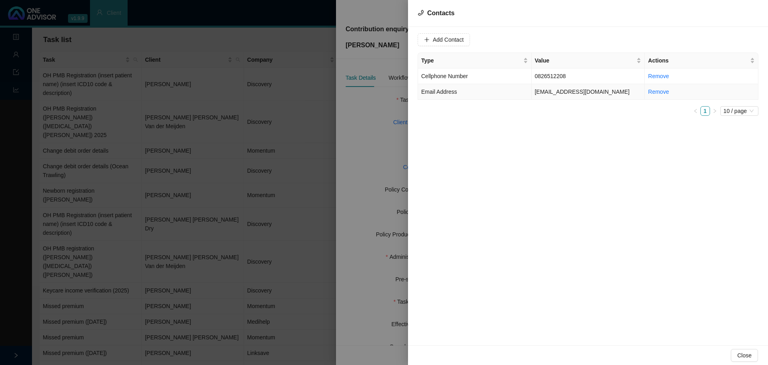
click at [566, 90] on td "lmd@vodamail.co.za" at bounding box center [589, 92] width 114 height 16
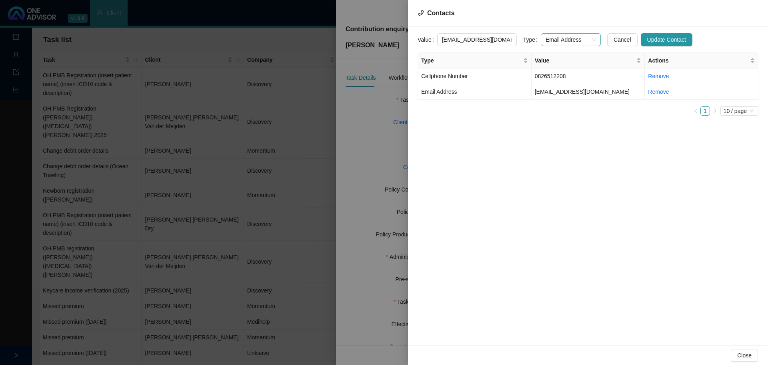
click at [546, 40] on span "Email Address" at bounding box center [571, 40] width 50 height 12
click at [551, 93] on div "Primary Email Address" at bounding box center [562, 94] width 47 height 9
click at [553, 74] on td "0826512208" at bounding box center [589, 76] width 114 height 16
click at [547, 40] on span "Cellphone Number" at bounding box center [571, 40] width 50 height 12
click at [555, 92] on div "Primary Email Address" at bounding box center [562, 94] width 47 height 9
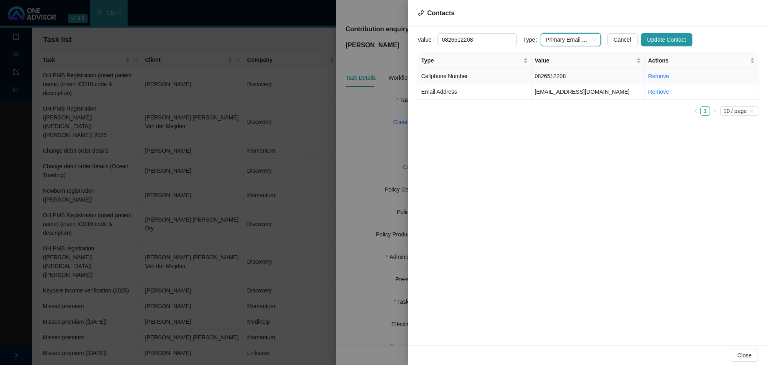
click at [550, 73] on td "0826512208" at bounding box center [589, 76] width 114 height 16
click at [547, 72] on td "0826512208" at bounding box center [589, 76] width 114 height 16
click at [549, 39] on span "Cellphone Number" at bounding box center [571, 40] width 50 height 12
click at [550, 77] on div "Primary Cellphone Number" at bounding box center [562, 81] width 47 height 9
click at [551, 93] on td "lmd@vodamail.co.za" at bounding box center [589, 92] width 114 height 16
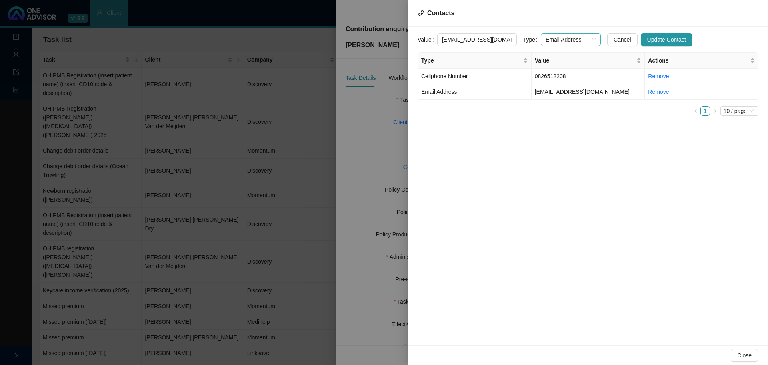
click at [551, 40] on span "Email Address" at bounding box center [571, 40] width 50 height 12
click at [557, 94] on div "Primary Email Address" at bounding box center [562, 94] width 47 height 9
click at [654, 43] on span "Update Contact" at bounding box center [666, 39] width 39 height 9
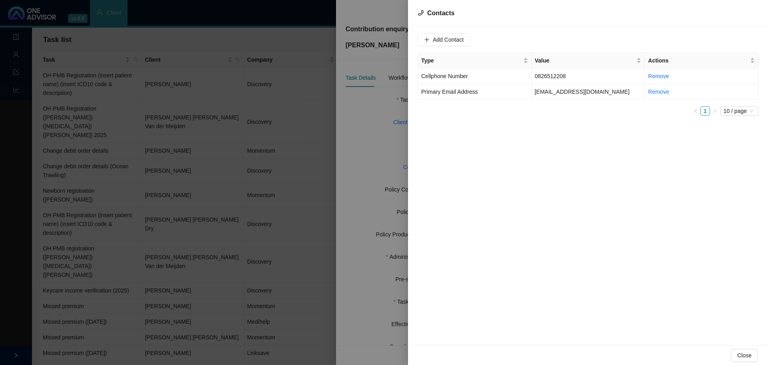
drag, startPoint x: 373, startPoint y: 122, endPoint x: 461, endPoint y: 120, distance: 88.1
click at [373, 122] on div at bounding box center [384, 182] width 768 height 365
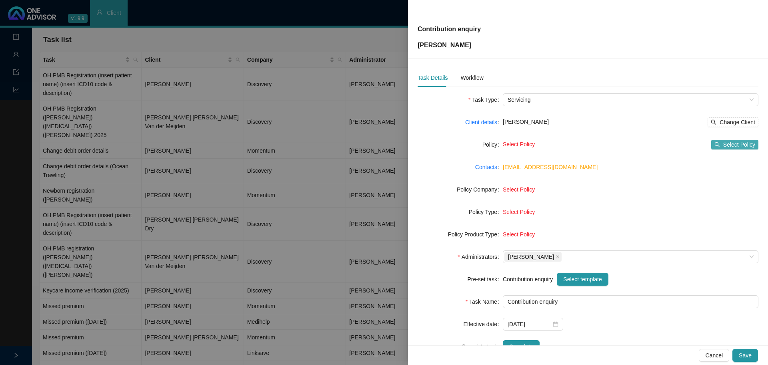
click at [739, 146] on span "Select Policy" at bounding box center [739, 144] width 32 height 9
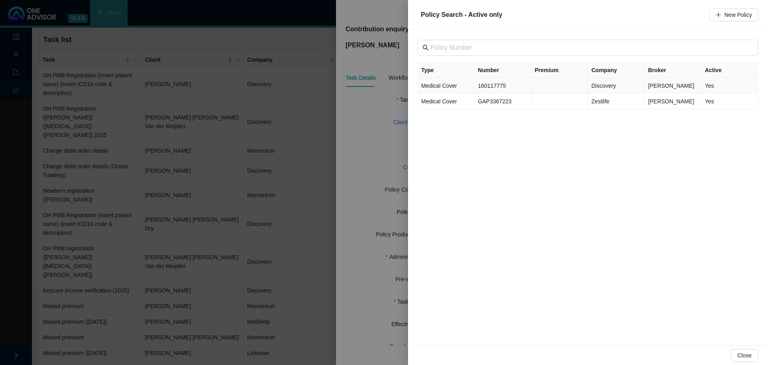
click at [490, 86] on td "160117775" at bounding box center [503, 86] width 57 height 16
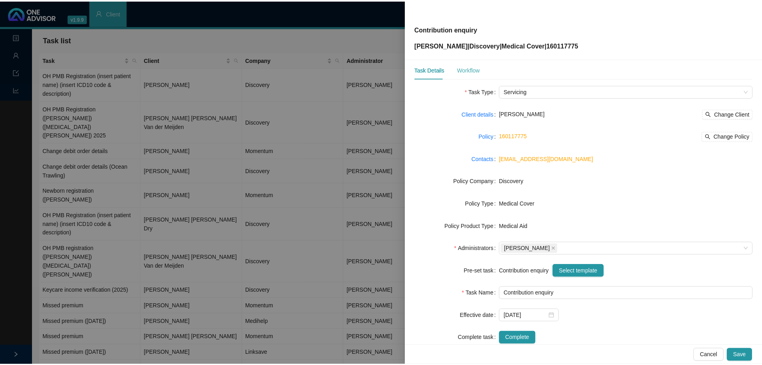
scroll to position [0, 0]
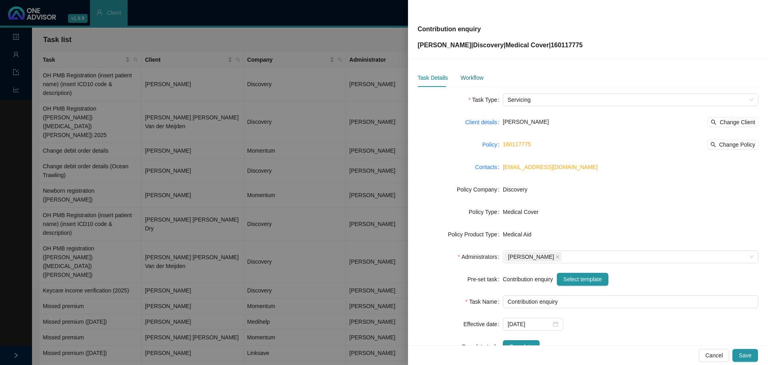
click at [467, 77] on div "Workflow" at bounding box center [472, 77] width 23 height 9
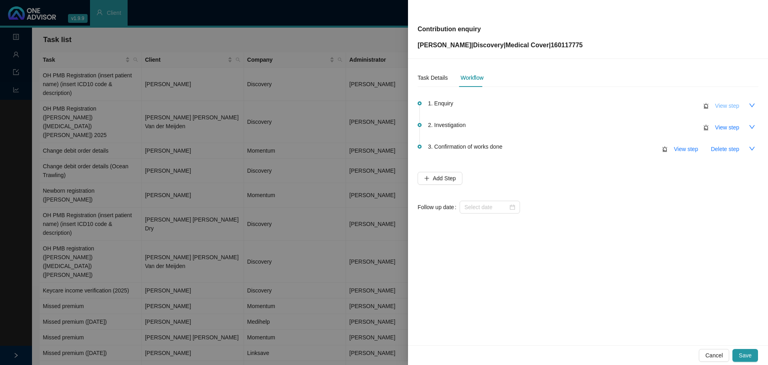
click at [731, 104] on span "View step" at bounding box center [727, 105] width 24 height 9
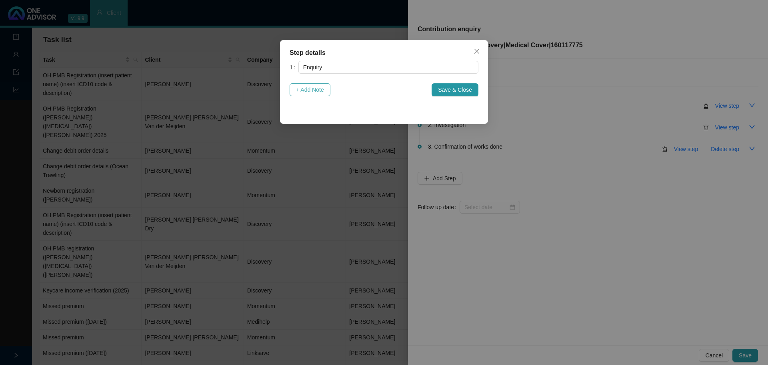
click at [314, 86] on span "+ Add Note" at bounding box center [310, 89] width 28 height 9
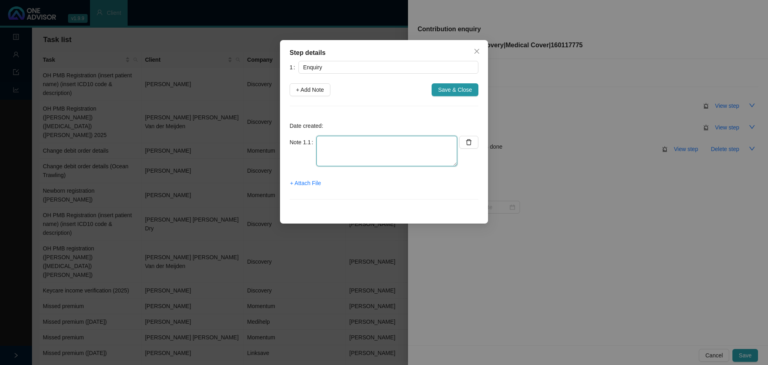
click at [332, 148] on textarea at bounding box center [387, 151] width 141 height 30
click at [309, 183] on span "+ Attach File" at bounding box center [305, 182] width 31 height 9
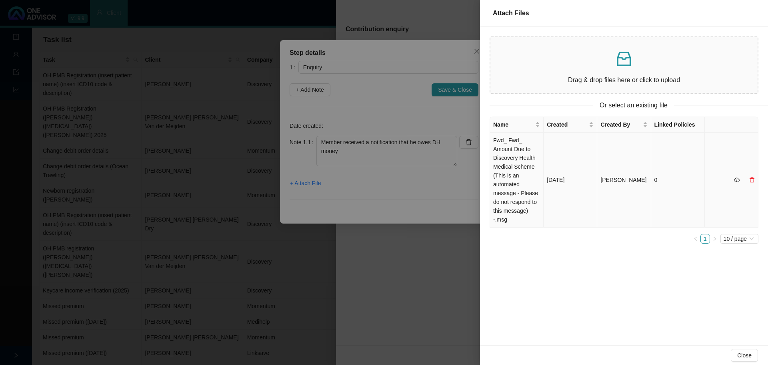
click at [510, 164] on td "Fwd_ Fwd_ Amount Due to Discovery Health Medical Scheme (This is an automated m…" at bounding box center [517, 179] width 54 height 95
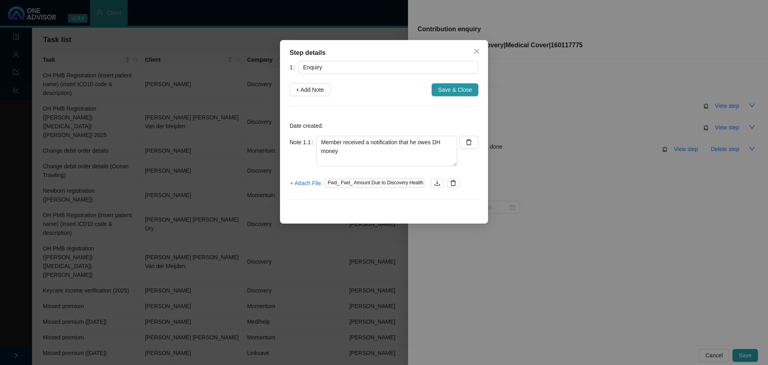
click at [371, 48] on div "Step details 1 Enquiry + Add Note Save & Close Date created: Note 1.1 Member re…" at bounding box center [384, 131] width 208 height 183
click at [343, 157] on textarea "Member received a notification that he owes DH money" at bounding box center [387, 151] width 141 height 30
paste textarea "R1125.43"
type textarea "Member received a notification that he owes DH money. R1125.43 (Clawback amount…"
click at [452, 94] on button "Save & Close" at bounding box center [455, 89] width 47 height 13
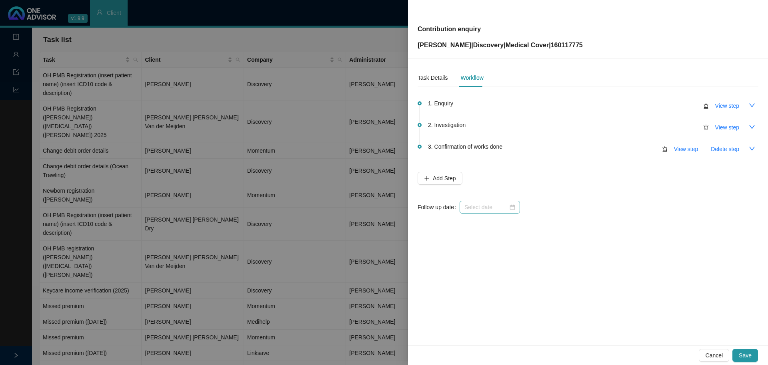
click at [513, 206] on div at bounding box center [490, 206] width 51 height 9
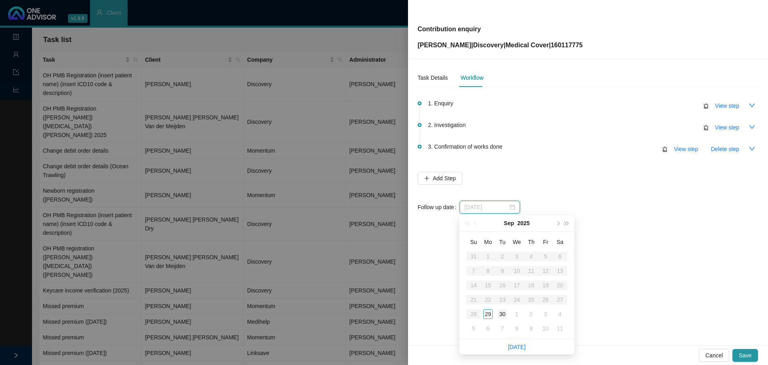
type input "[DATE]"
click at [504, 310] on div "30" at bounding box center [503, 314] width 10 height 10
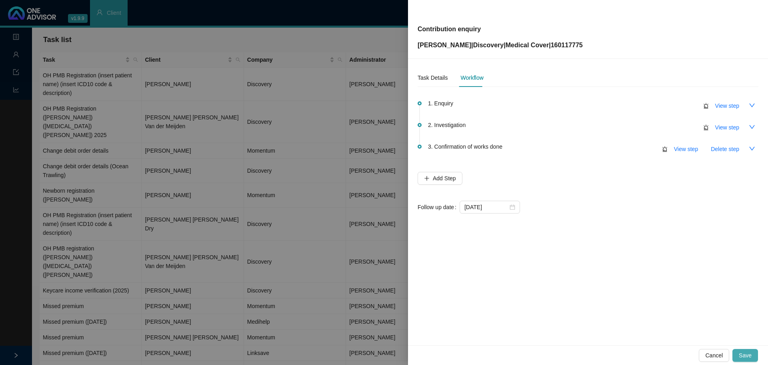
click at [752, 354] on button "Save" at bounding box center [746, 355] width 26 height 13
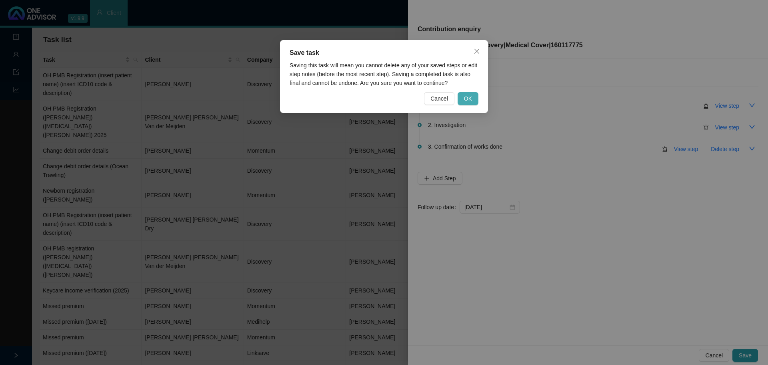
click at [461, 99] on button "OK" at bounding box center [468, 98] width 21 height 13
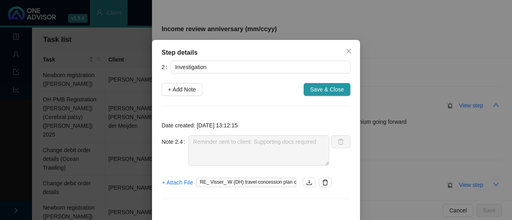
scroll to position [92, 0]
